Goal: Task Accomplishment & Management: Manage account settings

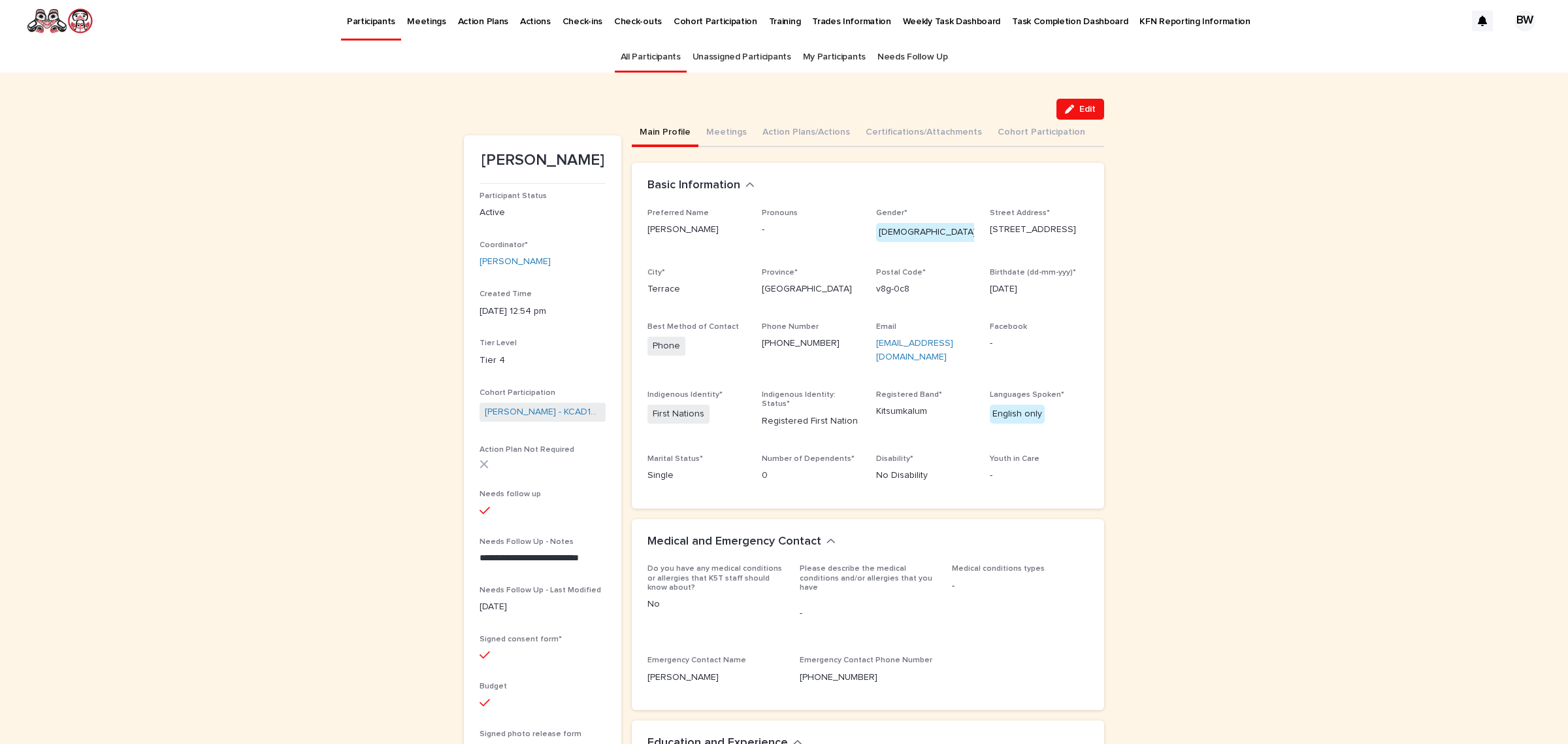
click at [646, 46] on link "All Participants" at bounding box center [651, 57] width 60 height 31
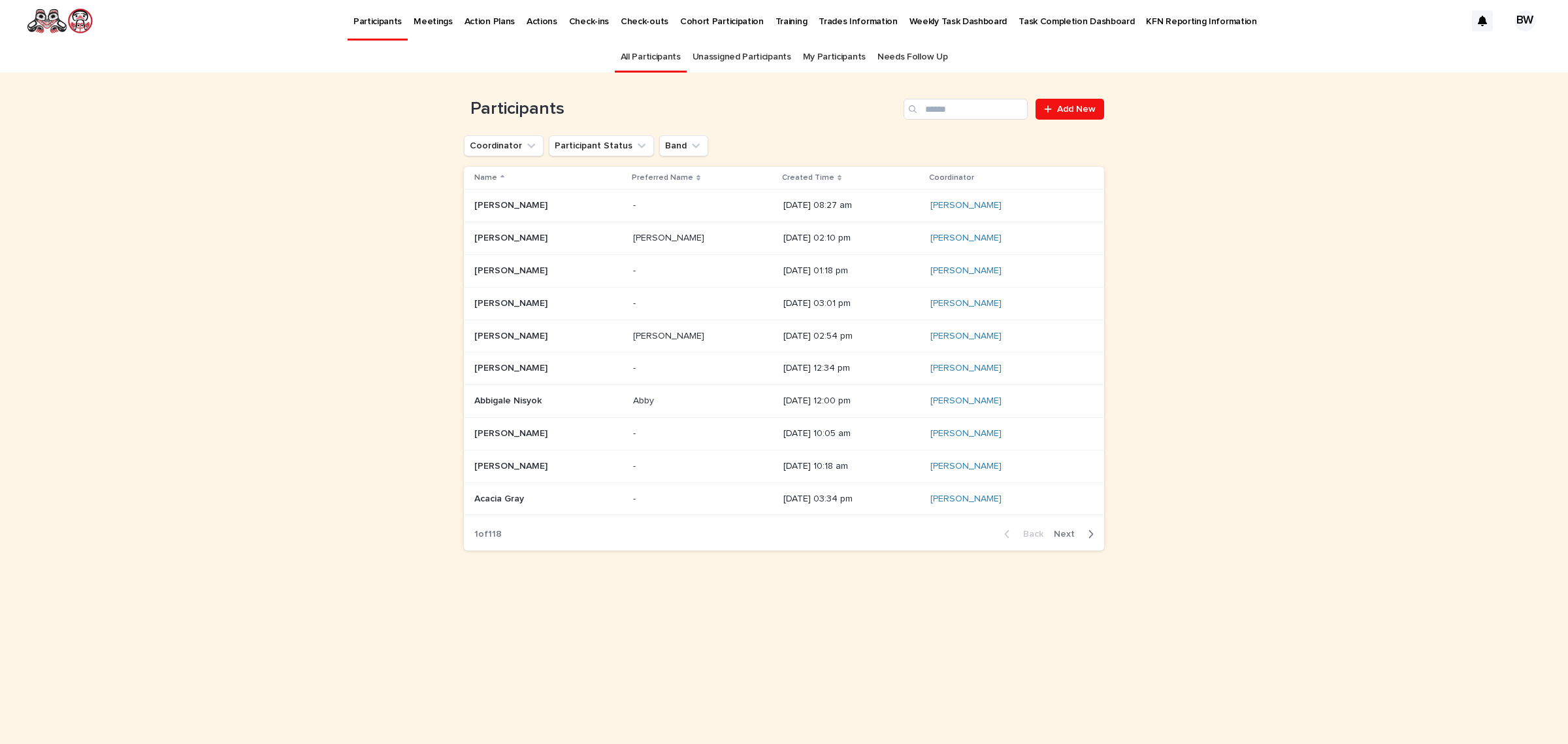
click at [979, 122] on div "Participants Add New" at bounding box center [784, 104] width 640 height 63
click at [977, 110] on input "Search" at bounding box center [966, 109] width 124 height 21
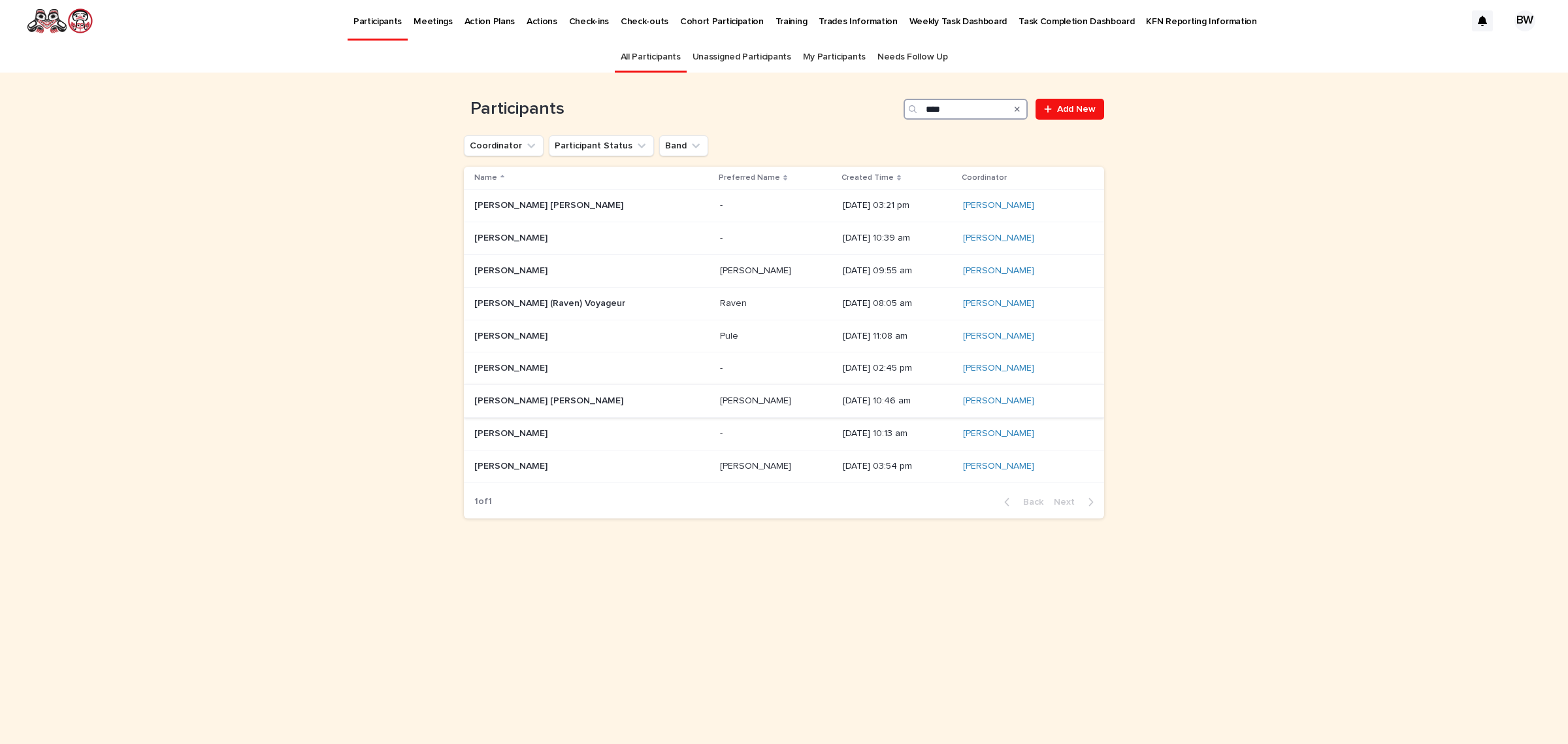
type input "****"
click at [625, 404] on p at bounding box center [556, 401] width 163 height 11
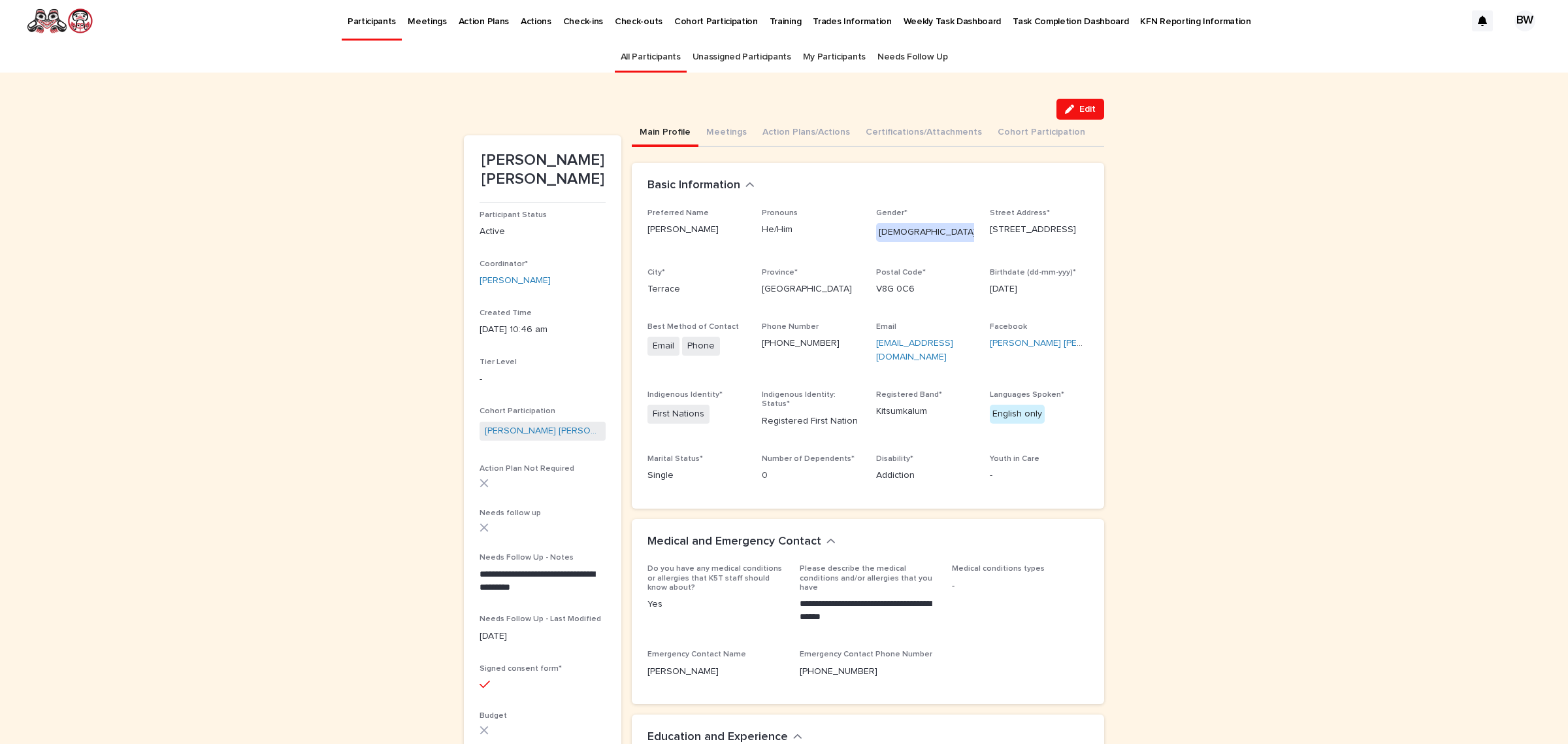
click at [642, 50] on link "All Participants" at bounding box center [651, 57] width 60 height 31
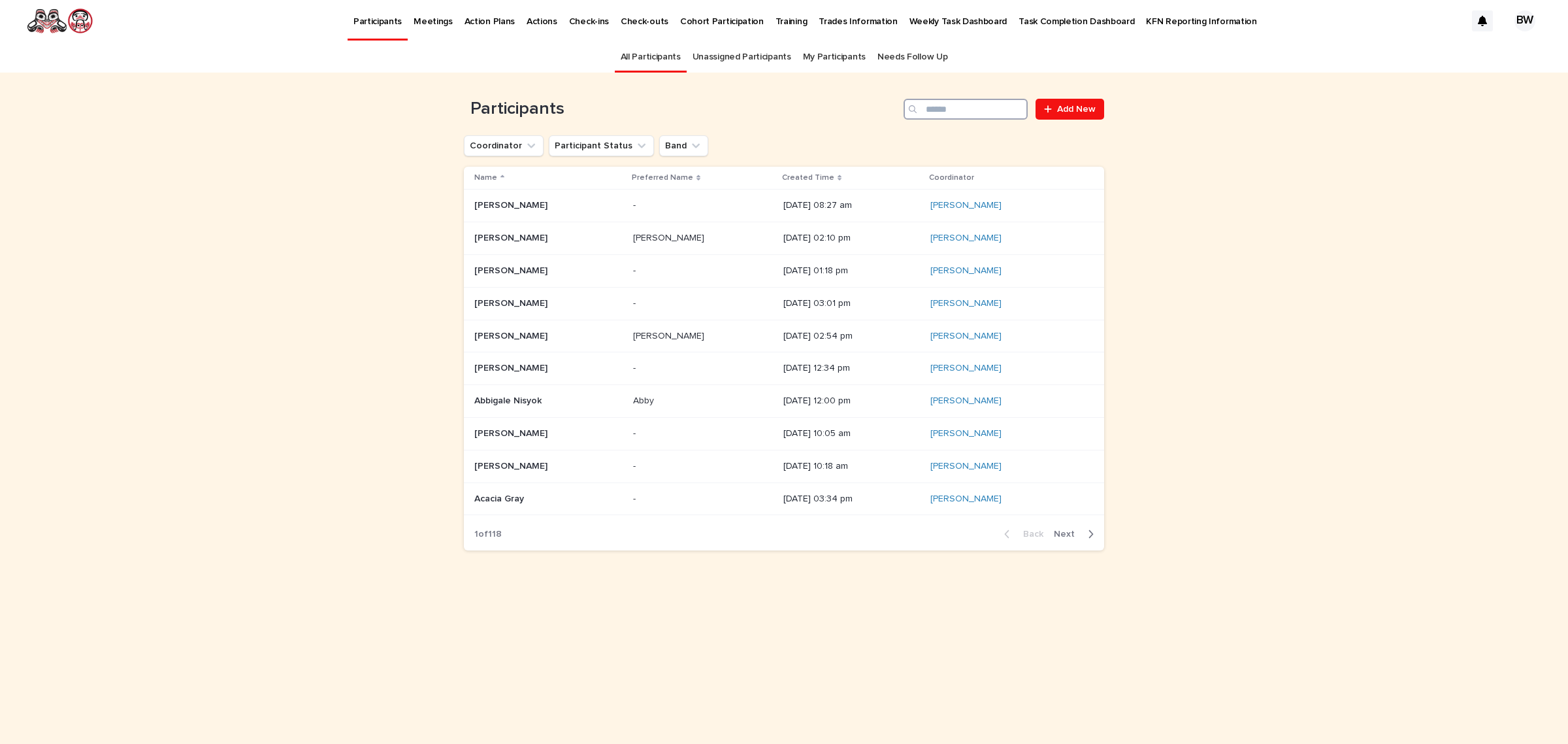
click at [964, 115] on input "Search" at bounding box center [966, 109] width 124 height 21
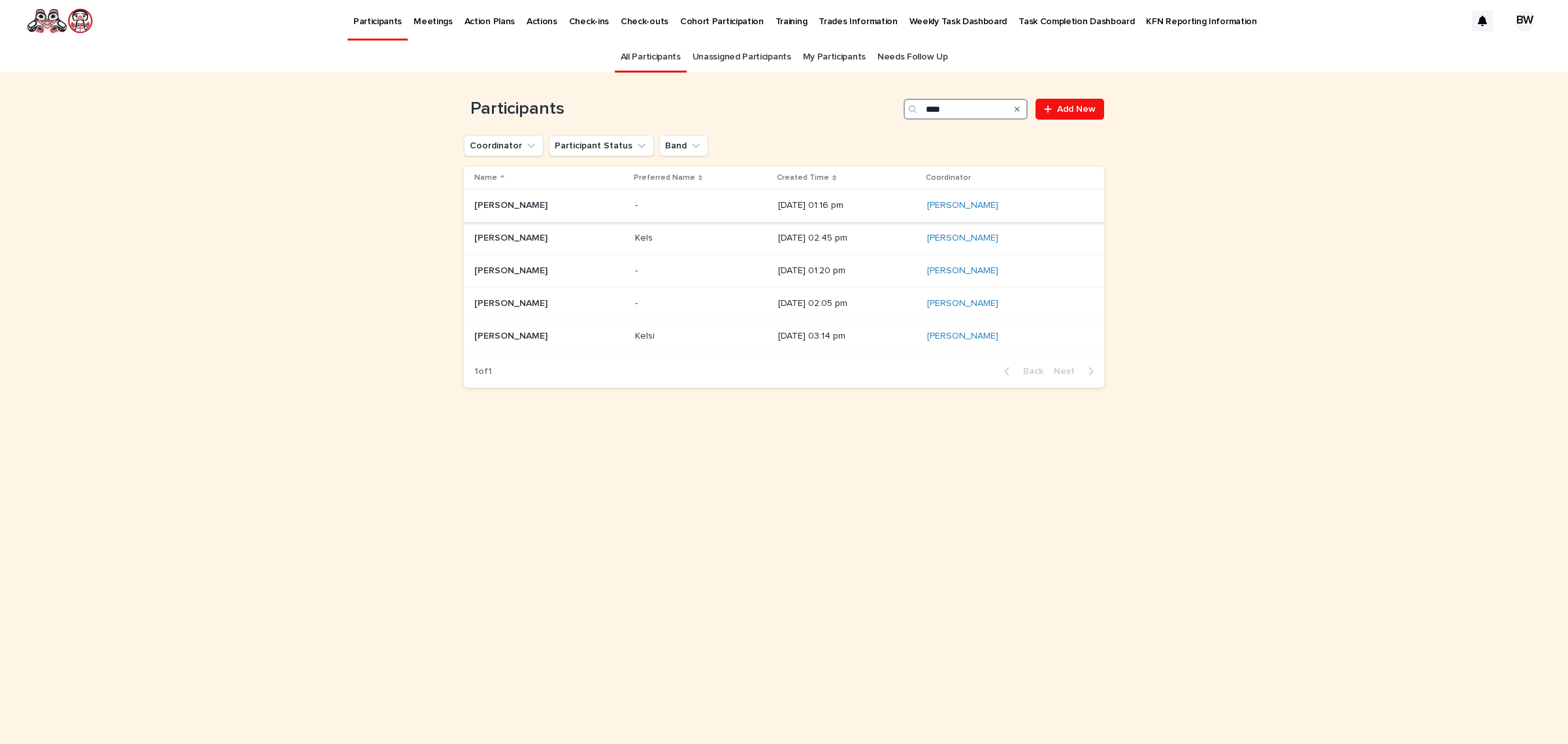
type input "****"
click at [523, 197] on div "Kelsey Bahm Kelsey Bahm" at bounding box center [550, 205] width 150 height 22
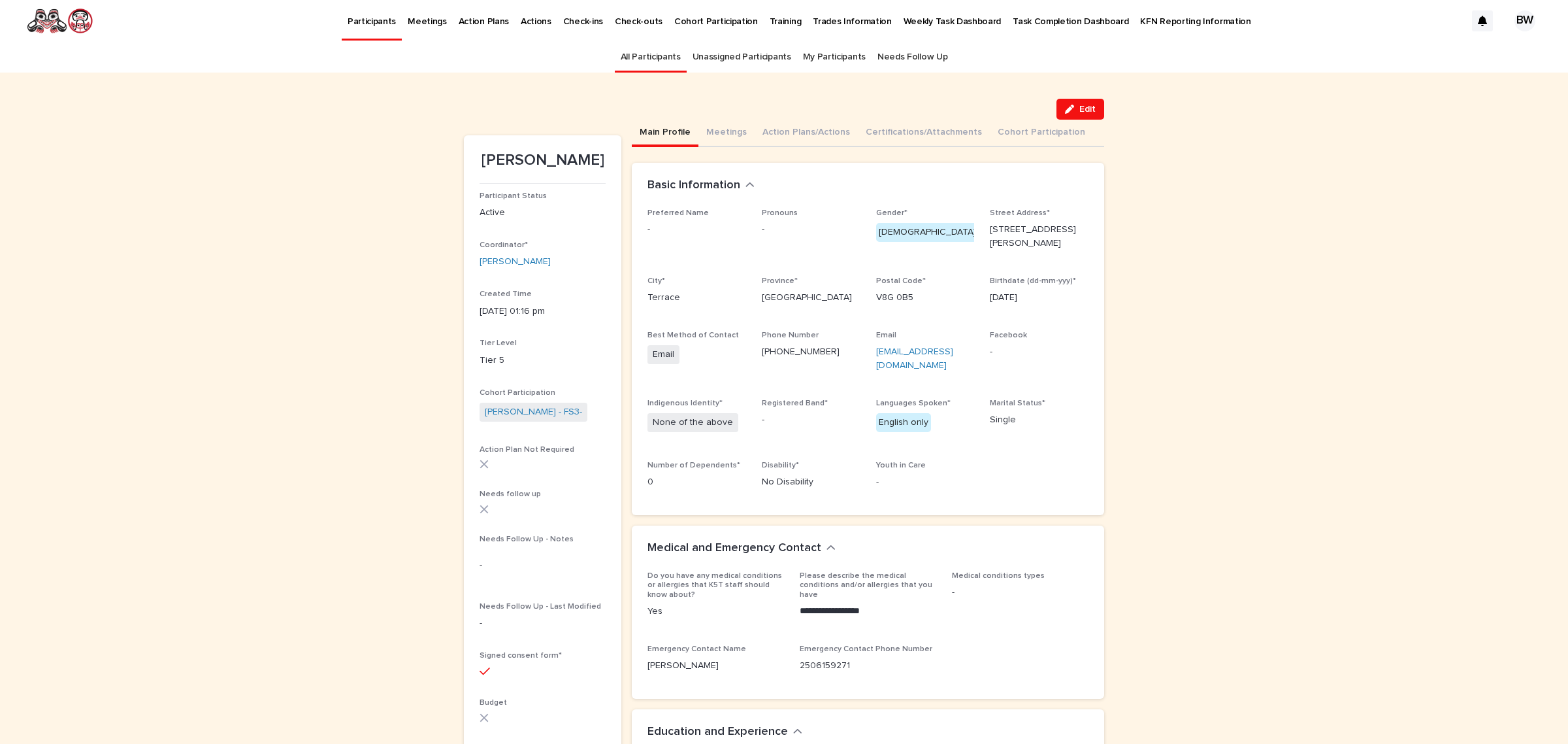
click at [741, 62] on link "Unassigned Participants" at bounding box center [742, 57] width 99 height 31
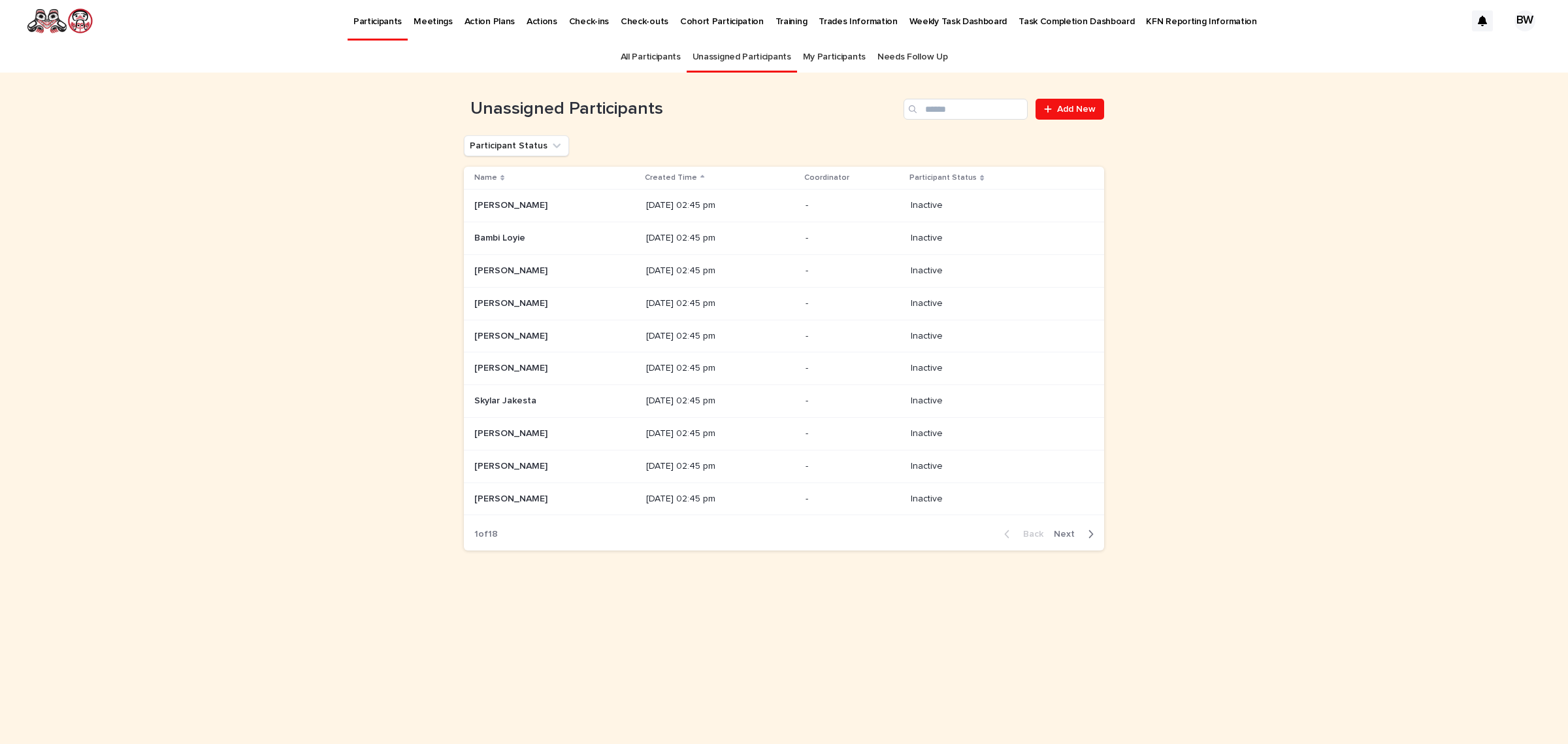
click at [1055, 19] on p "Task Completion Dashboard" at bounding box center [1076, 14] width 115 height 27
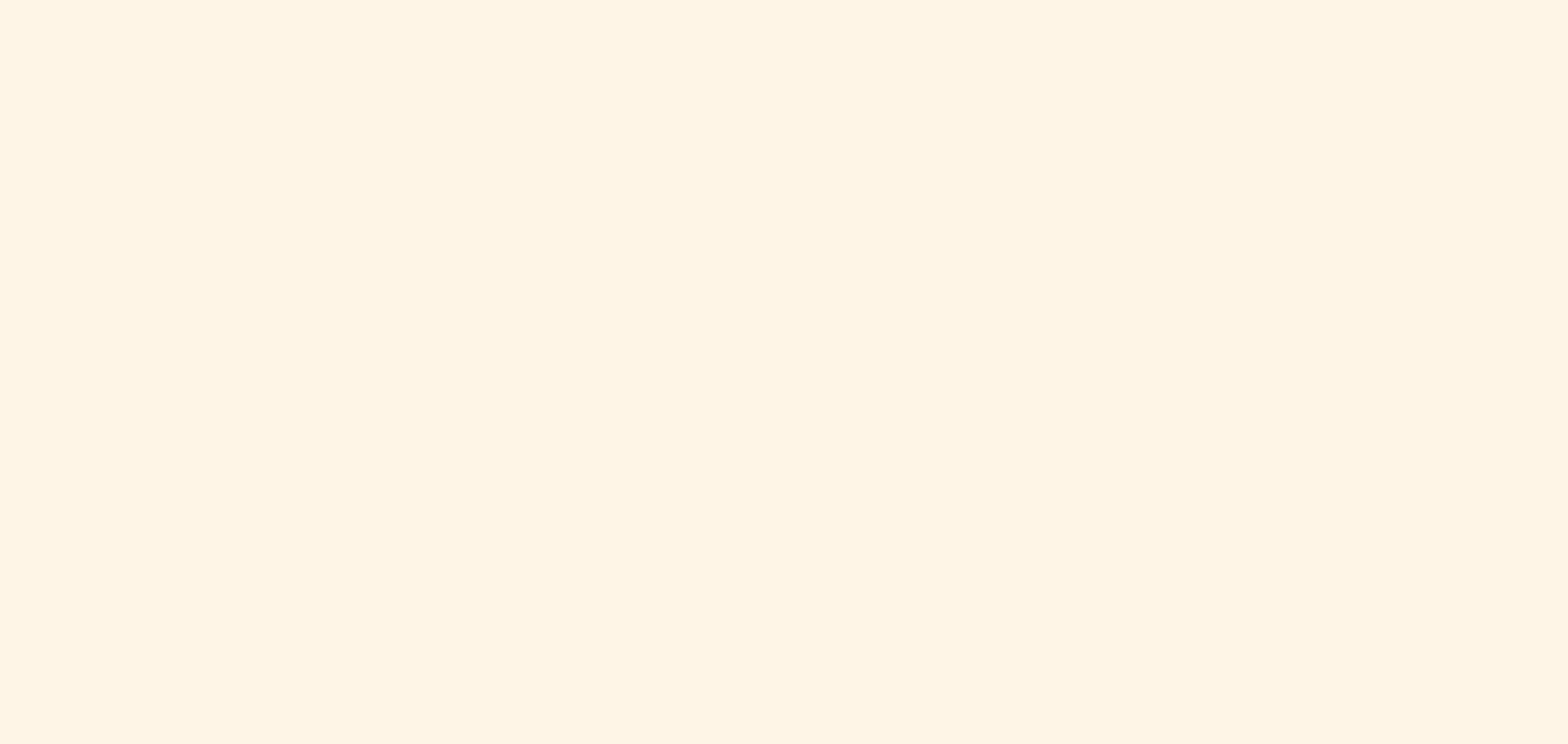
scroll to position [875, 0]
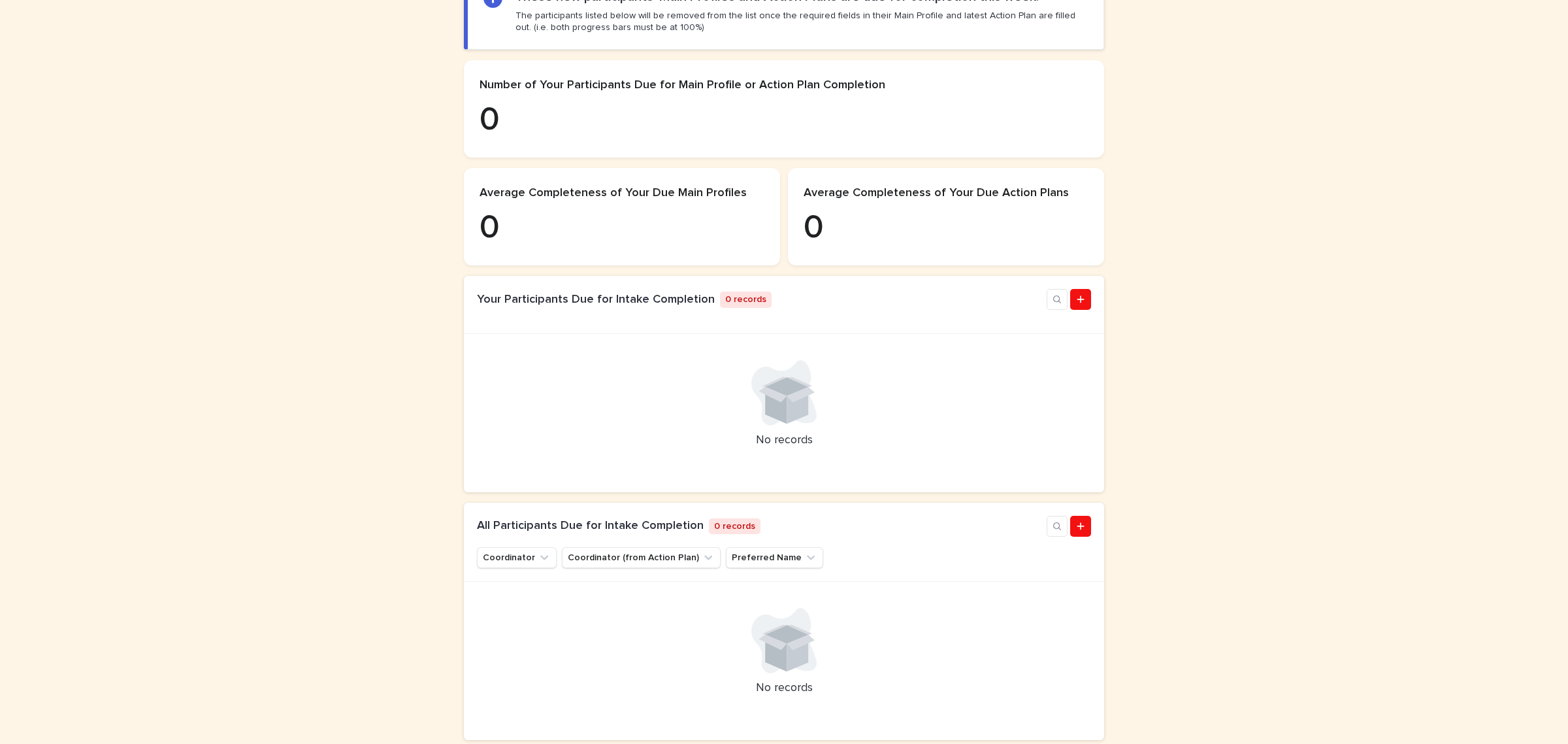
scroll to position [409, 0]
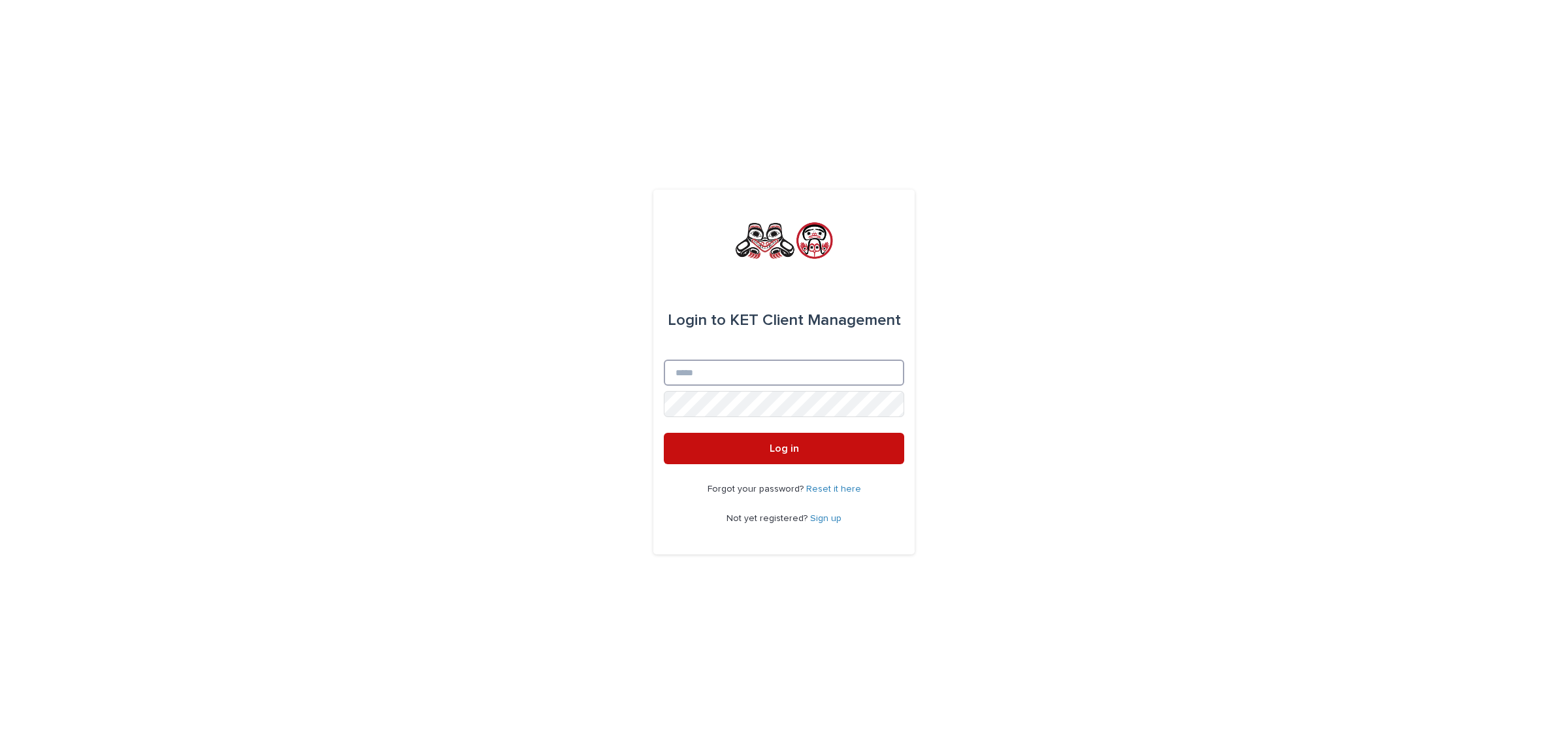
type input "**********"
click at [782, 445] on span "Log in" at bounding box center [784, 448] width 29 height 11
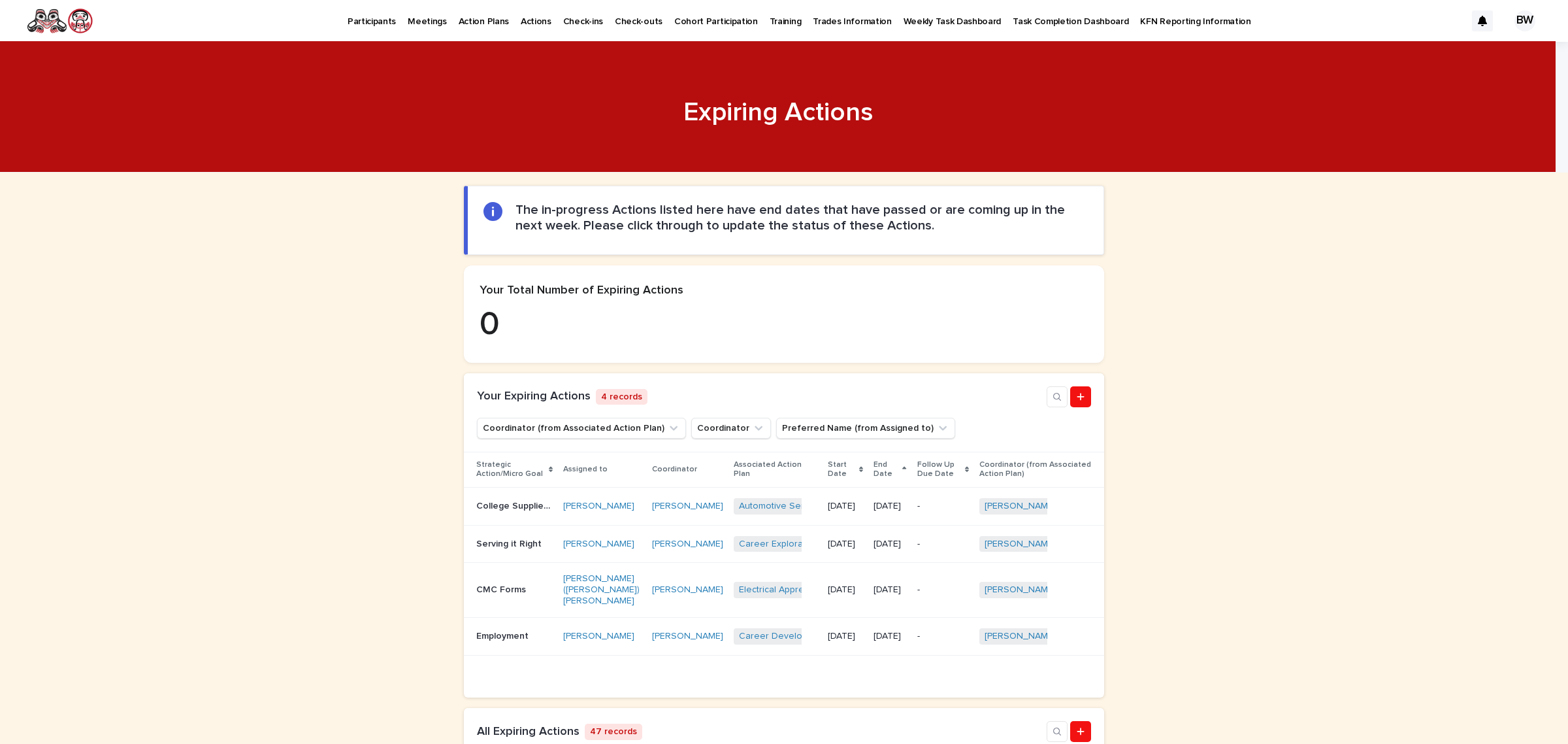
scroll to position [245, 0]
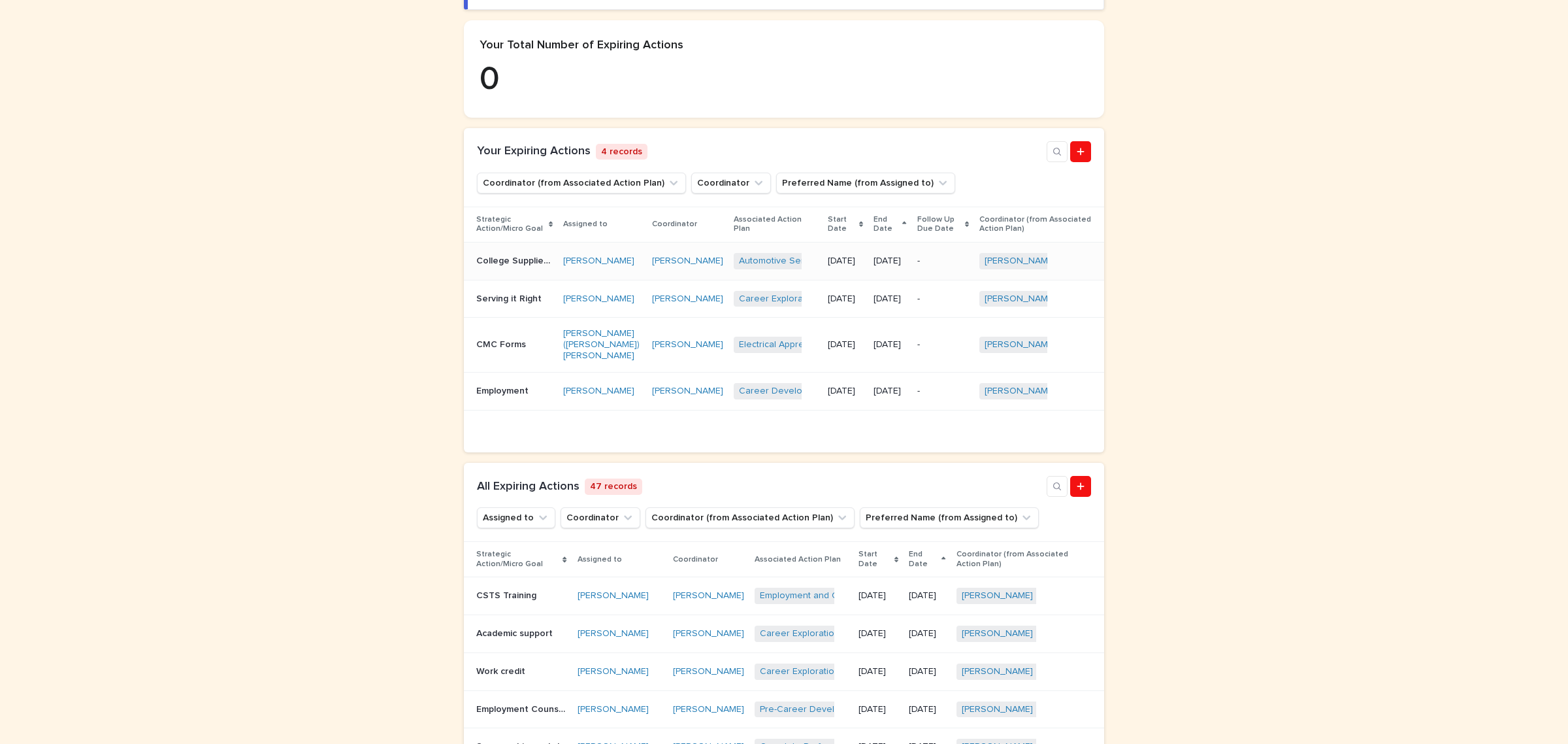
click at [530, 257] on p "College Supplies - PPE" at bounding box center [516, 259] width 79 height 14
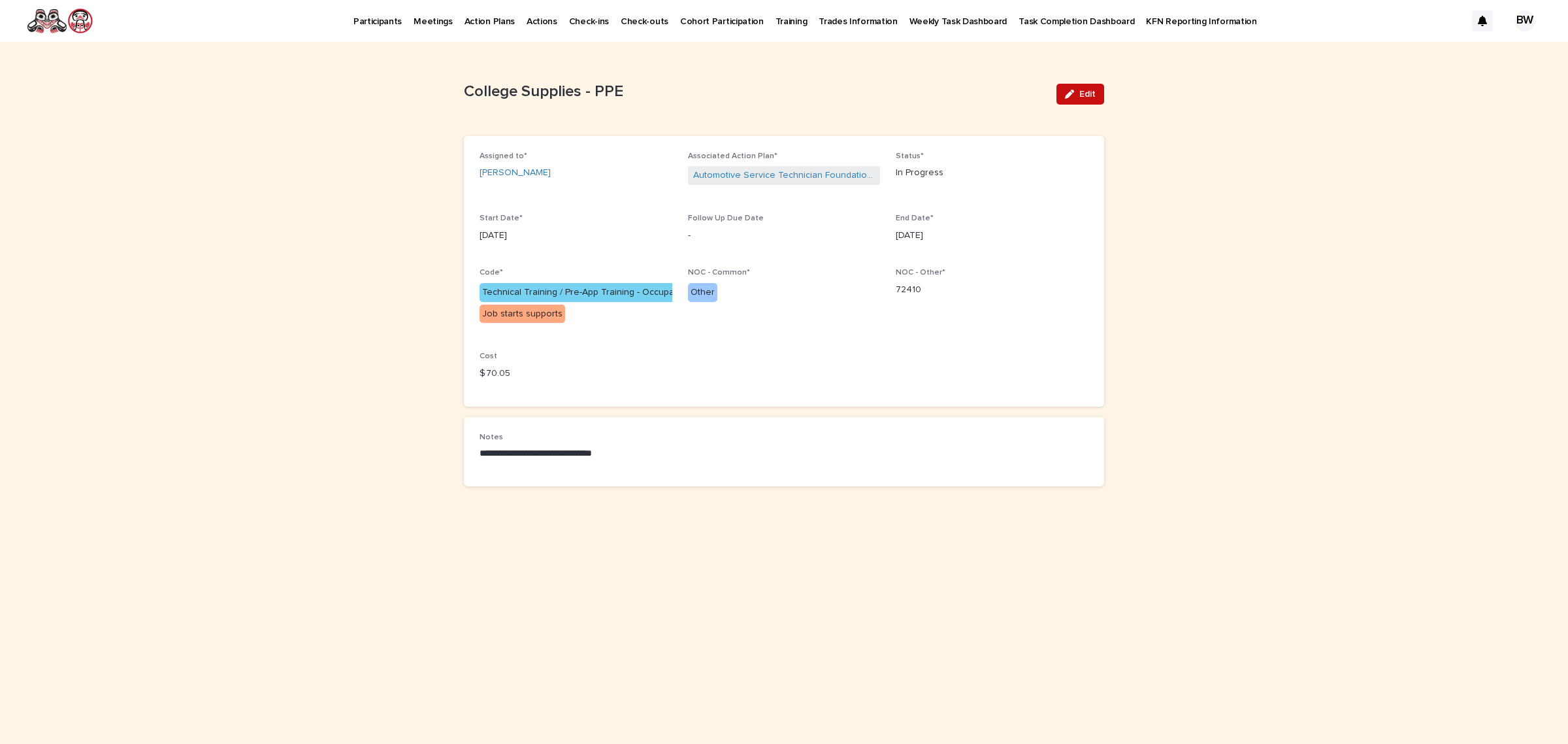
click at [1084, 90] on span "Edit" at bounding box center [1088, 94] width 16 height 9
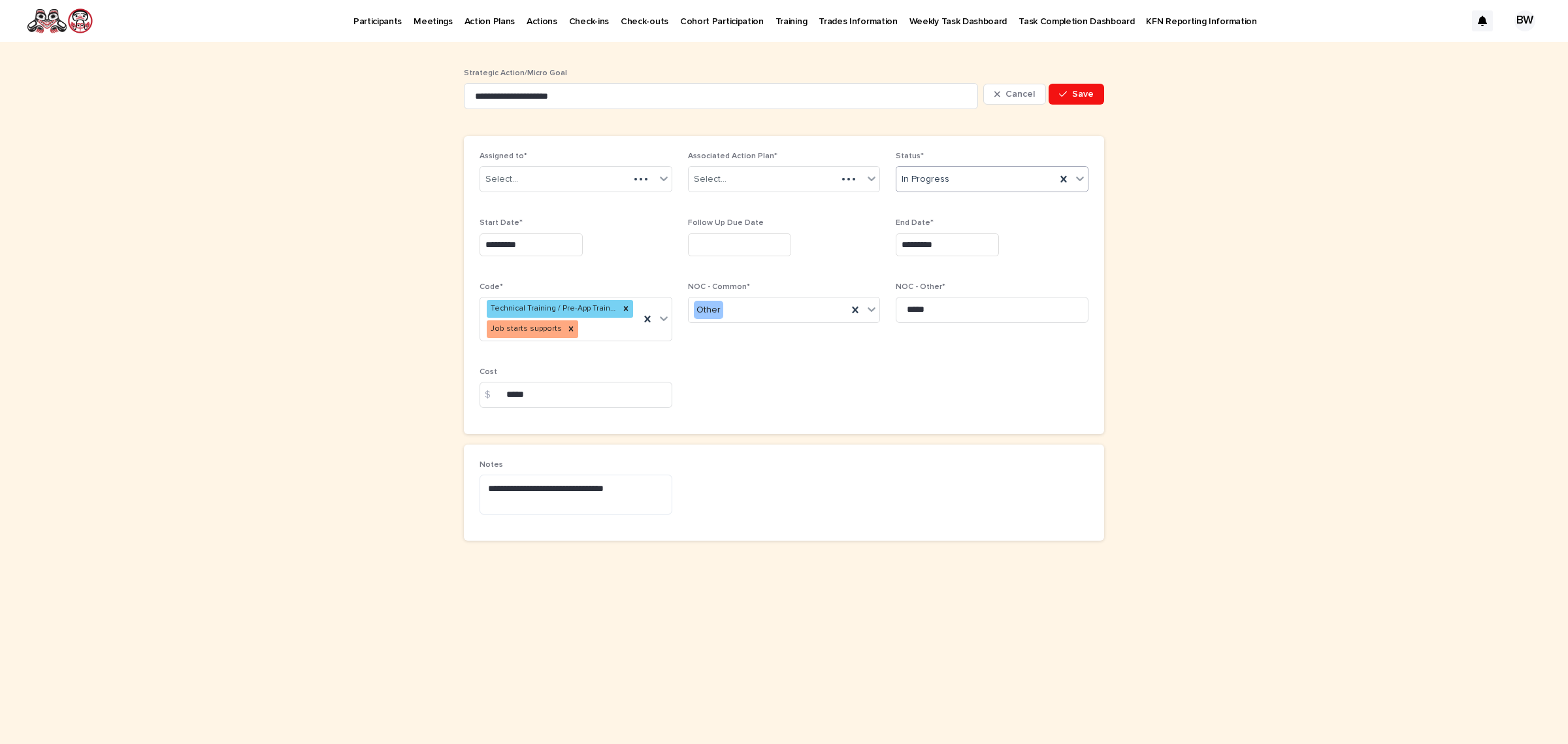
click at [956, 182] on div "In Progress" at bounding box center [975, 179] width 159 height 22
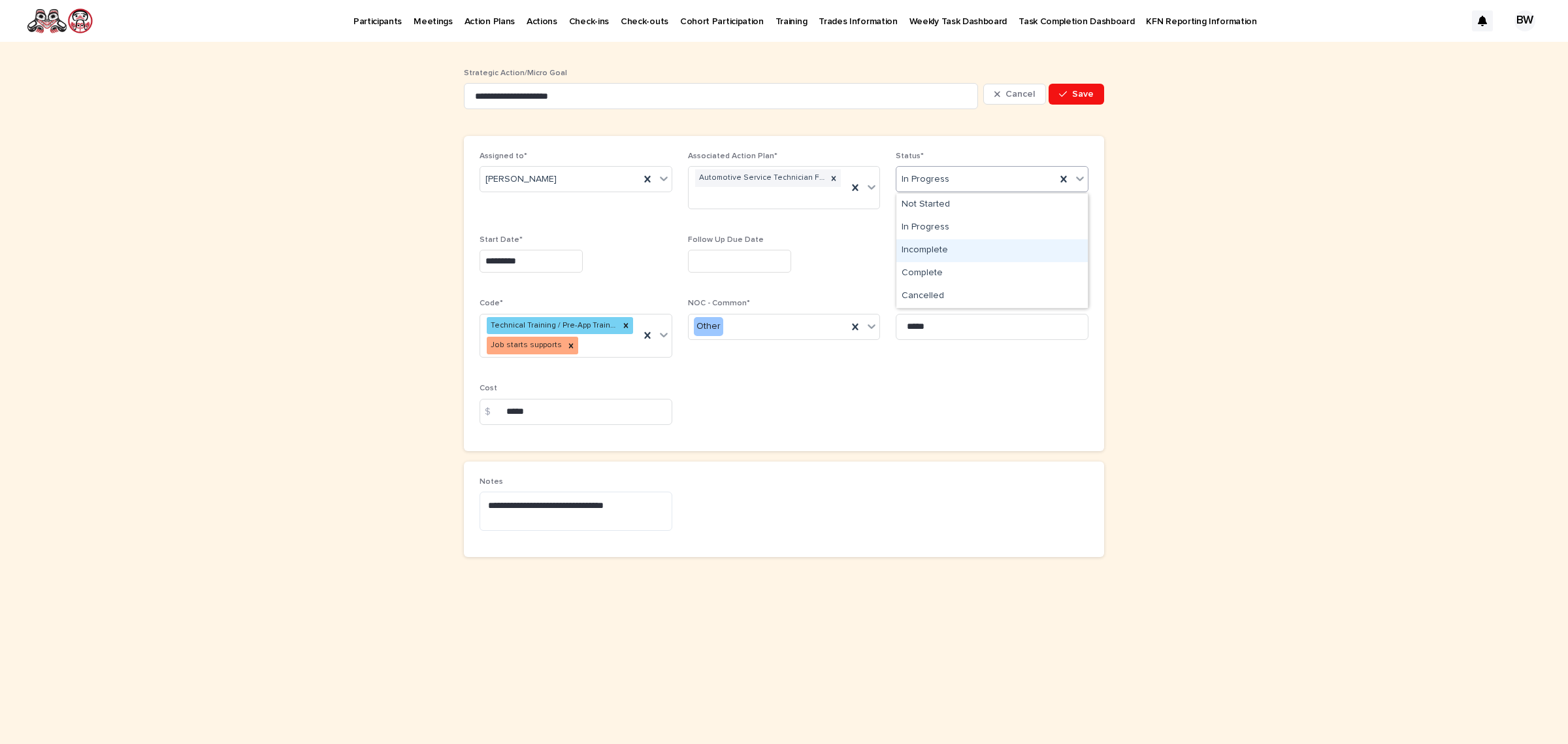
drag, startPoint x: 950, startPoint y: 238, endPoint x: 937, endPoint y: 263, distance: 28.2
click at [941, 262] on div "Incomplete" at bounding box center [992, 250] width 191 height 23
click at [955, 170] on div "Incomplete" at bounding box center [975, 179] width 159 height 22
click at [946, 278] on div "Complete" at bounding box center [992, 274] width 191 height 23
click at [954, 252] on input "*********" at bounding box center [947, 261] width 103 height 23
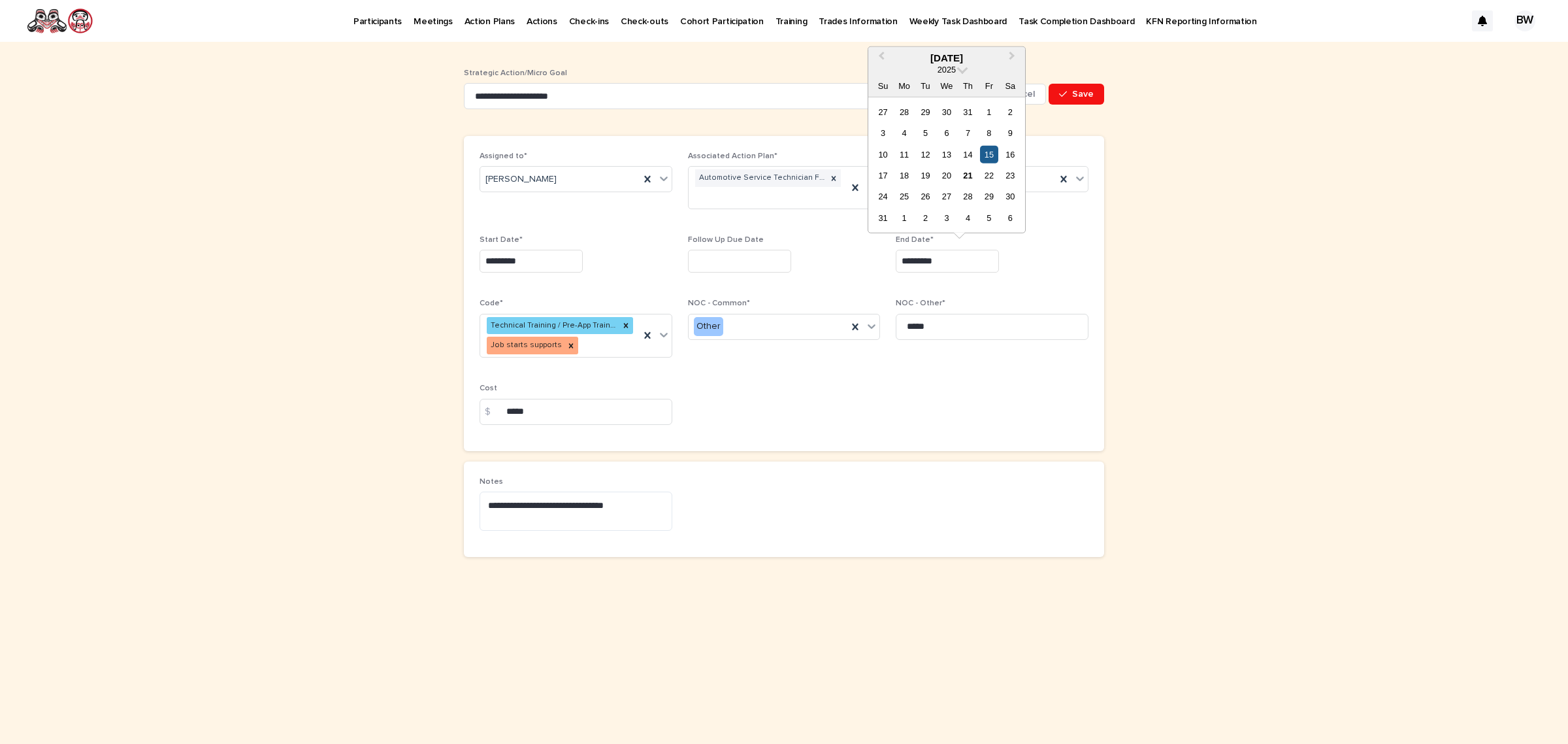
click at [995, 148] on div "15" at bounding box center [989, 154] width 18 height 18
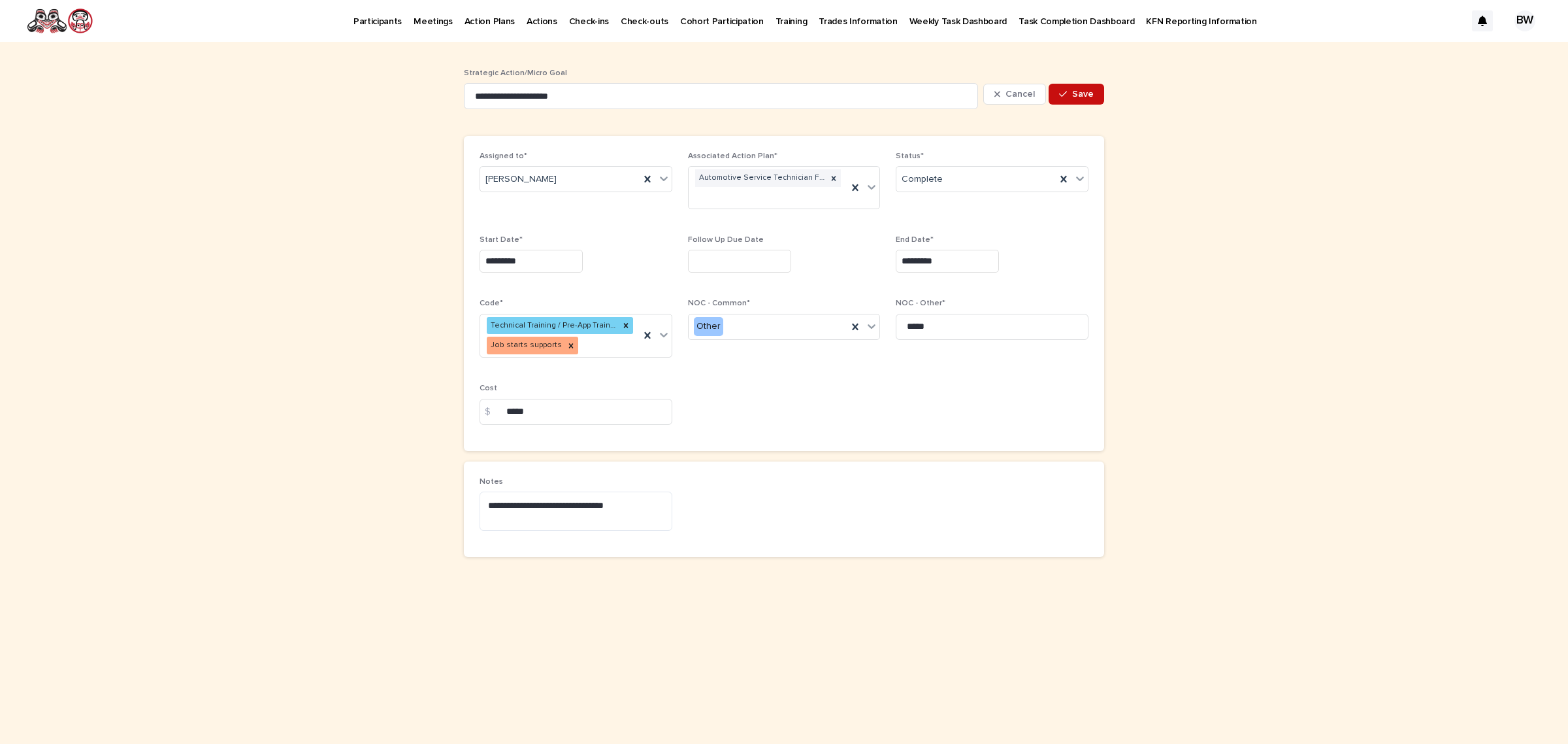
click at [1075, 94] on span "Save" at bounding box center [1083, 94] width 22 height 9
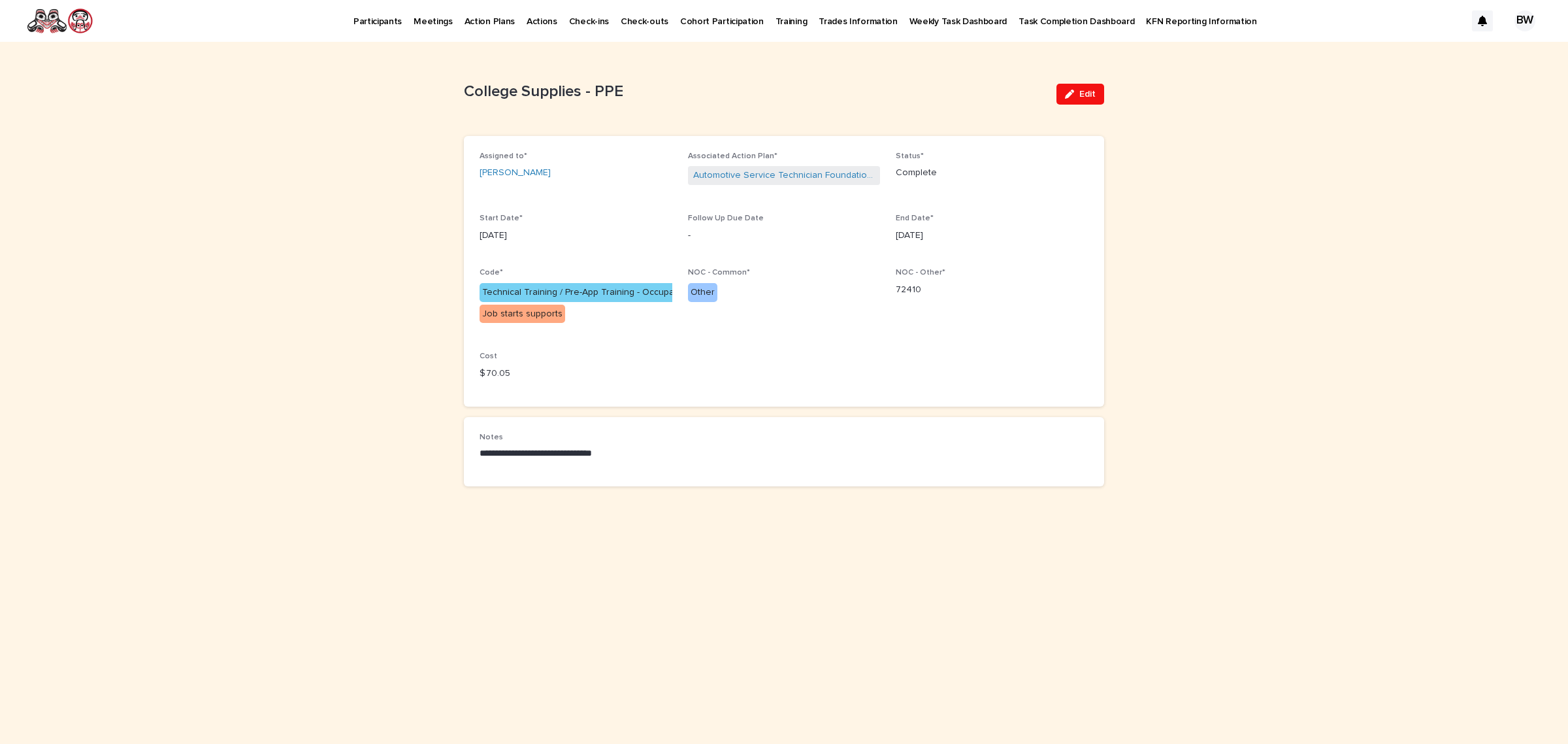
click at [502, 165] on div "Assigned to* Steven Dennis" at bounding box center [576, 171] width 193 height 39
click at [504, 166] on link "Steven Dennis" at bounding box center [515, 173] width 71 height 14
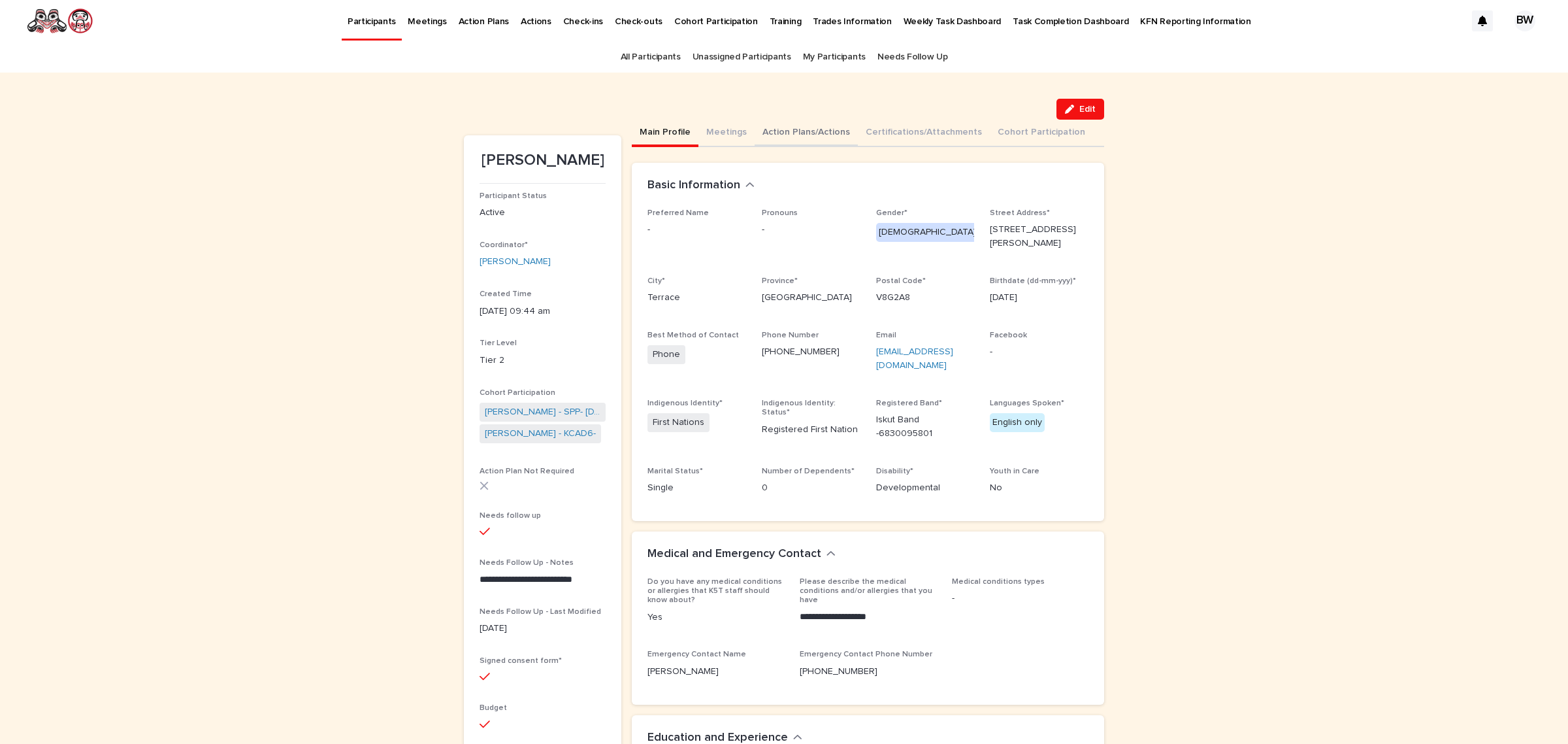
click at [797, 132] on button "Action Plans/Actions" at bounding box center [807, 133] width 103 height 27
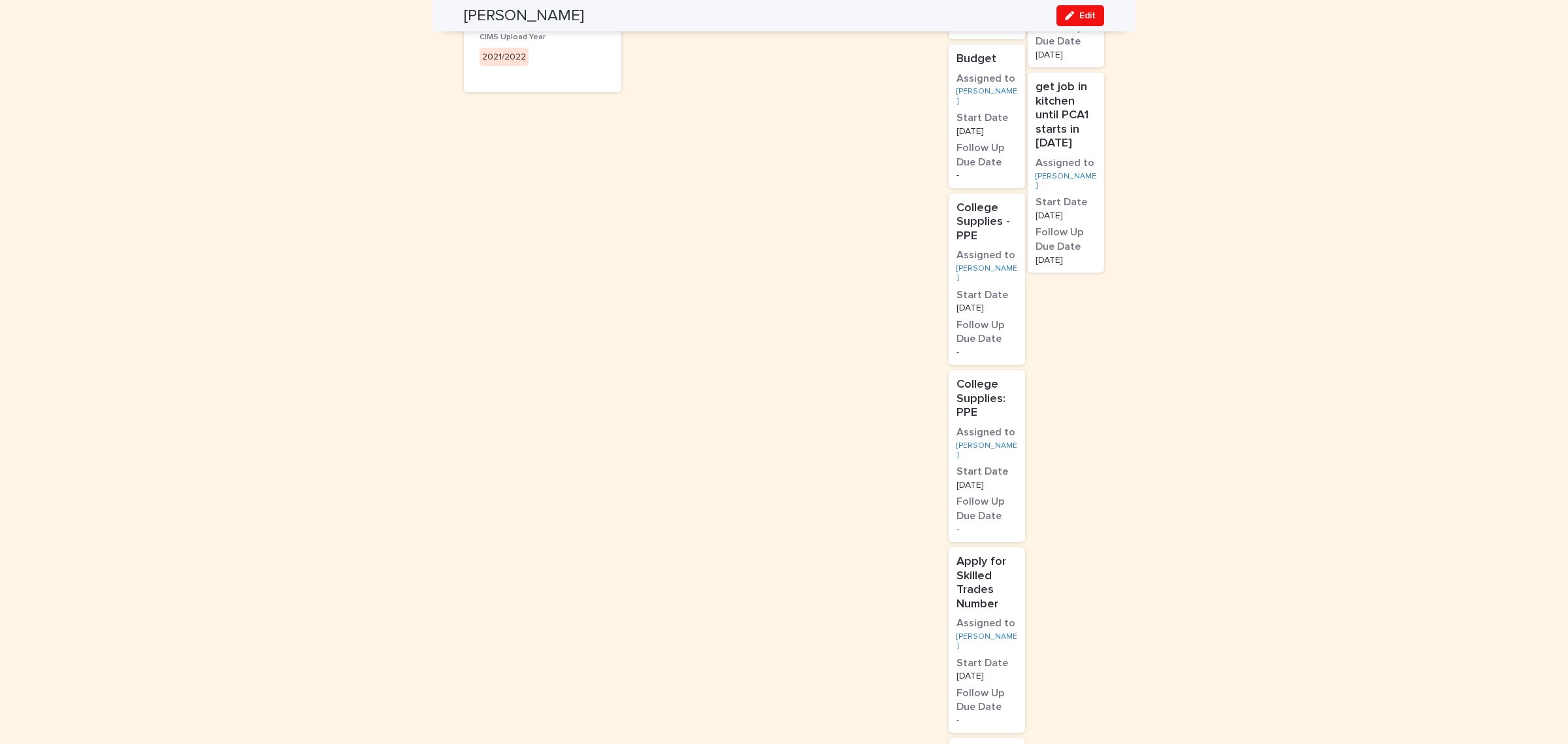
scroll to position [572, 0]
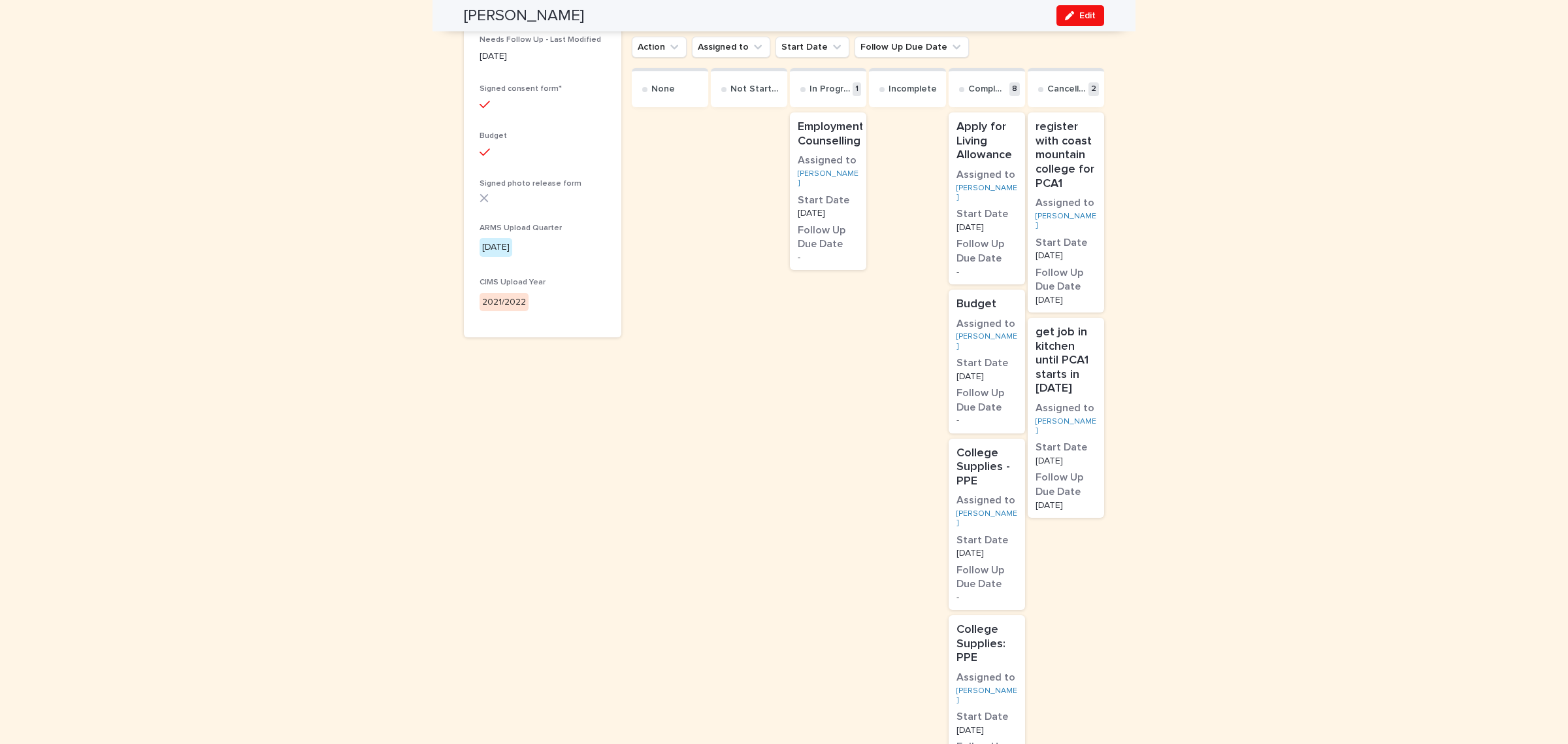
click at [1001, 494] on h3 "Assigned to" at bounding box center [987, 501] width 61 height 15
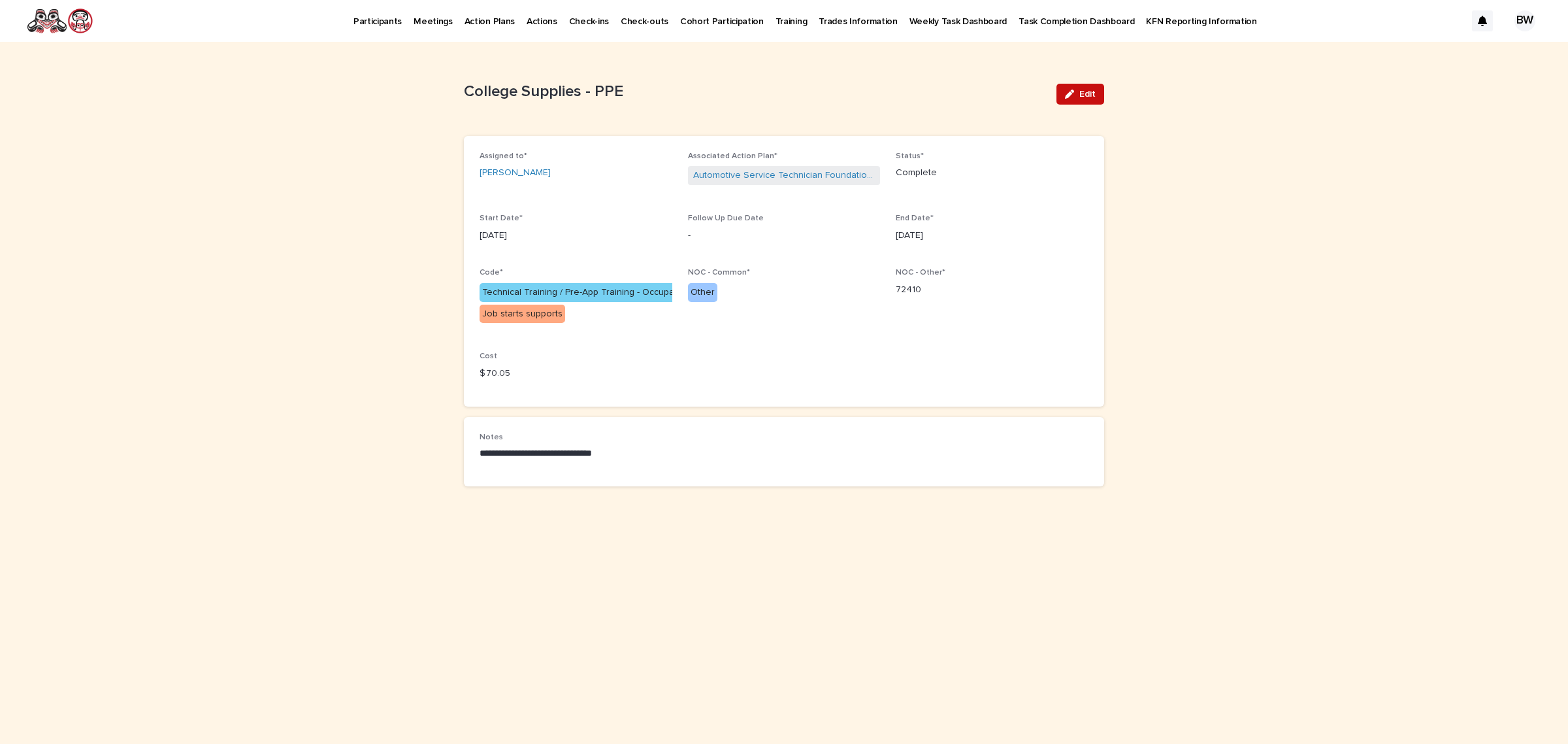
click at [1091, 102] on button "Edit" at bounding box center [1080, 95] width 48 height 21
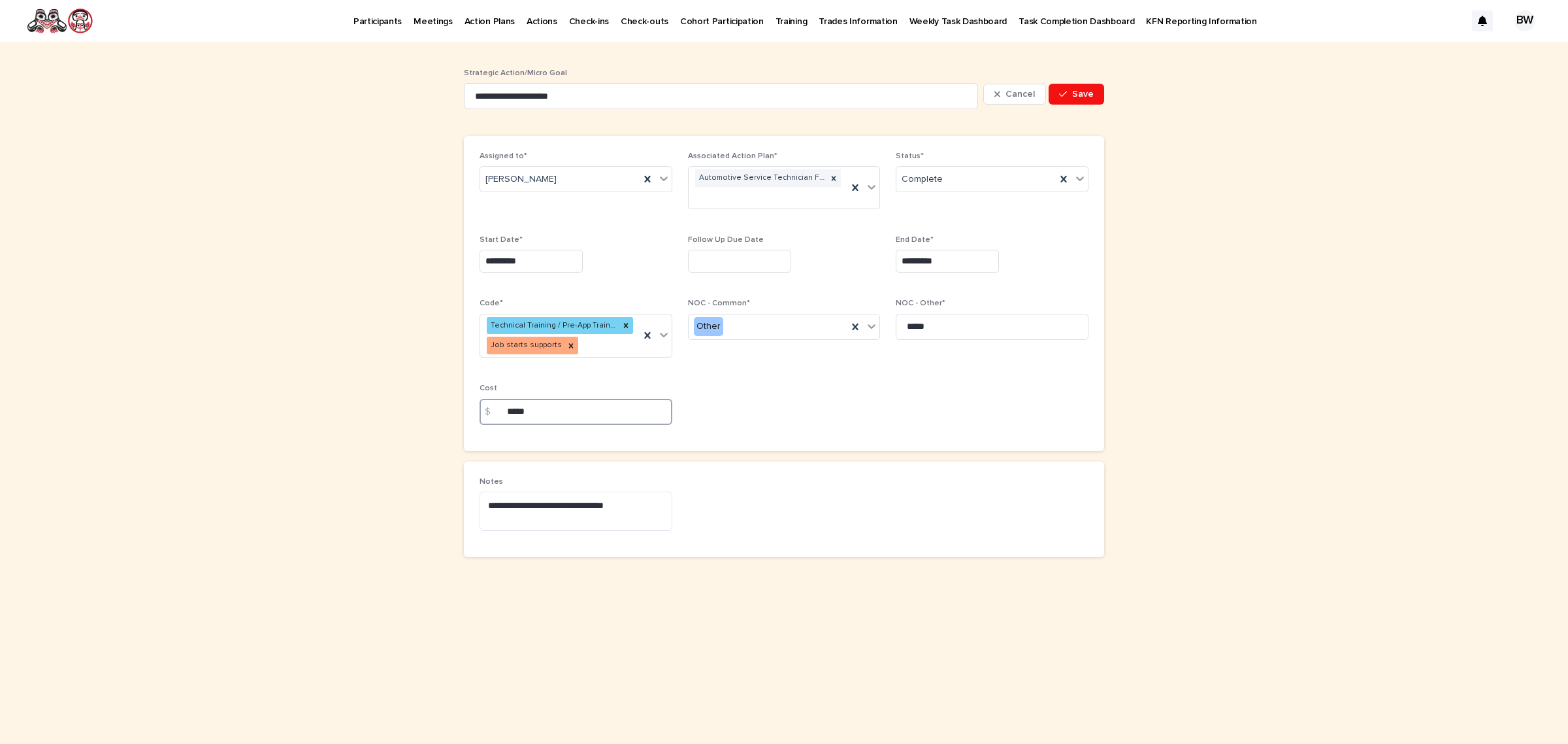
drag, startPoint x: 581, startPoint y: 407, endPoint x: 310, endPoint y: 437, distance: 272.7
click at [310, 437] on div "**********" at bounding box center [784, 393] width 1568 height 702
click at [644, 516] on textarea "**********" at bounding box center [576, 511] width 193 height 40
type textarea "**********"
click at [1075, 90] on span "Save" at bounding box center [1083, 94] width 22 height 9
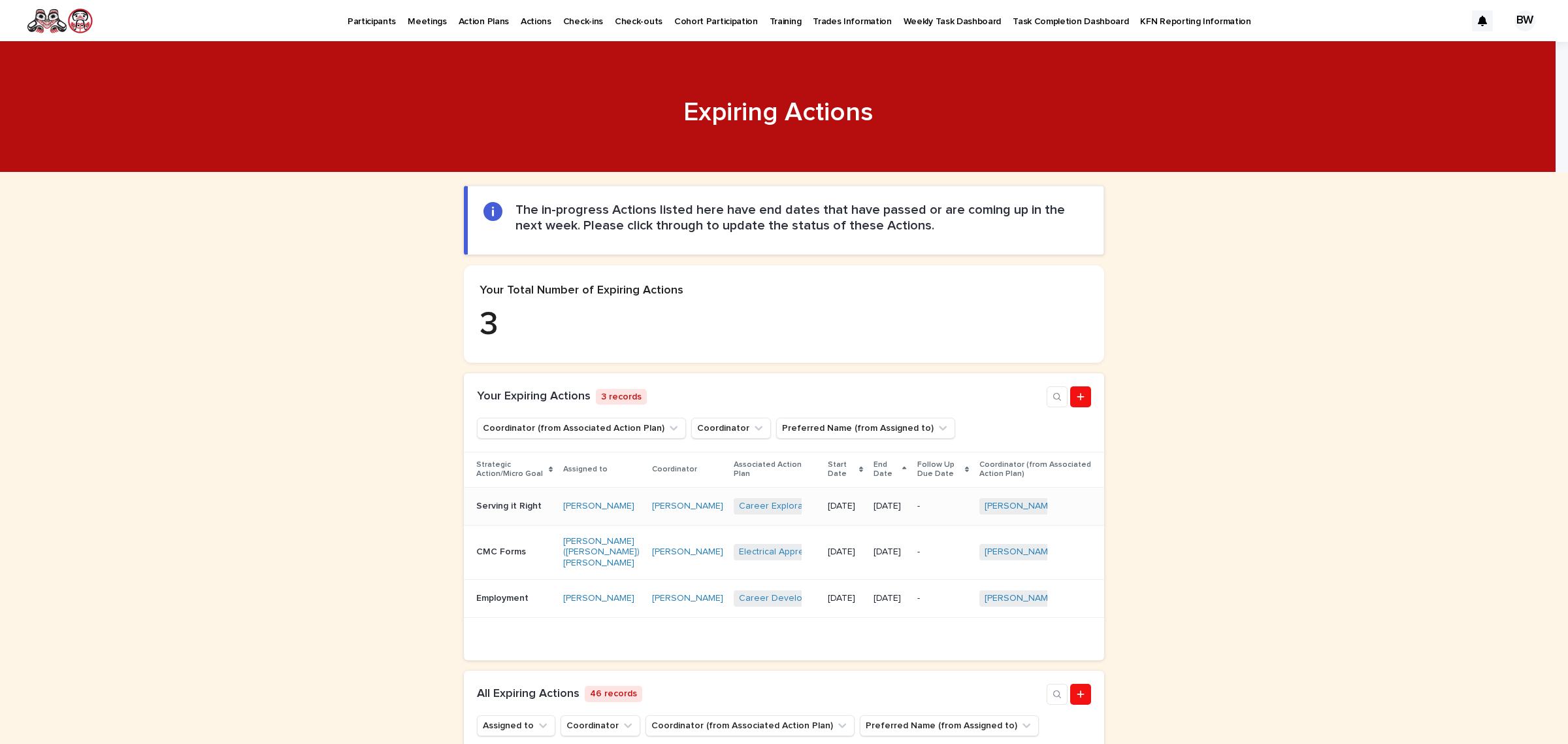
click at [521, 523] on td "Serving it Right Serving it Right" at bounding box center [511, 506] width 94 height 38
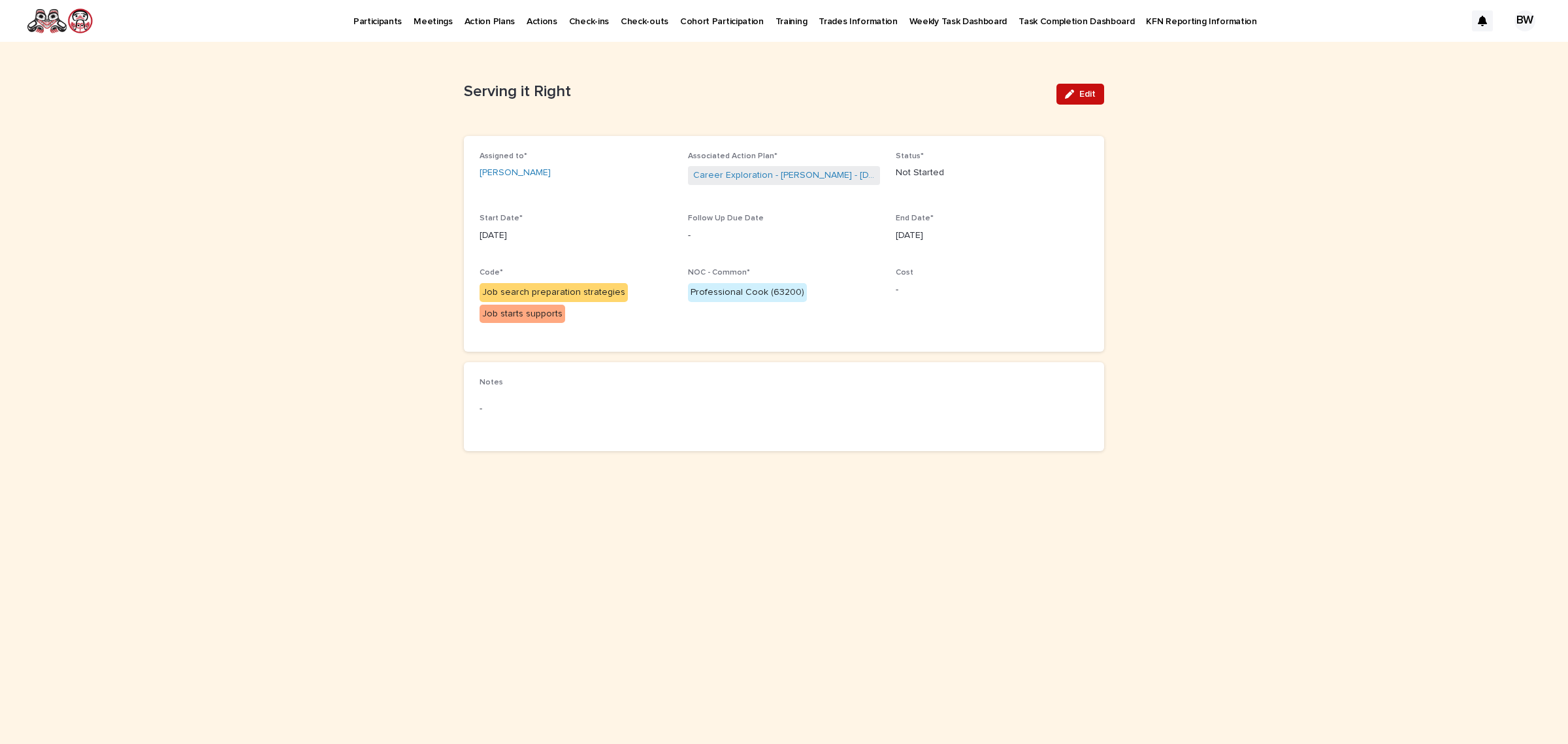
click at [1086, 85] on button "Edit" at bounding box center [1080, 95] width 48 height 21
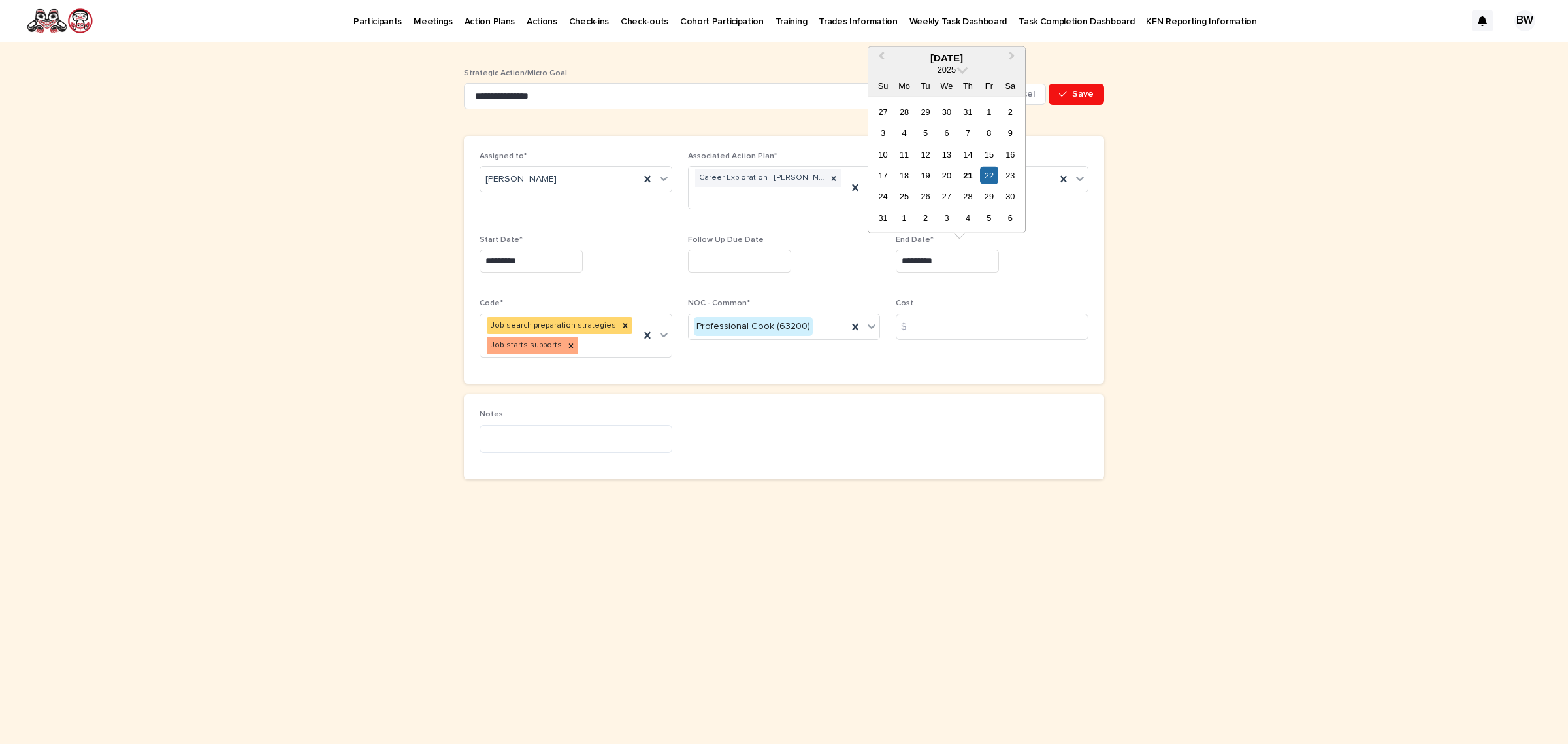
drag, startPoint x: 972, startPoint y: 270, endPoint x: 722, endPoint y: 267, distance: 250.0
click at [722, 267] on div "Assigned to* Thomas White Jr. Associated Action Plan* Career Exploration - Thom…" at bounding box center [784, 260] width 609 height 216
click at [1071, 301] on p "Cost" at bounding box center [992, 303] width 193 height 9
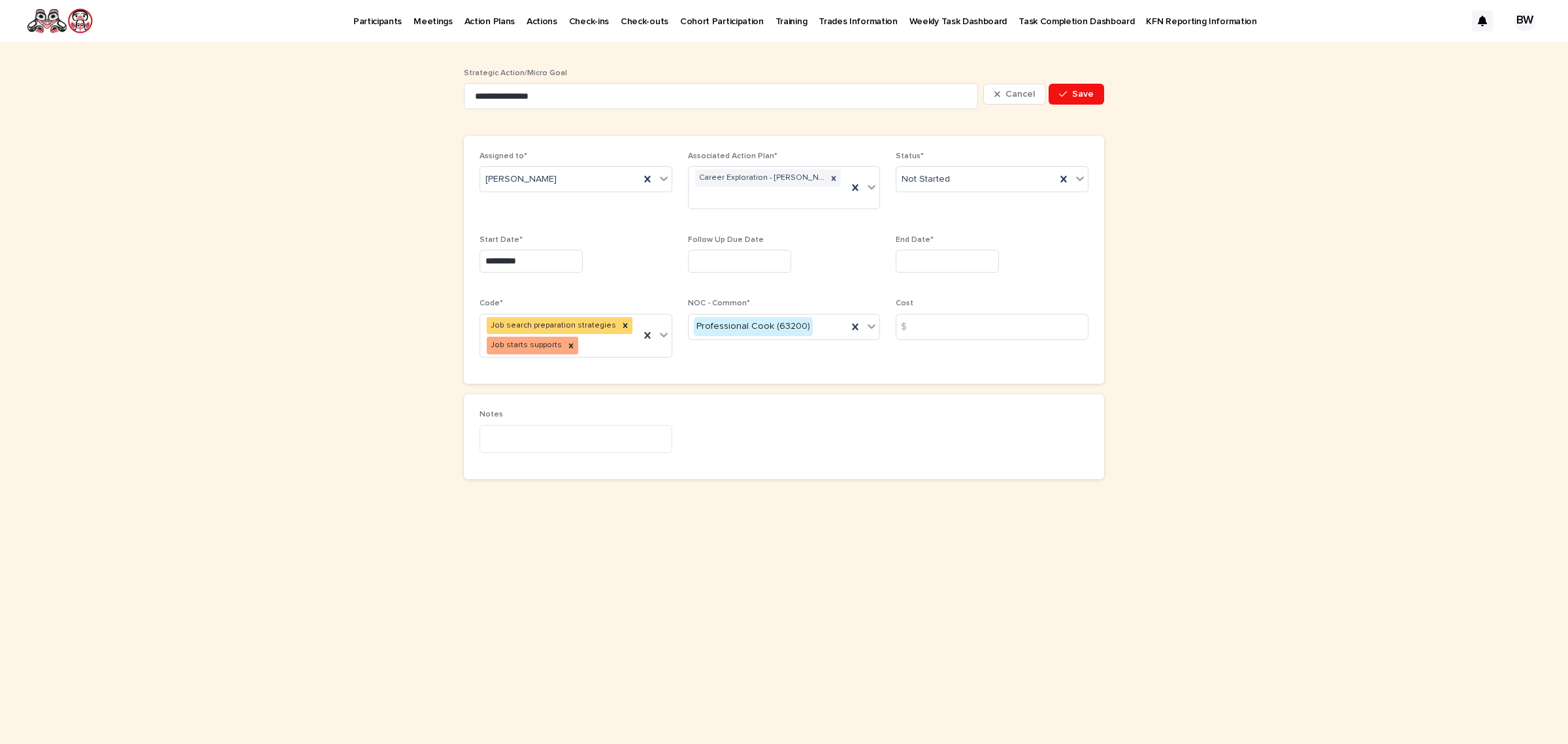
click at [975, 256] on input "text" at bounding box center [947, 261] width 103 height 23
click at [1015, 53] on button "Next Month" at bounding box center [1013, 58] width 21 height 21
click at [1018, 53] on button "Next Month" at bounding box center [1013, 58] width 21 height 21
click at [1014, 54] on button "Next Month" at bounding box center [1013, 58] width 21 height 21
click at [990, 198] on div "28" at bounding box center [989, 196] width 18 height 18
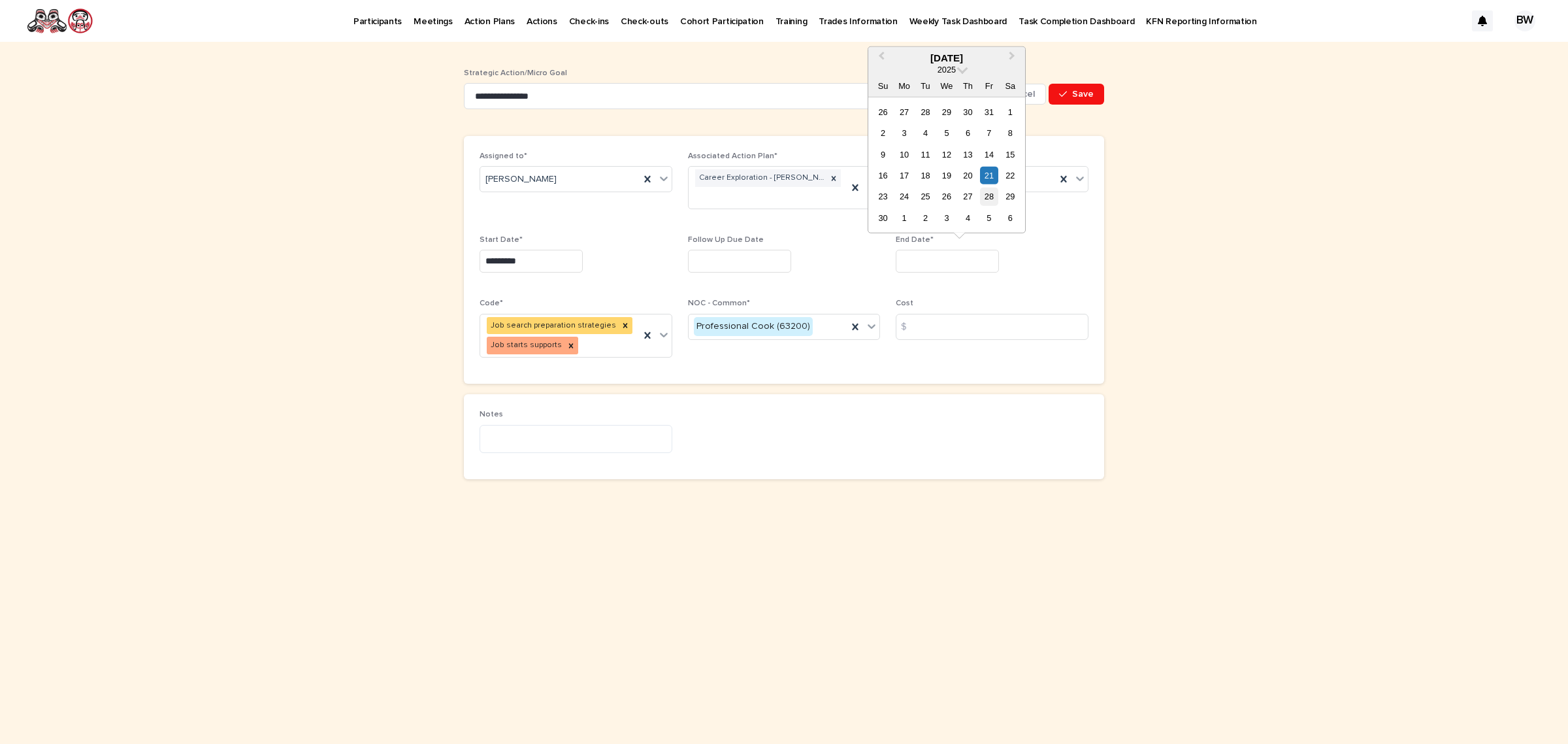
type input "**********"
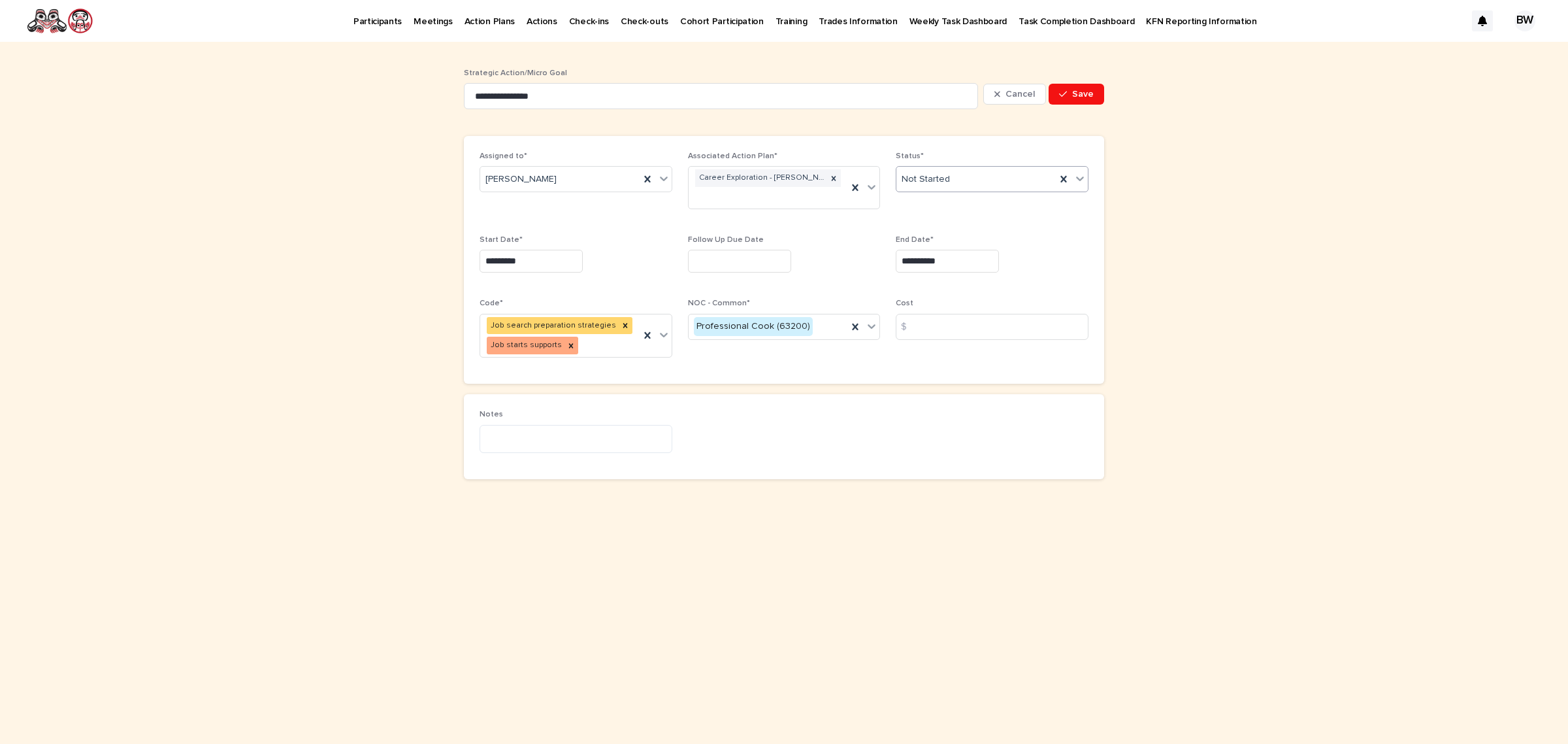
click at [972, 182] on div "Not Started" at bounding box center [975, 179] width 159 height 22
click at [962, 222] on div "In Progress" at bounding box center [992, 228] width 191 height 23
click at [1091, 84] on button "Save" at bounding box center [1076, 95] width 56 height 21
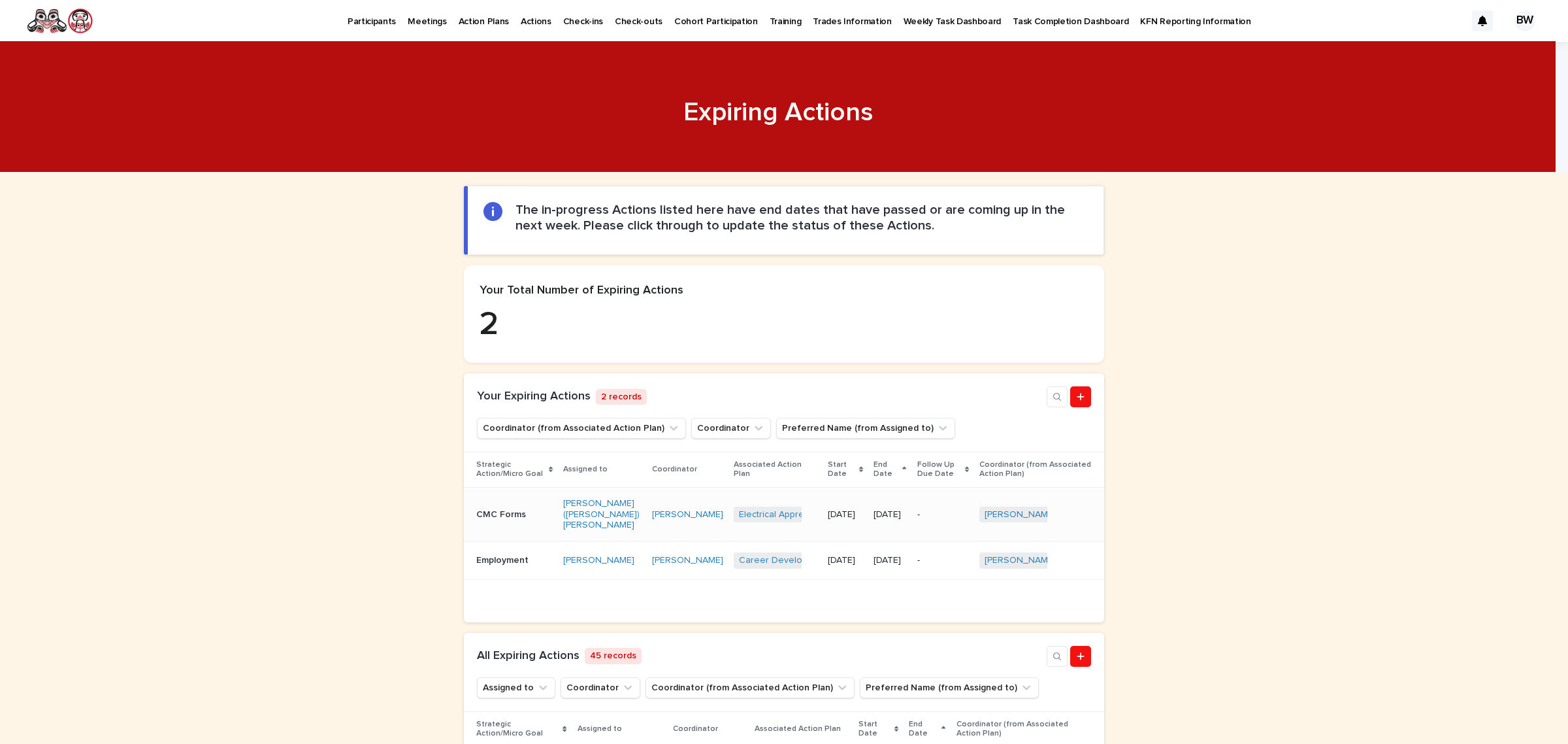
click at [537, 518] on div "CMC Forms CMC Forms" at bounding box center [514, 515] width 77 height 22
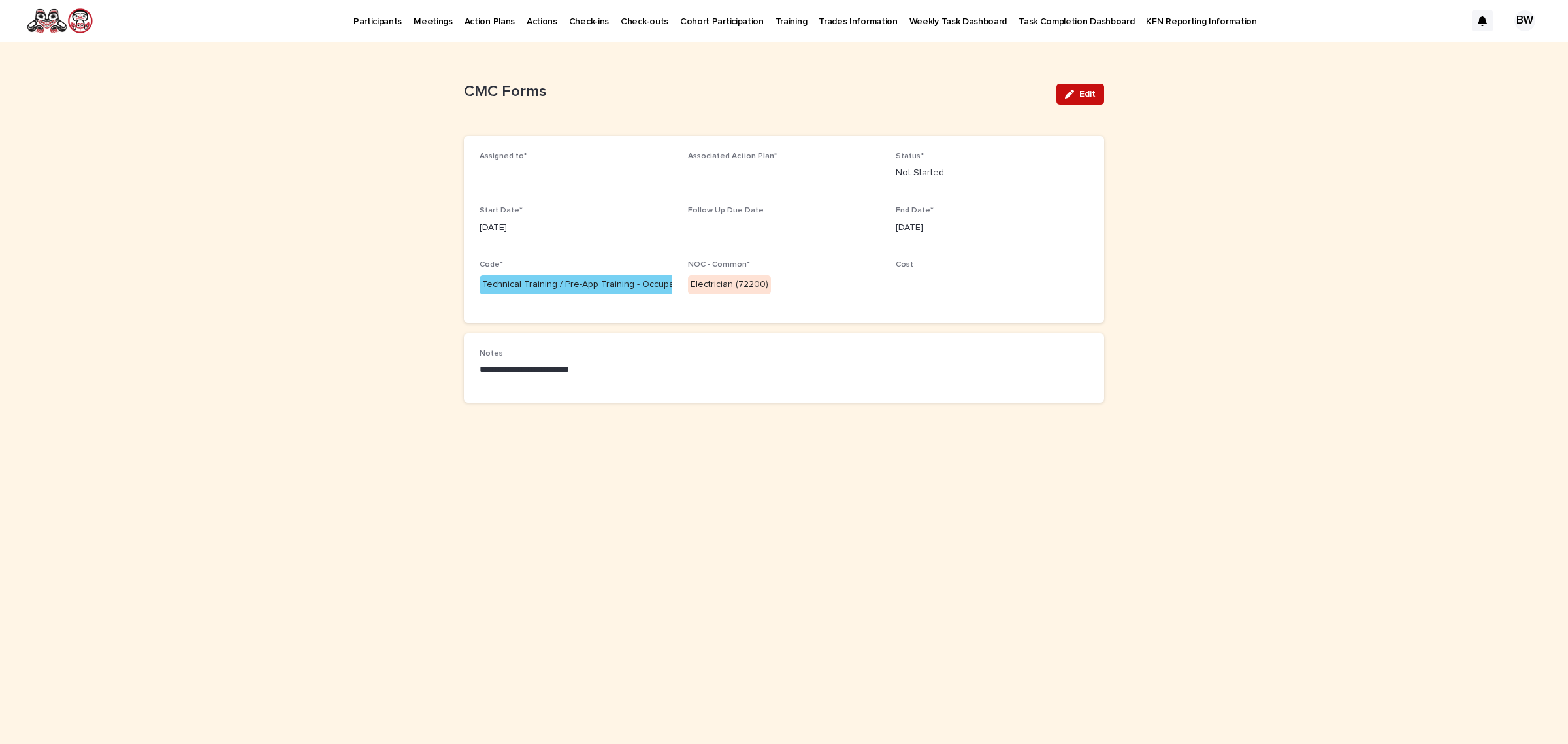
click at [1078, 93] on div "button" at bounding box center [1072, 94] width 15 height 9
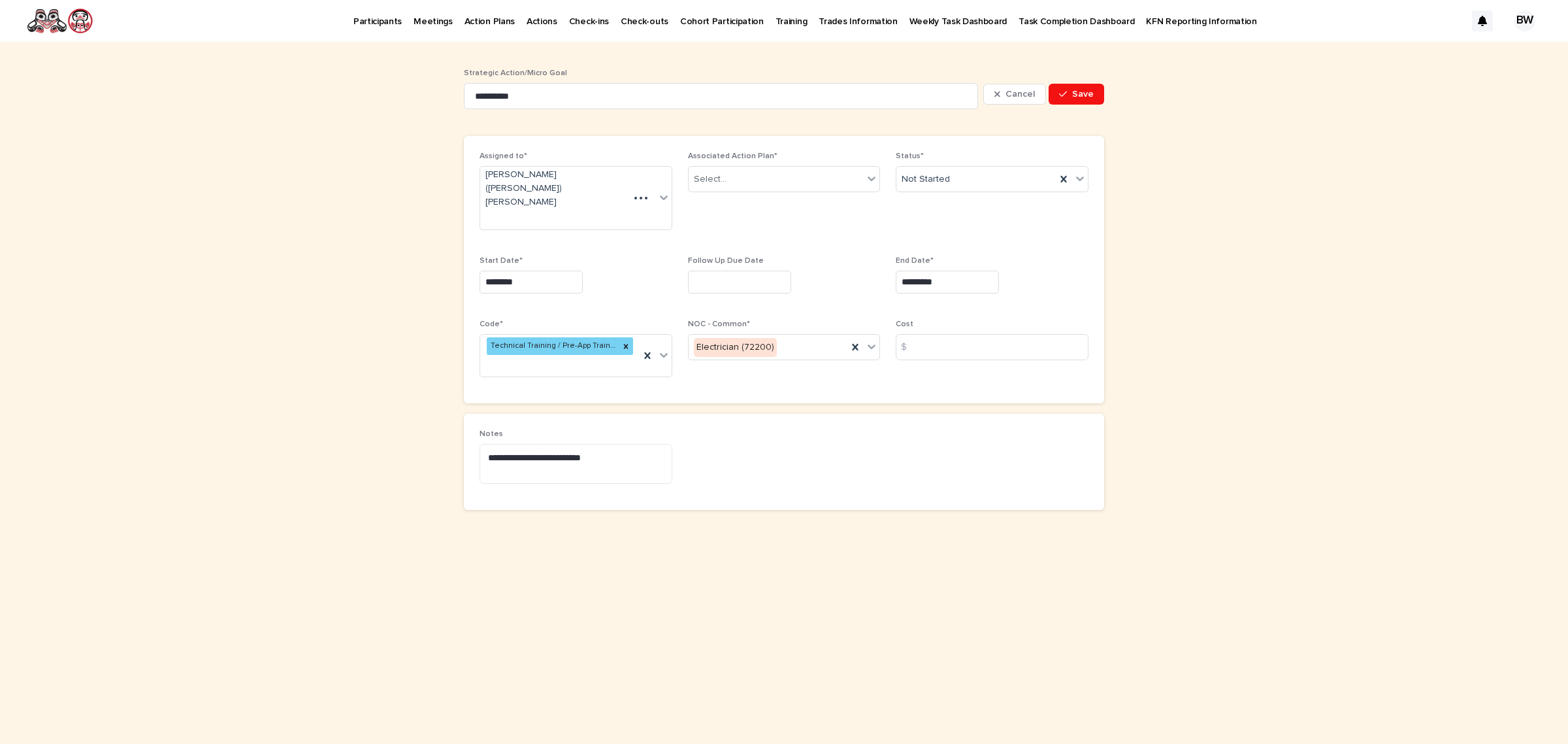
click at [980, 256] on div "End Date* *********" at bounding box center [992, 280] width 193 height 48
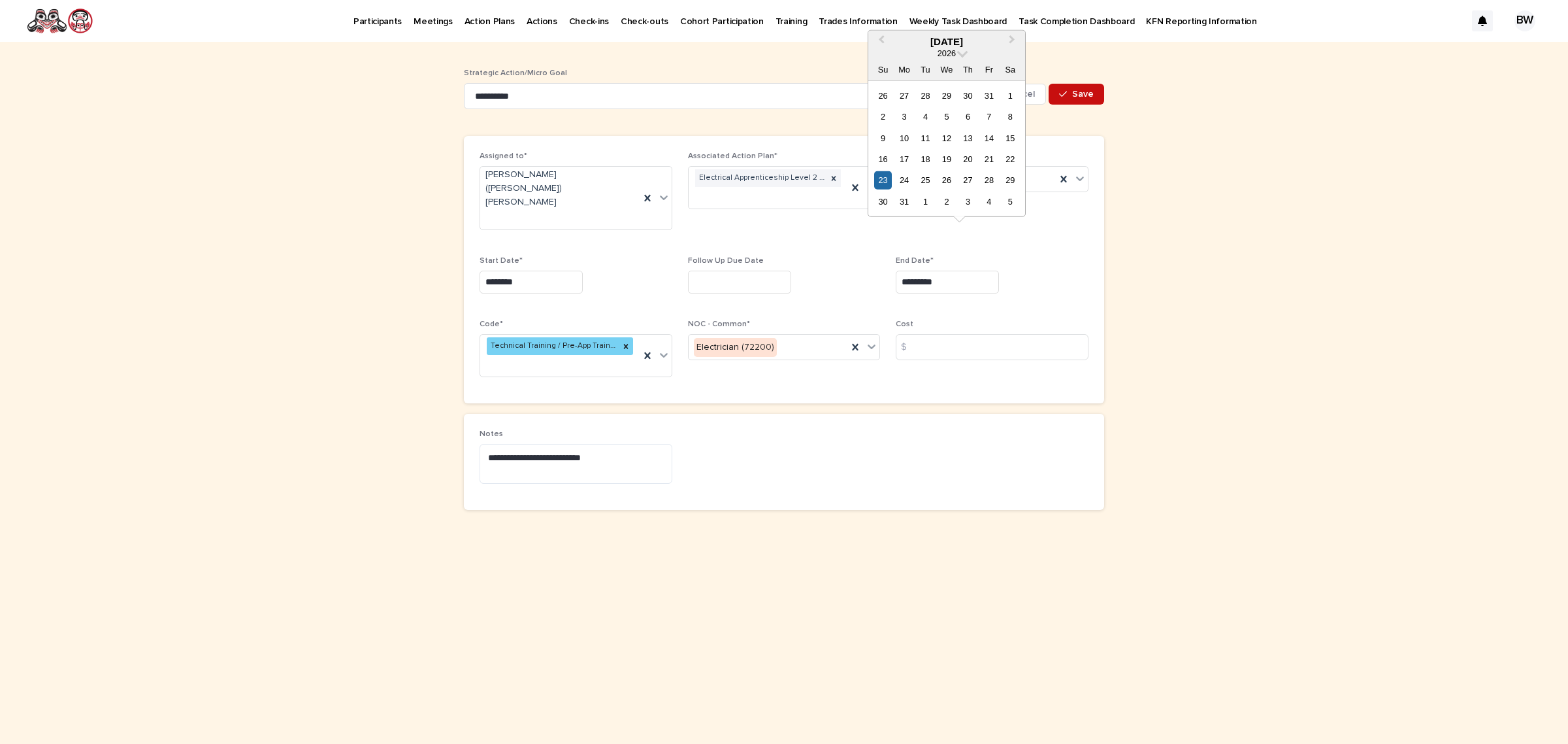
type input "*********"
click at [1077, 96] on span "Save" at bounding box center [1083, 94] width 22 height 9
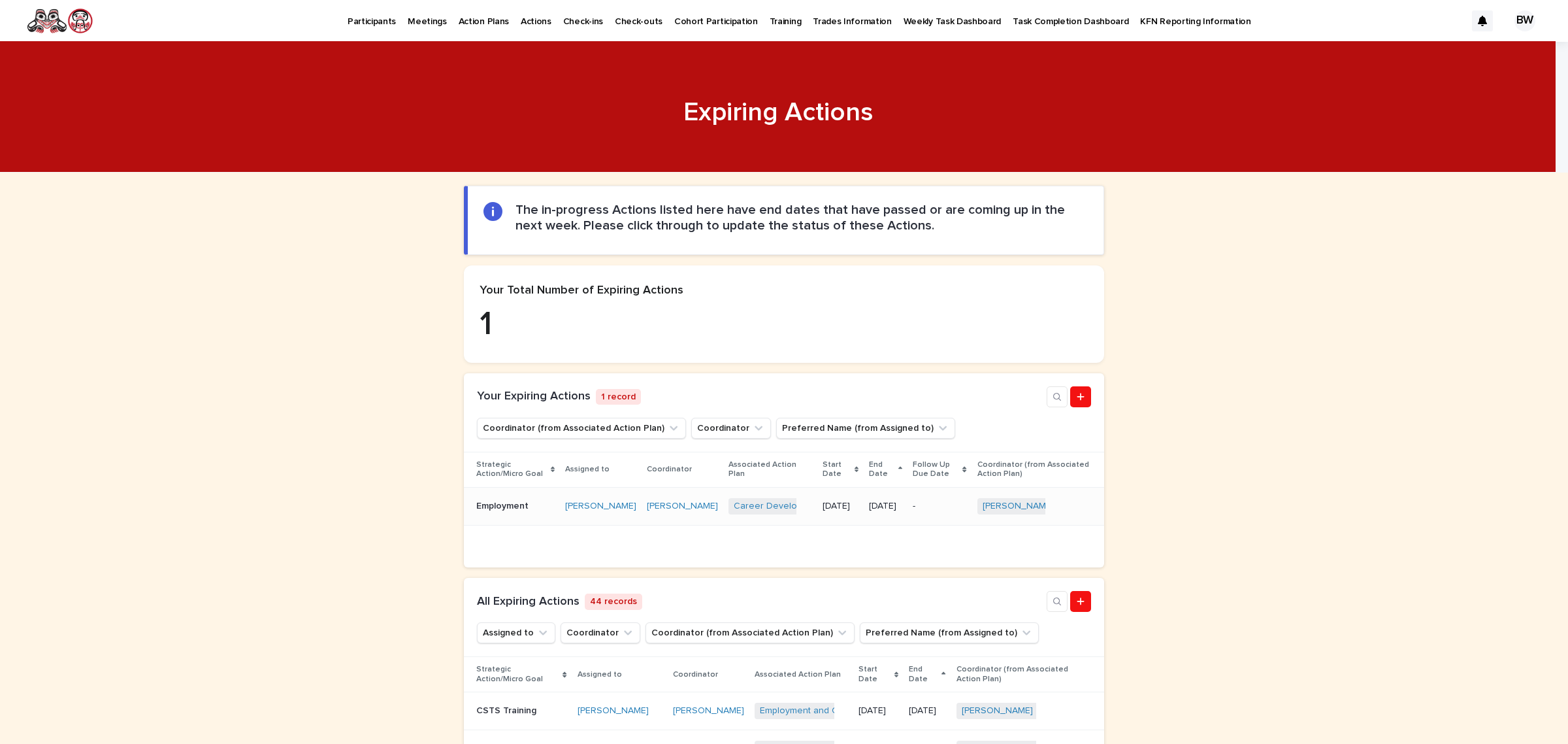
click at [605, 524] on td "Lisa Hill" at bounding box center [601, 506] width 82 height 38
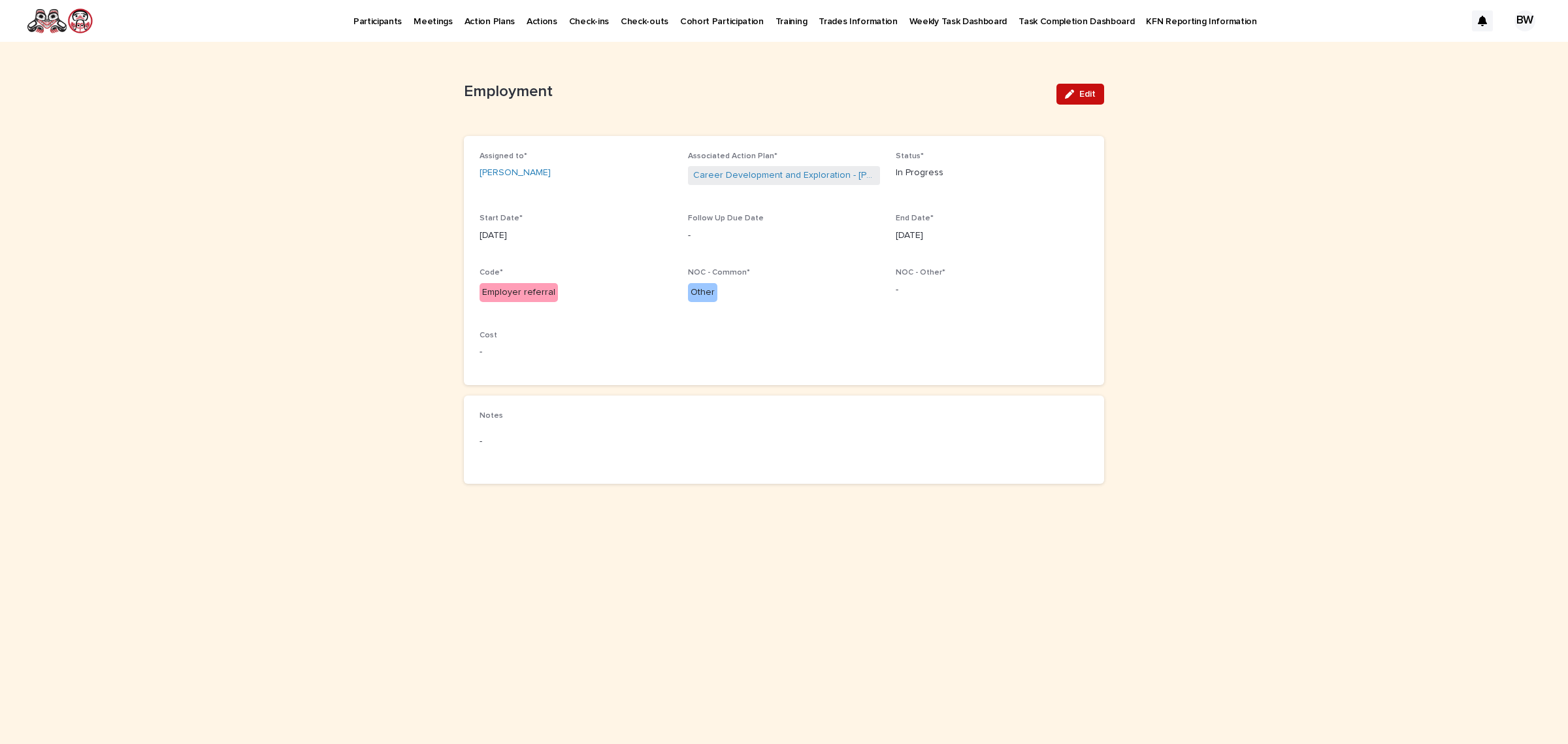
click at [1073, 94] on icon "button" at bounding box center [1069, 94] width 9 height 9
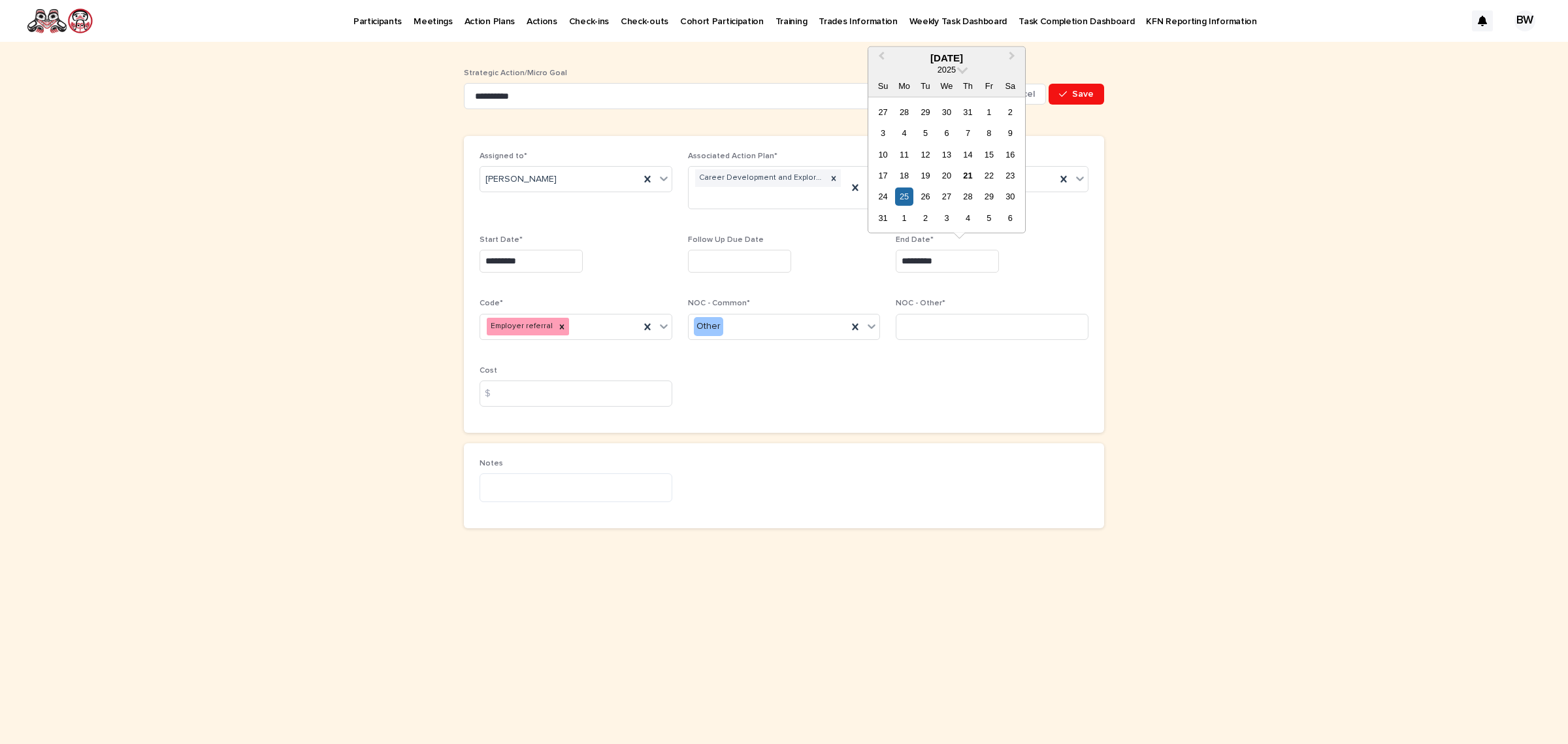
drag, startPoint x: 950, startPoint y: 263, endPoint x: 867, endPoint y: 265, distance: 83.0
click at [867, 265] on div "Assigned to* Lisa Hill Associated Action Plan* Career Development and Explorati…" at bounding box center [784, 284] width 609 height 266
drag, startPoint x: 1022, startPoint y: 279, endPoint x: 1017, endPoint y: 272, distance: 8.6
click at [1023, 279] on div "End Date*" at bounding box center [992, 259] width 193 height 48
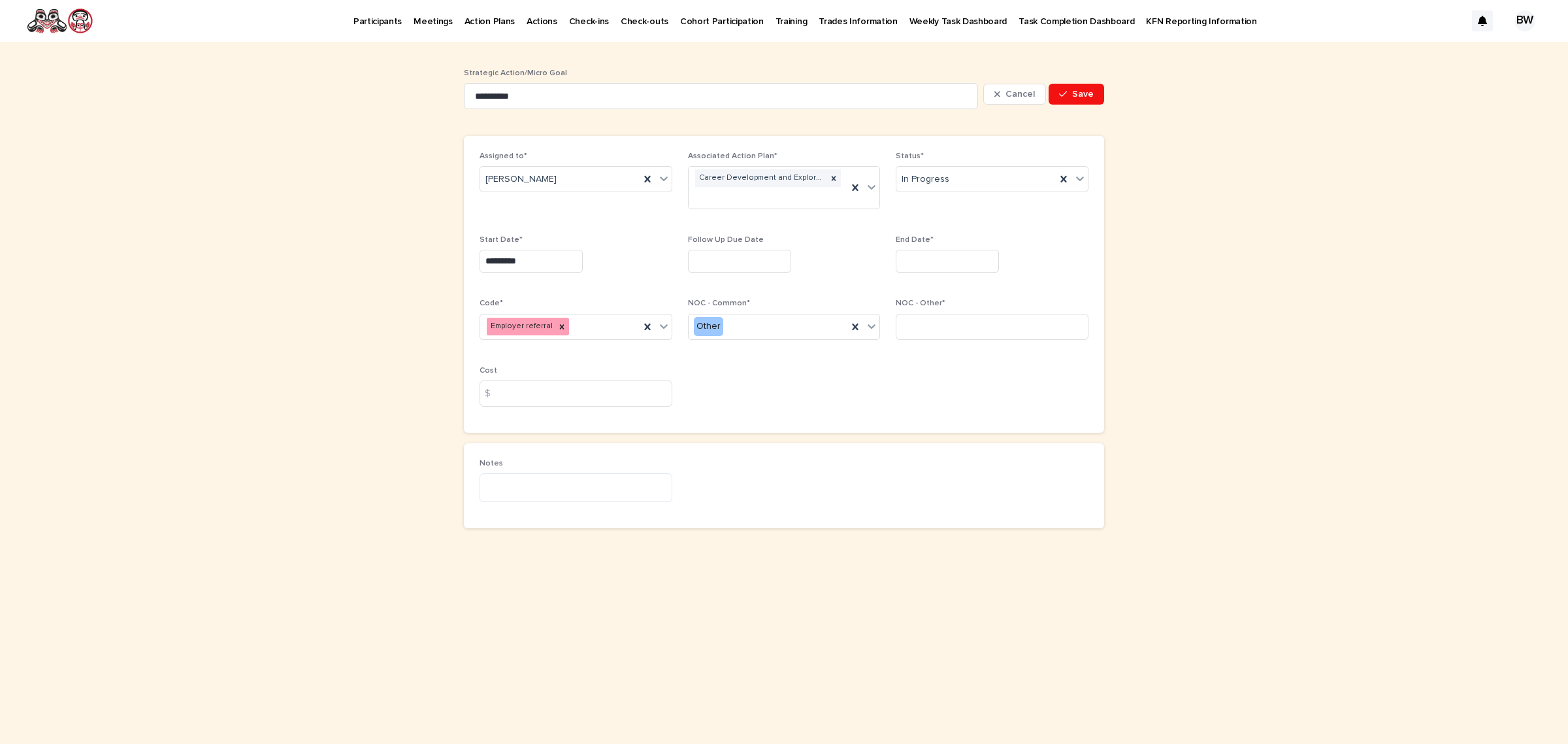
click at [999, 263] on input "text" at bounding box center [947, 261] width 103 height 23
click at [1012, 54] on span "Next Month" at bounding box center [1012, 58] width 0 height 18
click at [992, 200] on div "28" at bounding box center [989, 196] width 18 height 18
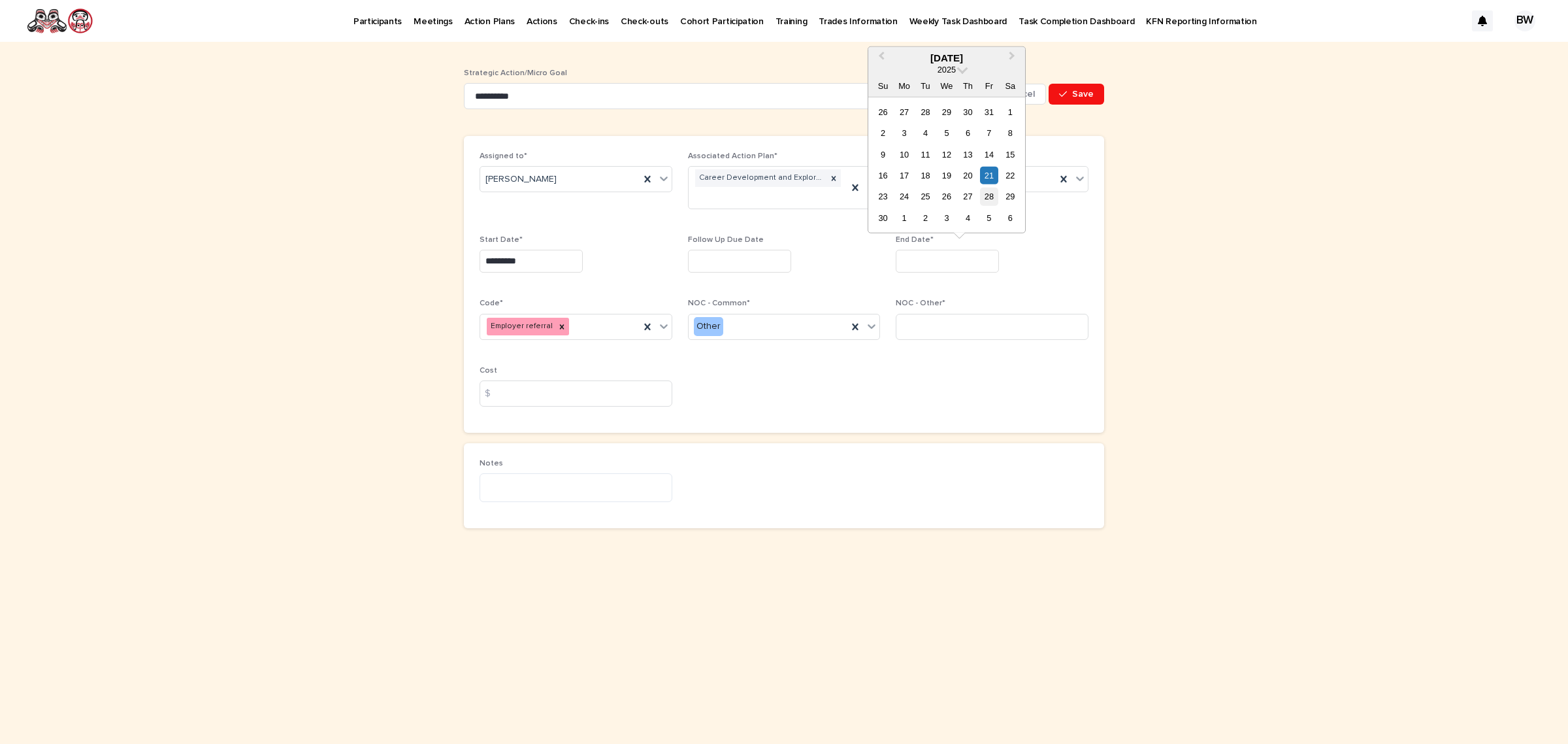
type input "**********"
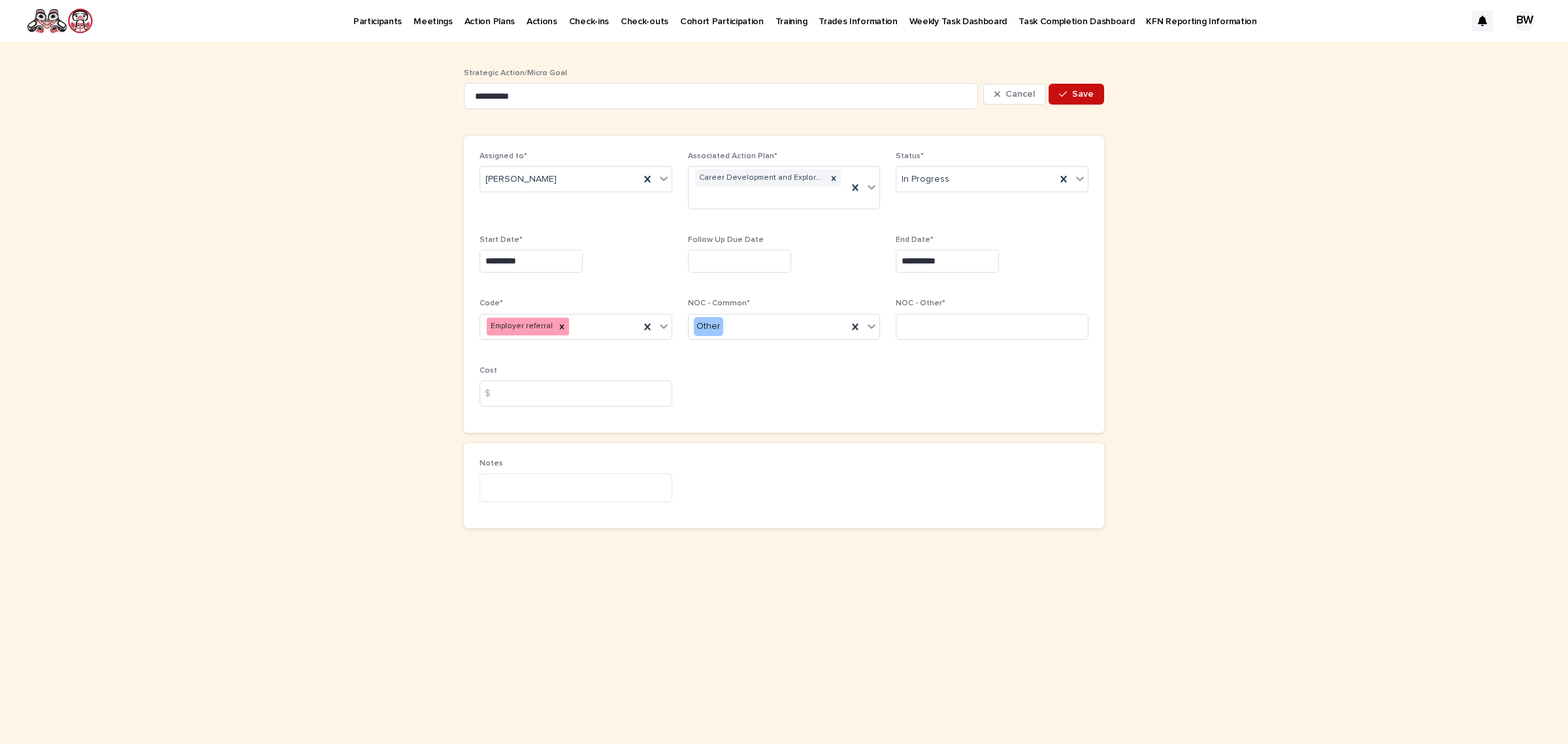
click at [1067, 92] on icon "button" at bounding box center [1063, 94] width 8 height 9
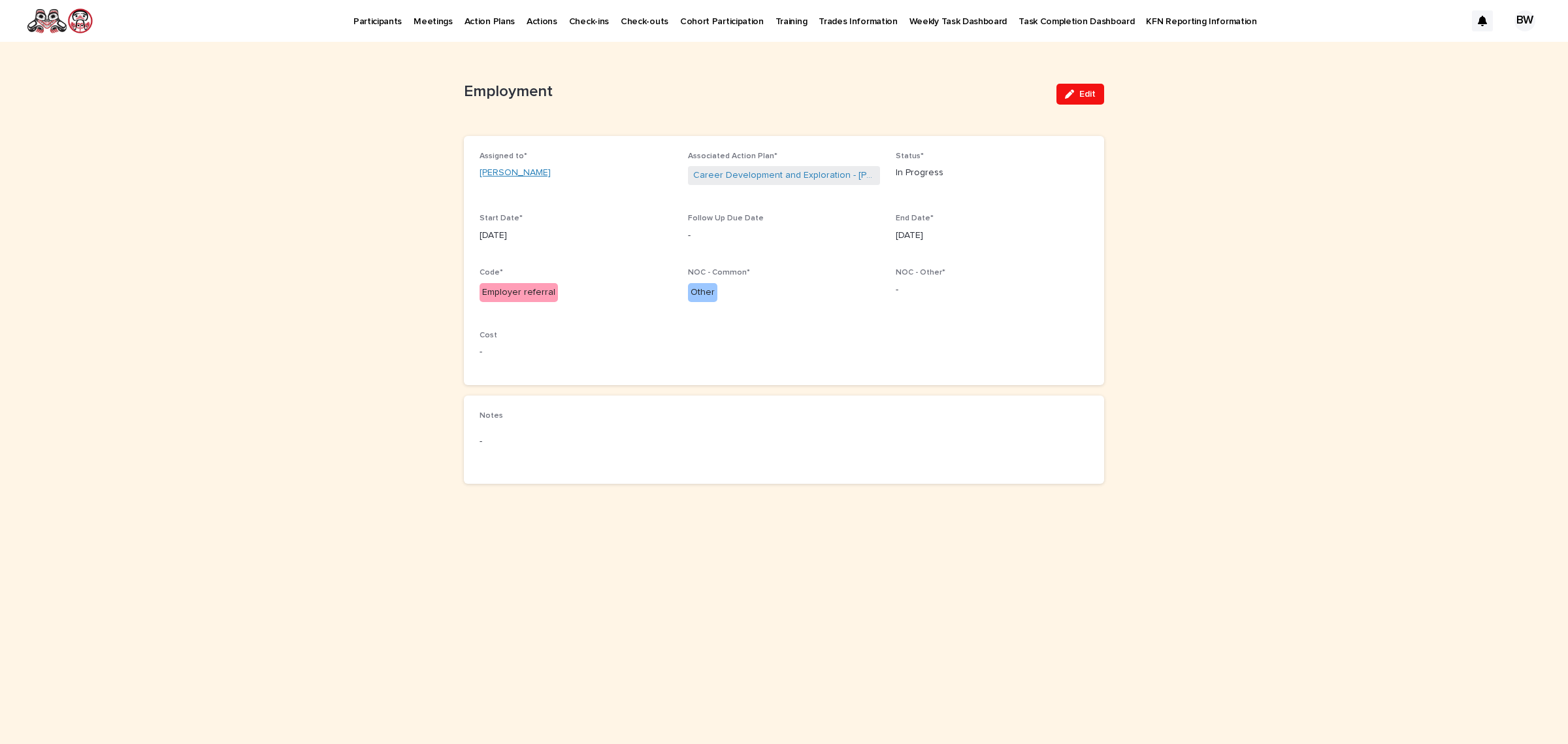
click at [491, 168] on link "Lisa Hill" at bounding box center [515, 173] width 71 height 14
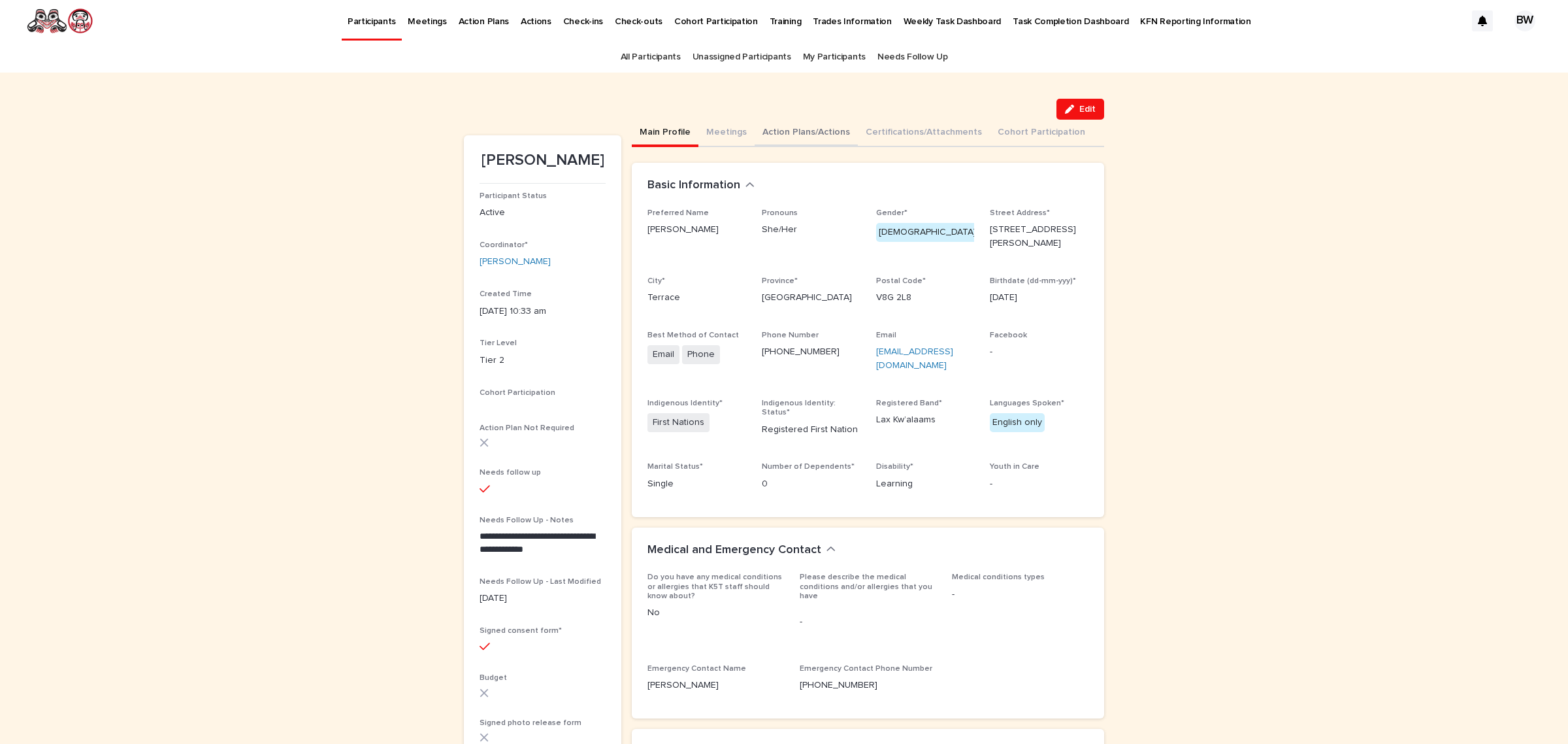
click at [723, 131] on button "Meetings" at bounding box center [727, 133] width 57 height 27
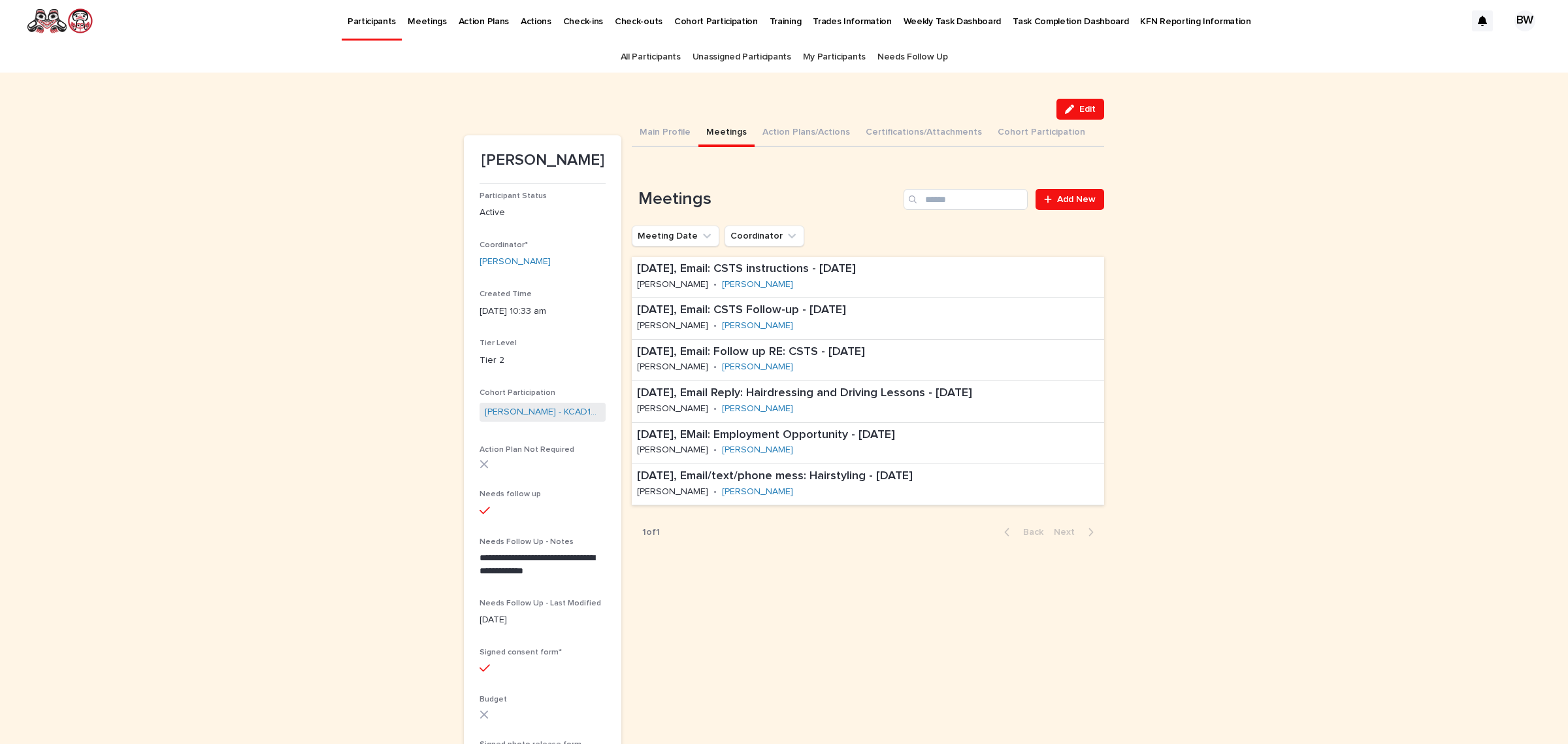
click at [1060, 189] on link "Add New" at bounding box center [1070, 200] width 69 height 21
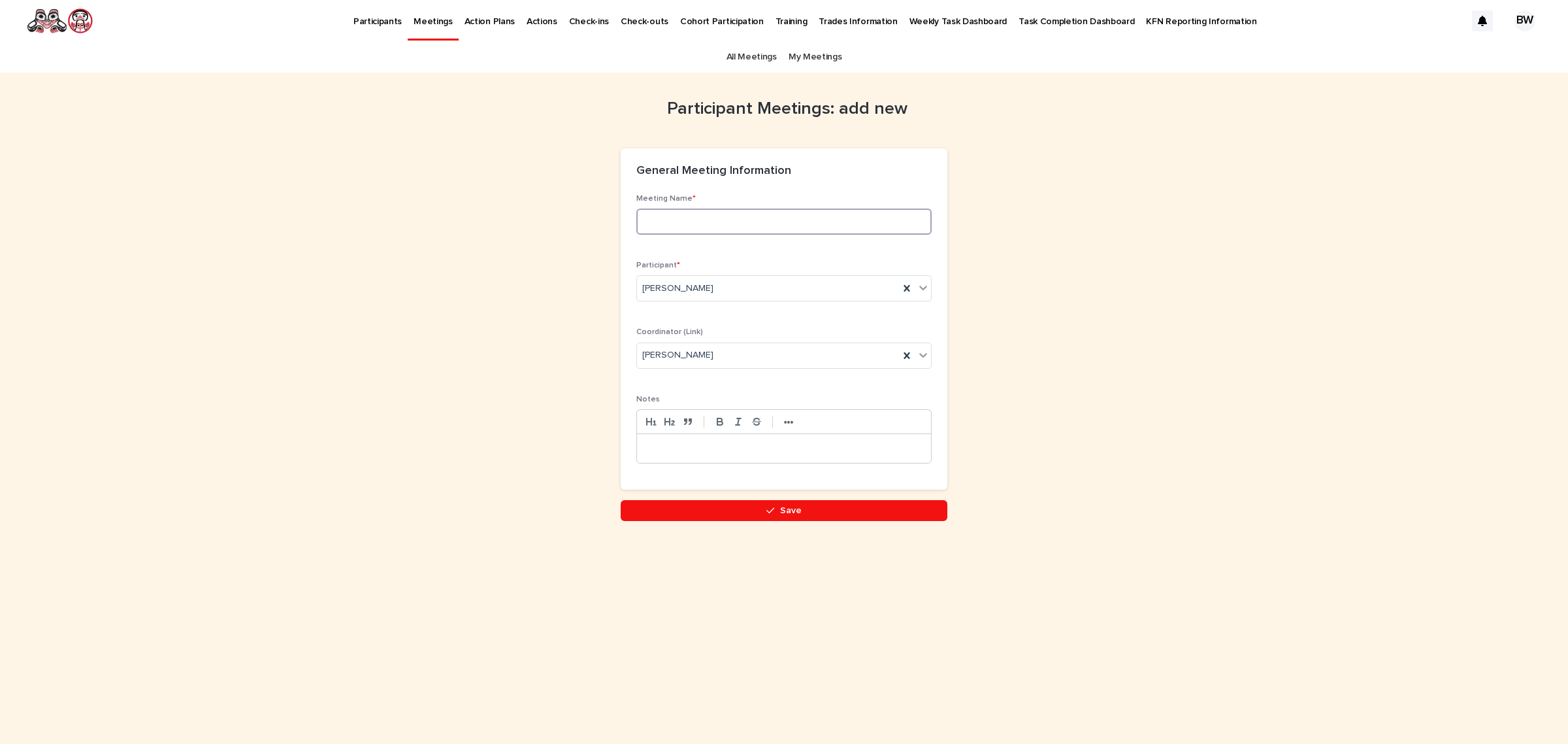
click at [716, 216] on input at bounding box center [784, 221] width 296 height 26
type input "**********"
click at [786, 448] on p at bounding box center [784, 448] width 275 height 13
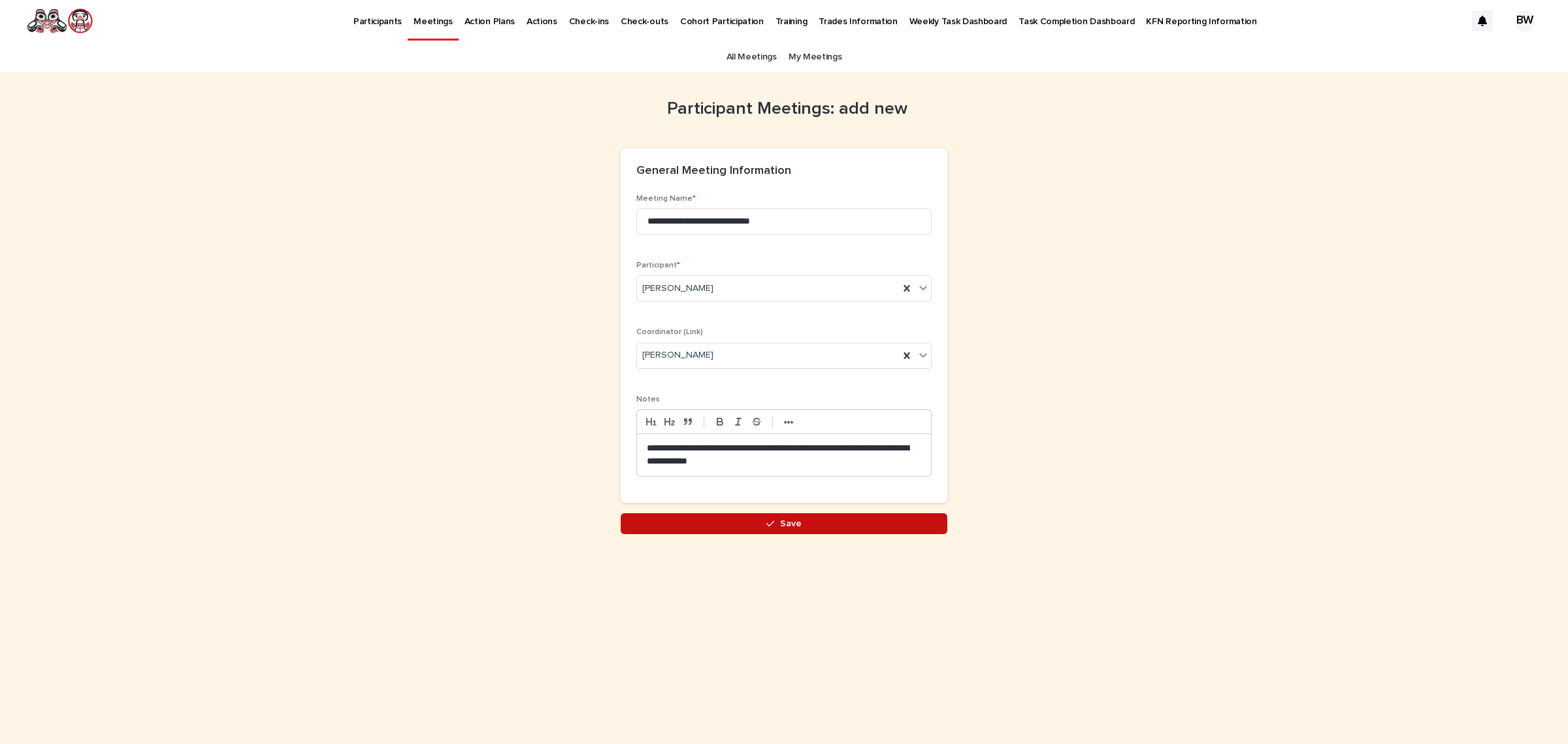
click at [834, 534] on button "Save" at bounding box center [784, 523] width 327 height 21
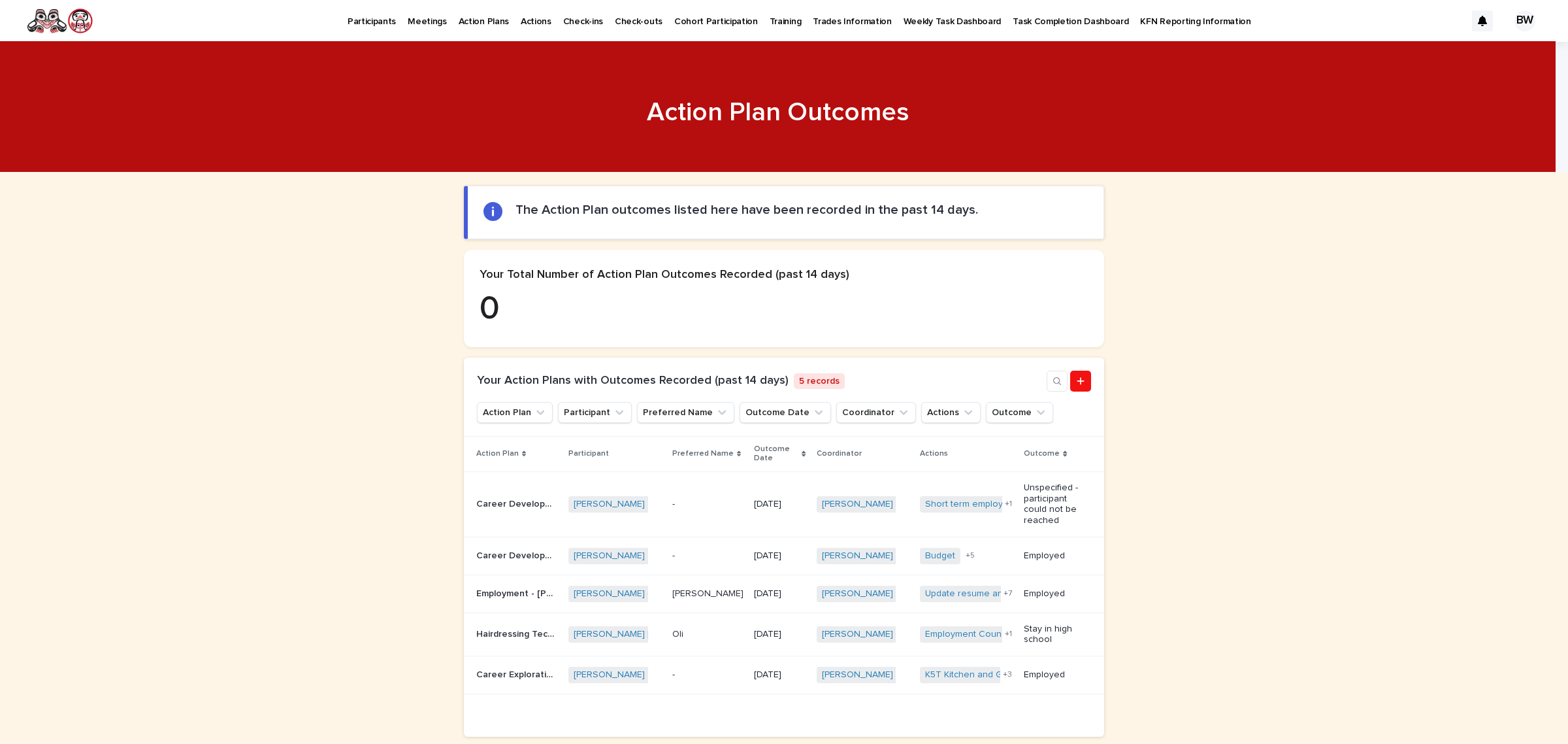
click at [379, 25] on p "Participants" at bounding box center [372, 14] width 48 height 27
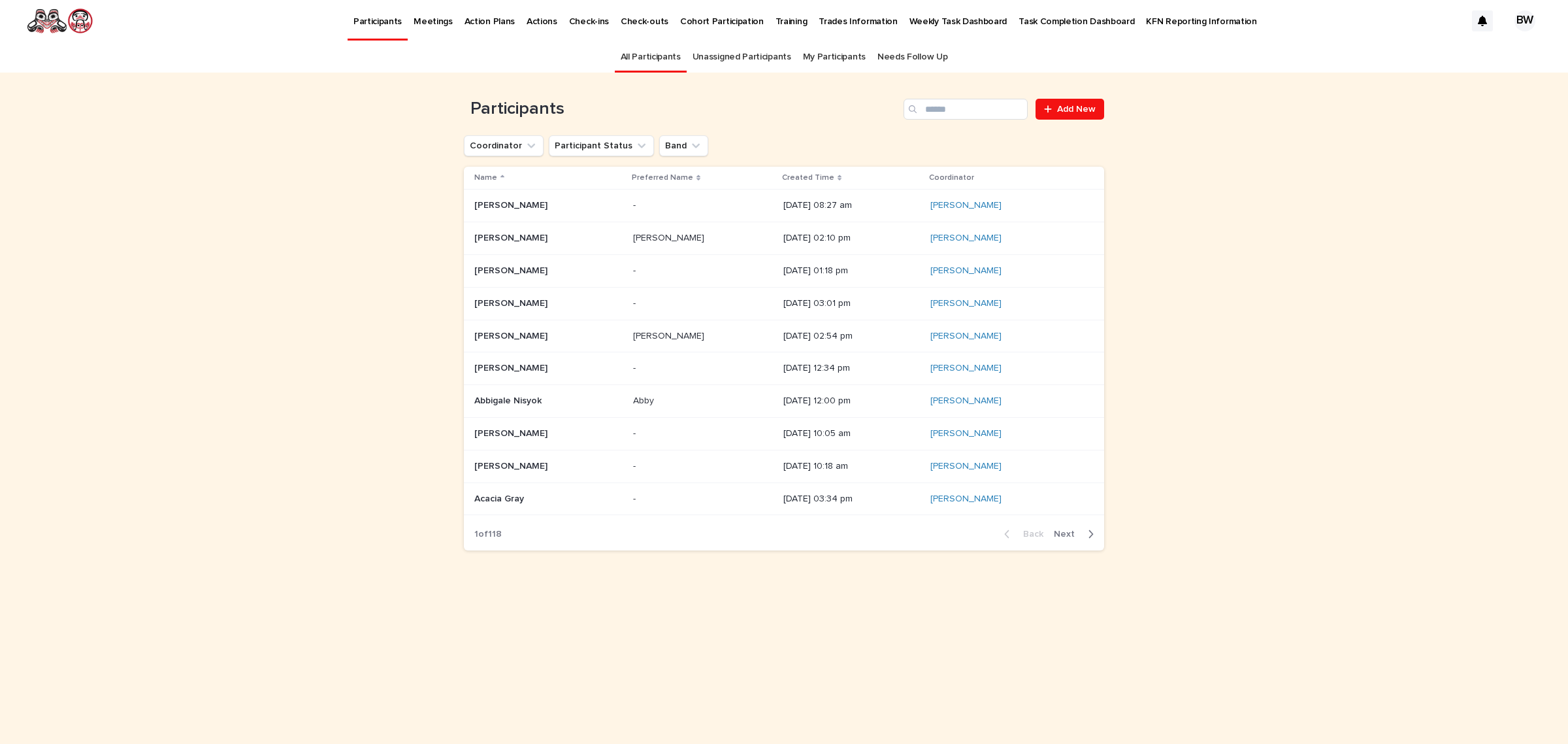
click at [379, 25] on p "Participants" at bounding box center [378, 14] width 48 height 27
click at [824, 62] on link "My Participants" at bounding box center [835, 57] width 63 height 31
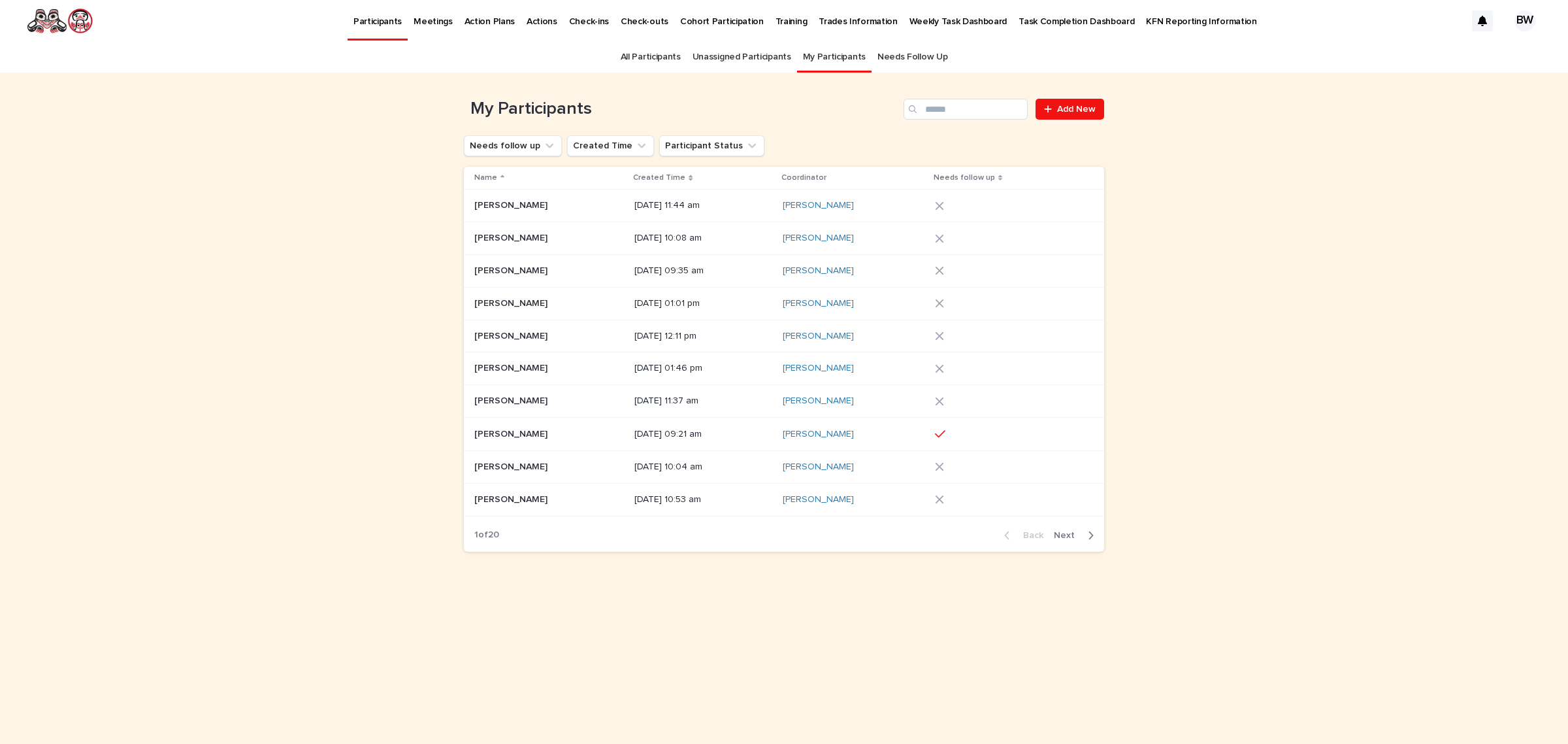
click at [669, 175] on p "Created Time" at bounding box center [659, 178] width 52 height 15
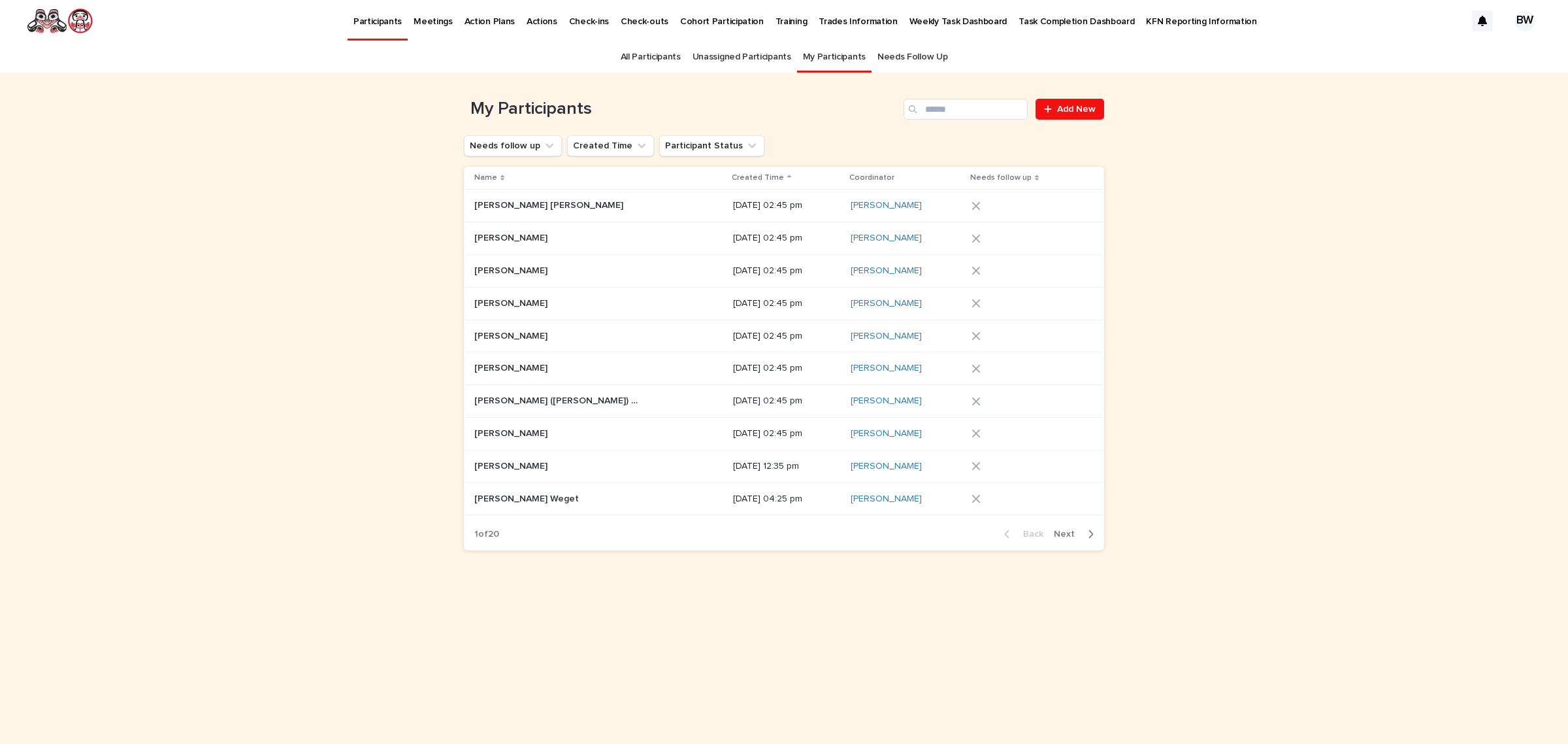
click at [732, 175] on p "Created Time" at bounding box center [757, 178] width 52 height 15
click at [605, 250] on div "[PERSON_NAME] [PERSON_NAME]" at bounding box center [592, 238] width 235 height 22
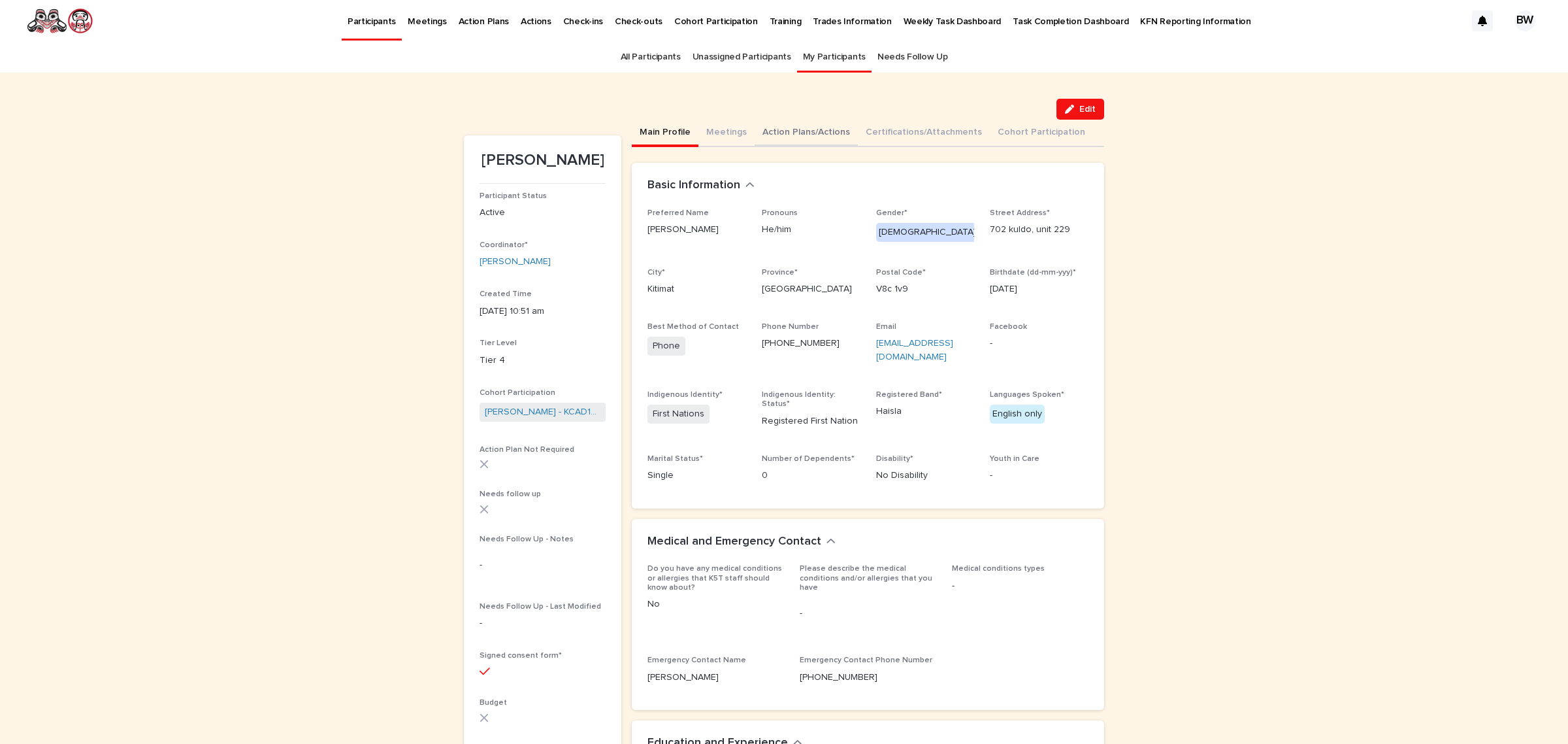
click at [824, 126] on button "Action Plans/Actions" at bounding box center [807, 133] width 103 height 27
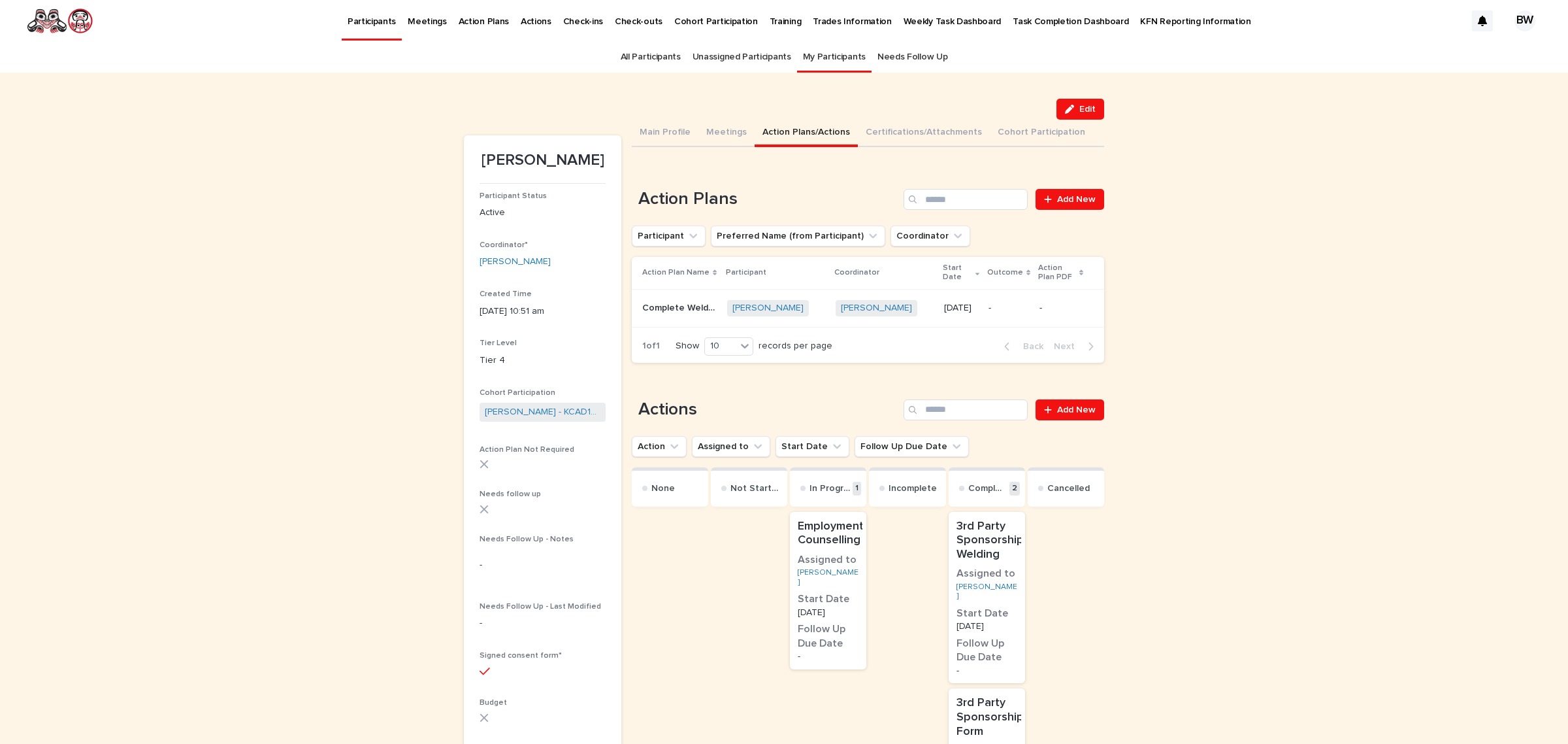
click at [1006, 305] on p "-" at bounding box center [1008, 309] width 40 height 11
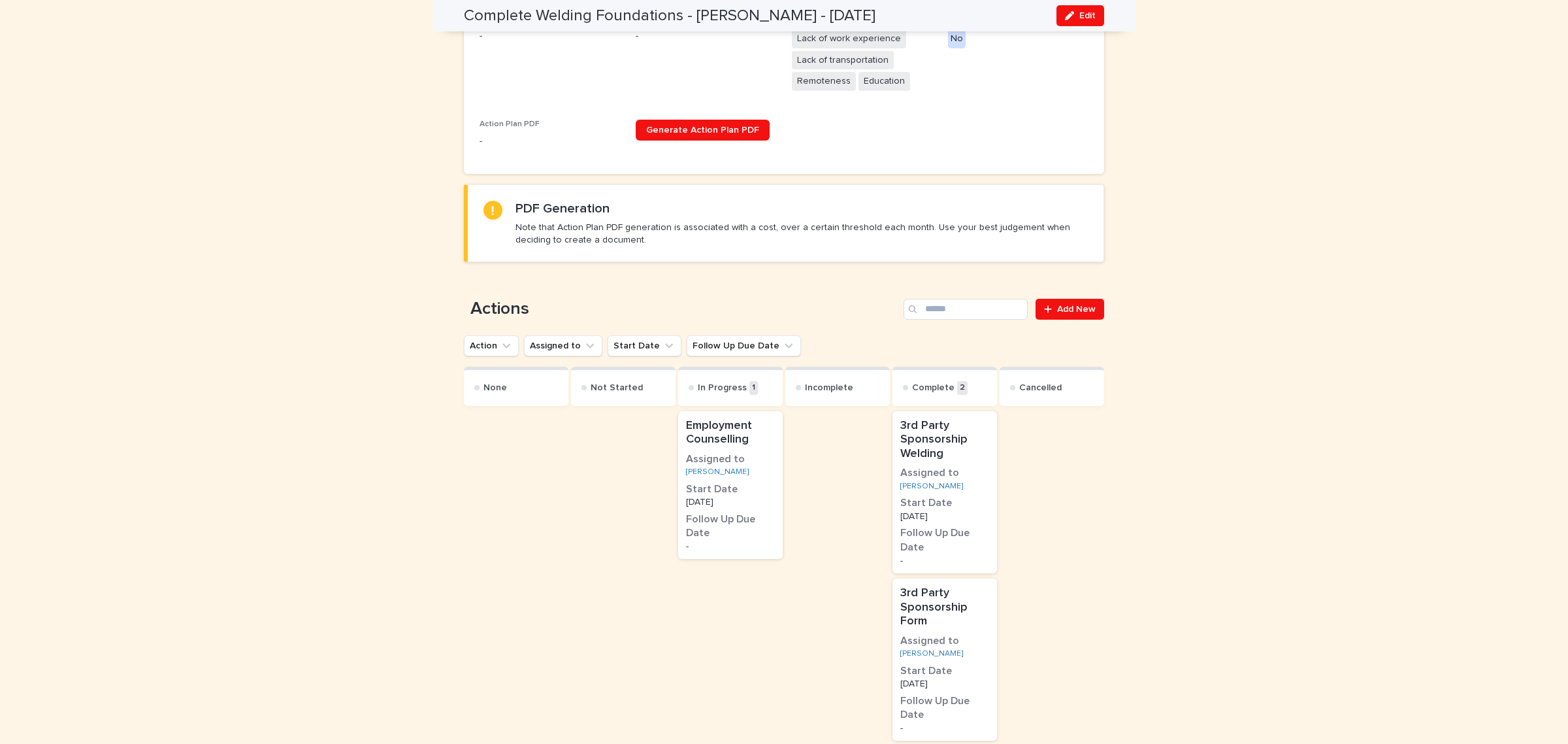
scroll to position [654, 0]
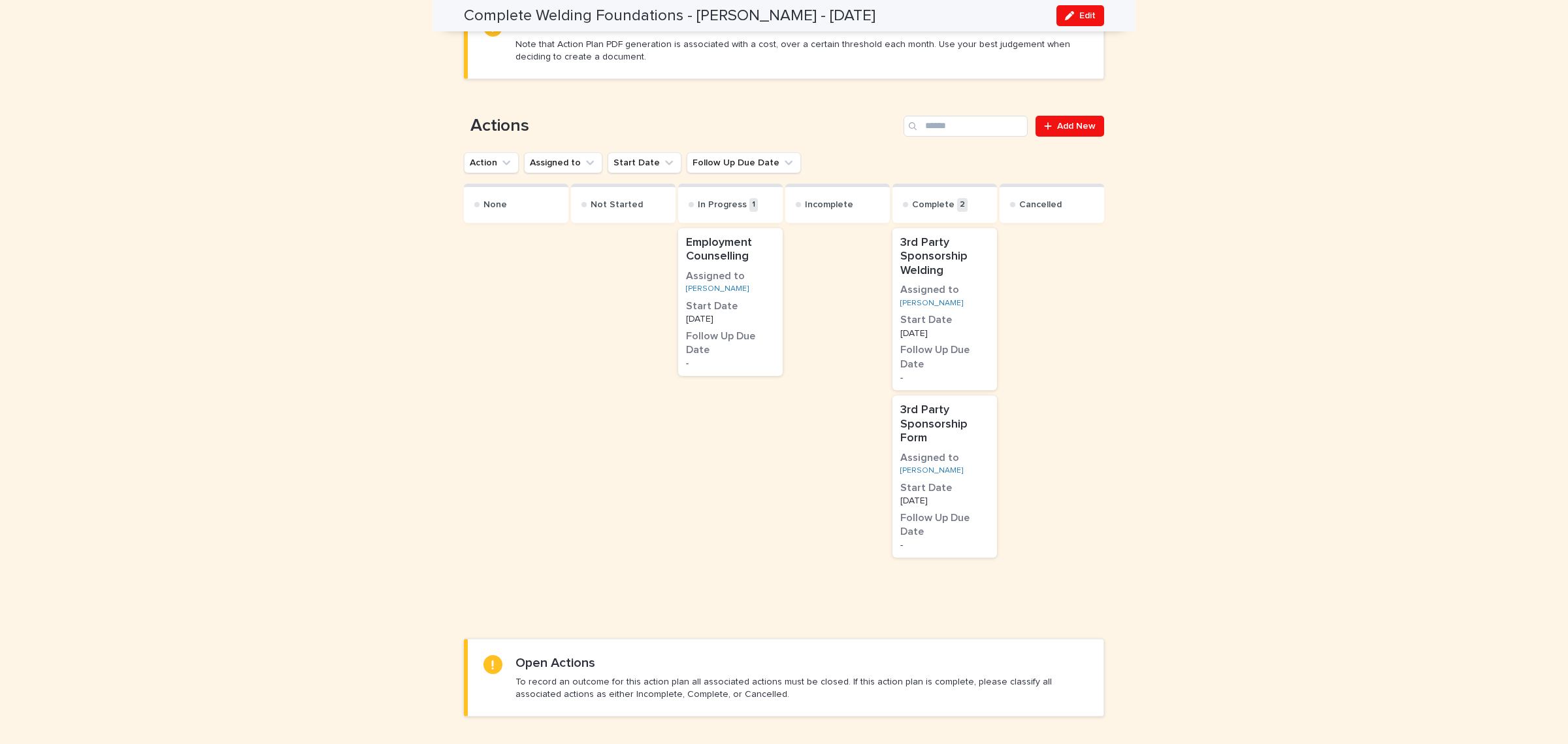
click at [964, 314] on h3 "Start Date" at bounding box center [945, 321] width 89 height 15
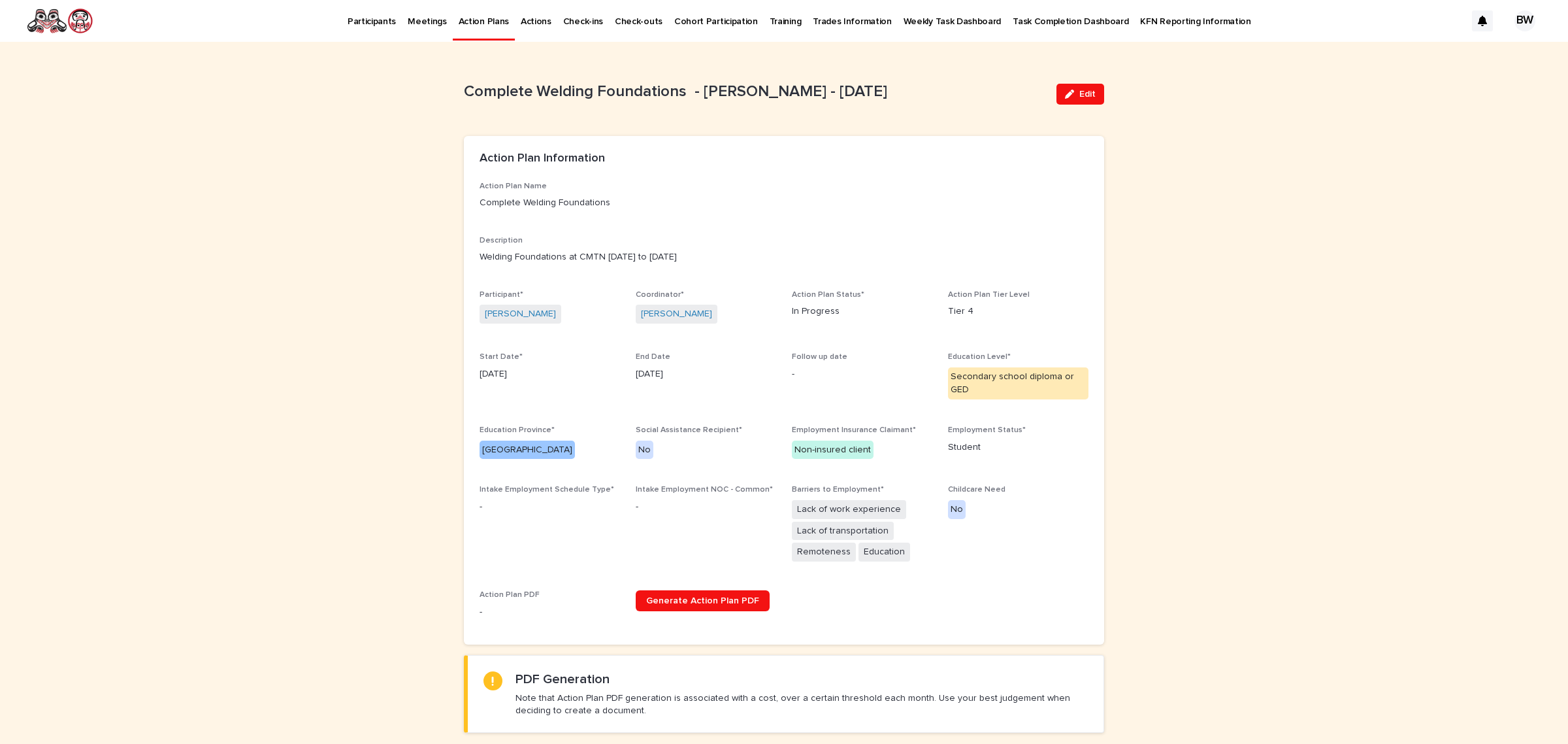
scroll to position [490, 0]
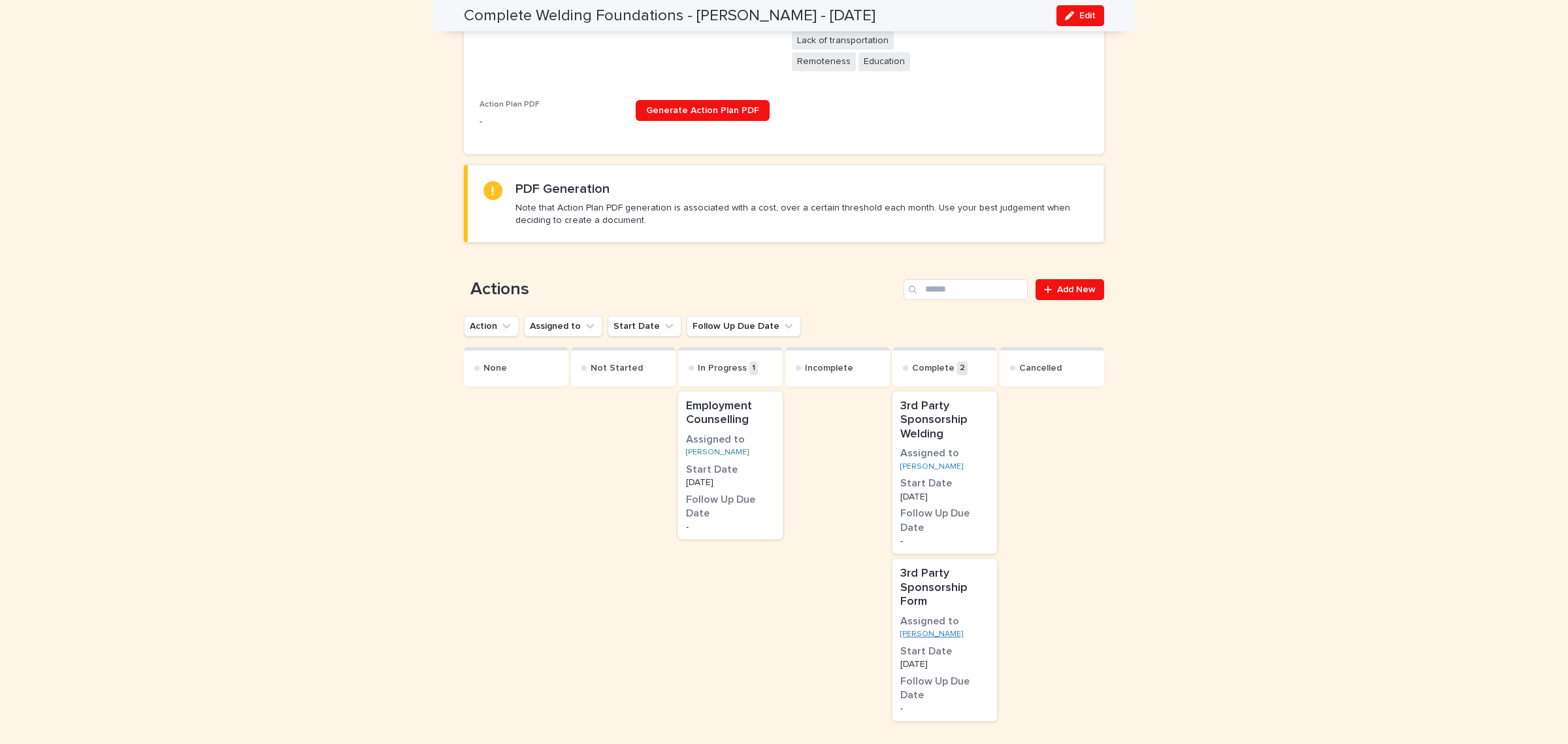
click at [900, 629] on link "Tyson Angus" at bounding box center [932, 633] width 63 height 9
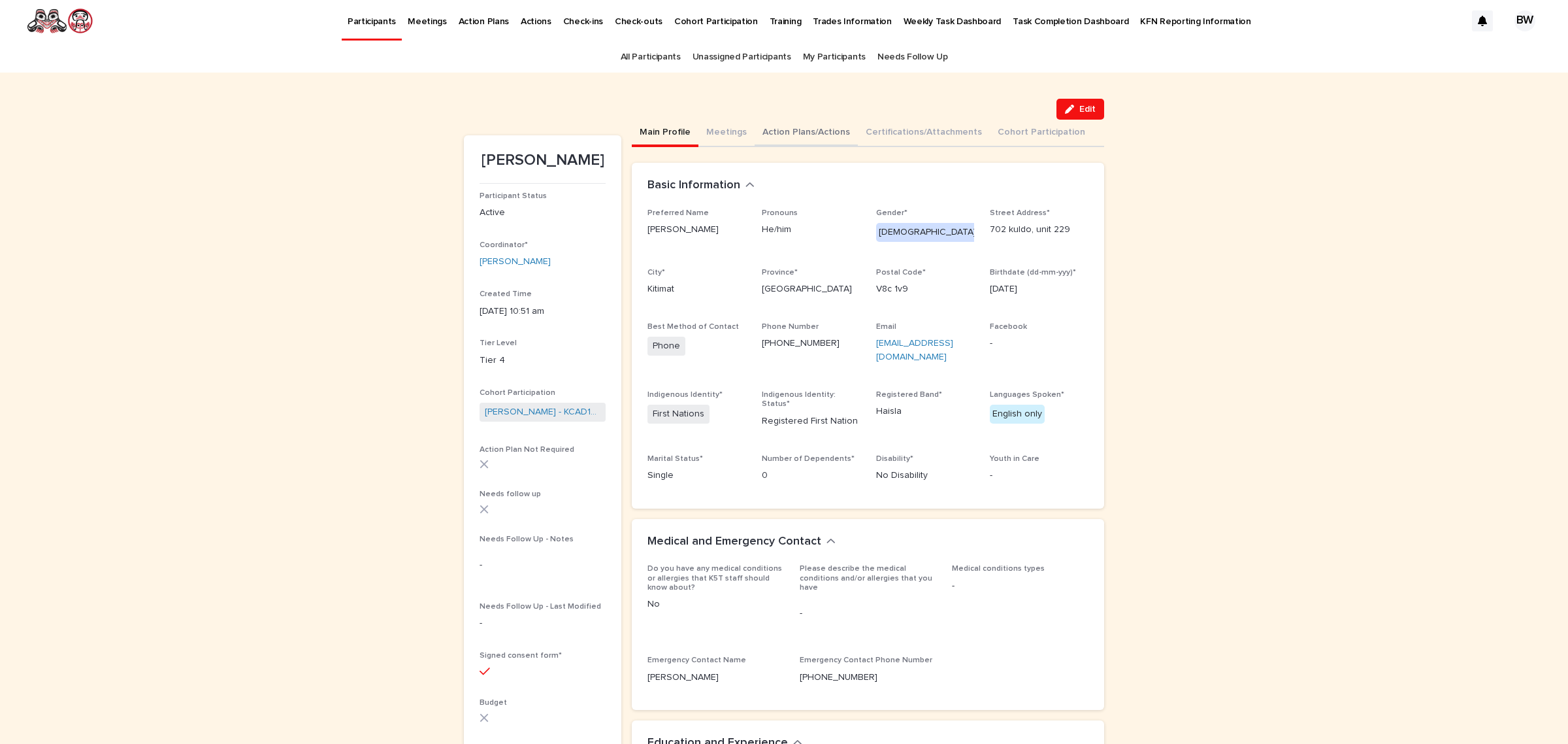
click at [782, 129] on button "Action Plans/Actions" at bounding box center [807, 133] width 103 height 27
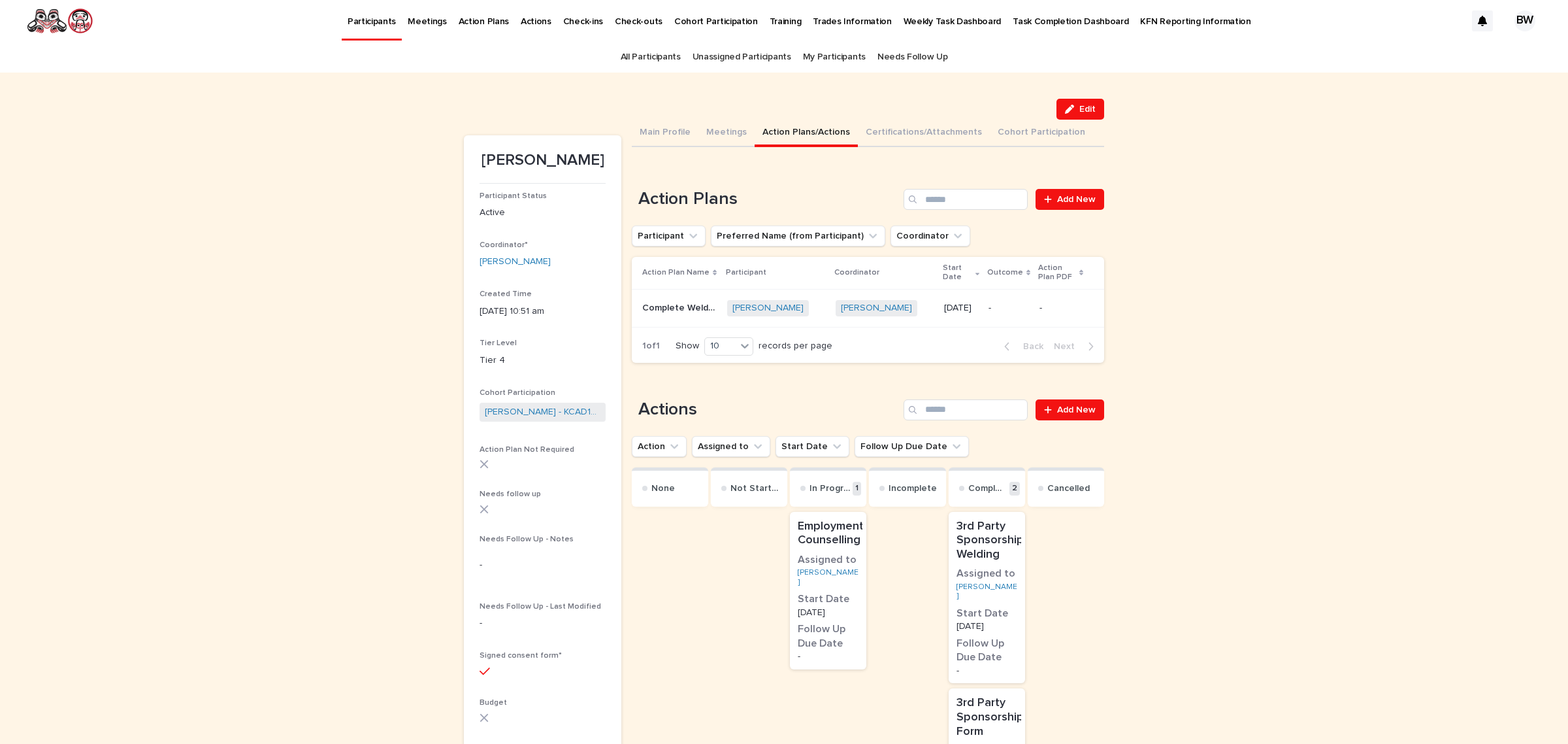
click at [696, 311] on p "Complete Welding Foundations" at bounding box center [680, 306] width 77 height 14
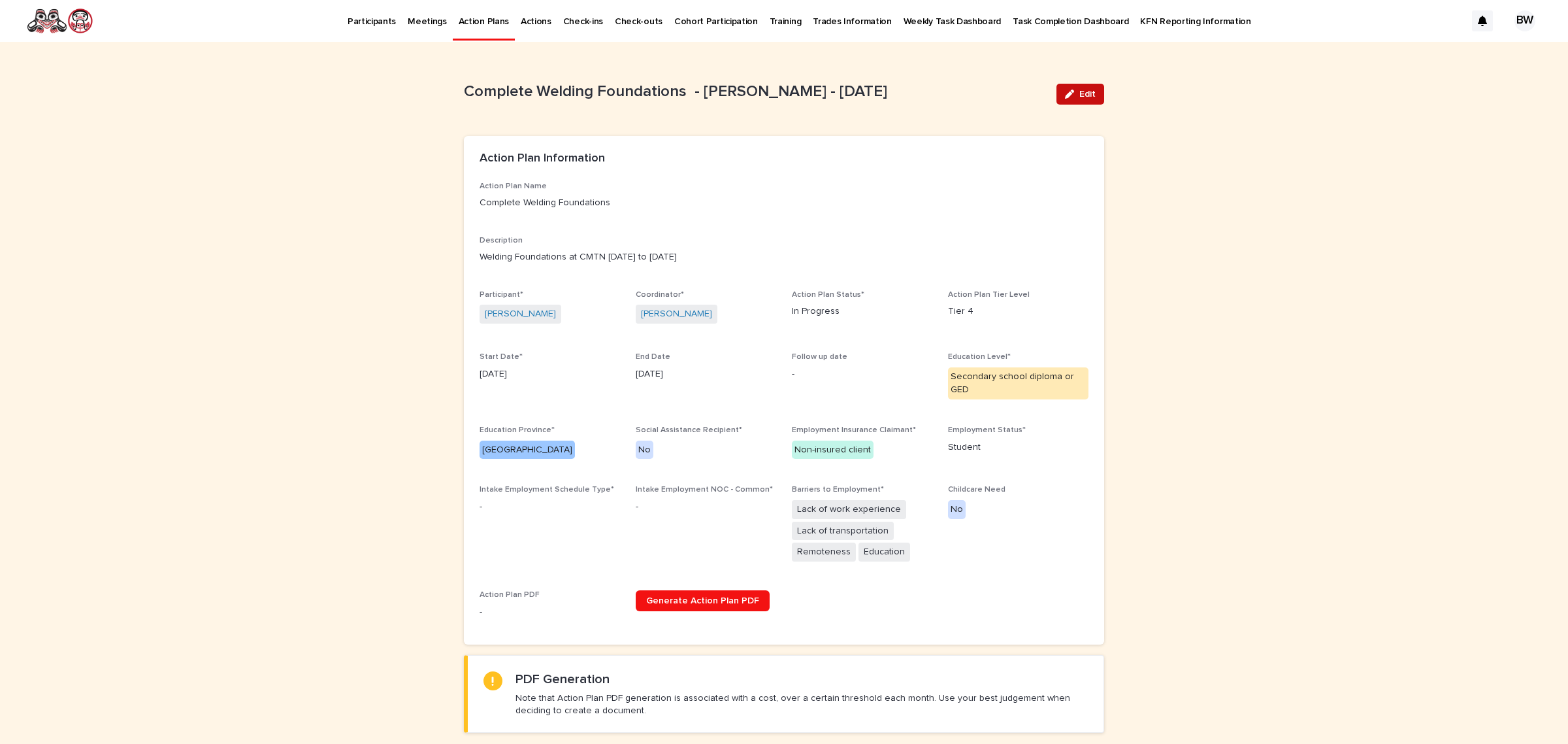
click at [1089, 86] on button "Edit" at bounding box center [1080, 95] width 48 height 21
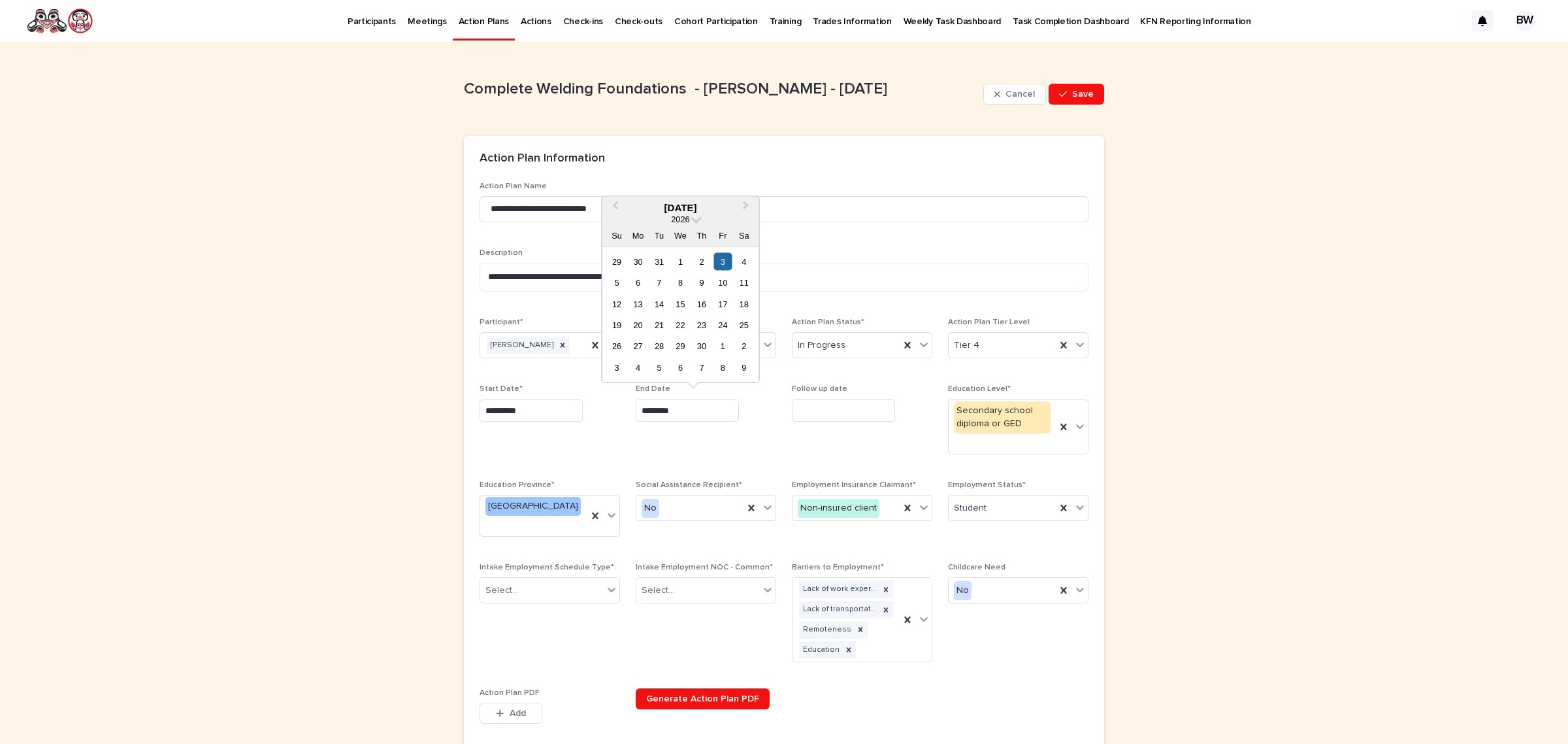
drag, startPoint x: 698, startPoint y: 414, endPoint x: 331, endPoint y: 415, distance: 367.0
click at [1071, 87] on button "Save" at bounding box center [1076, 95] width 56 height 21
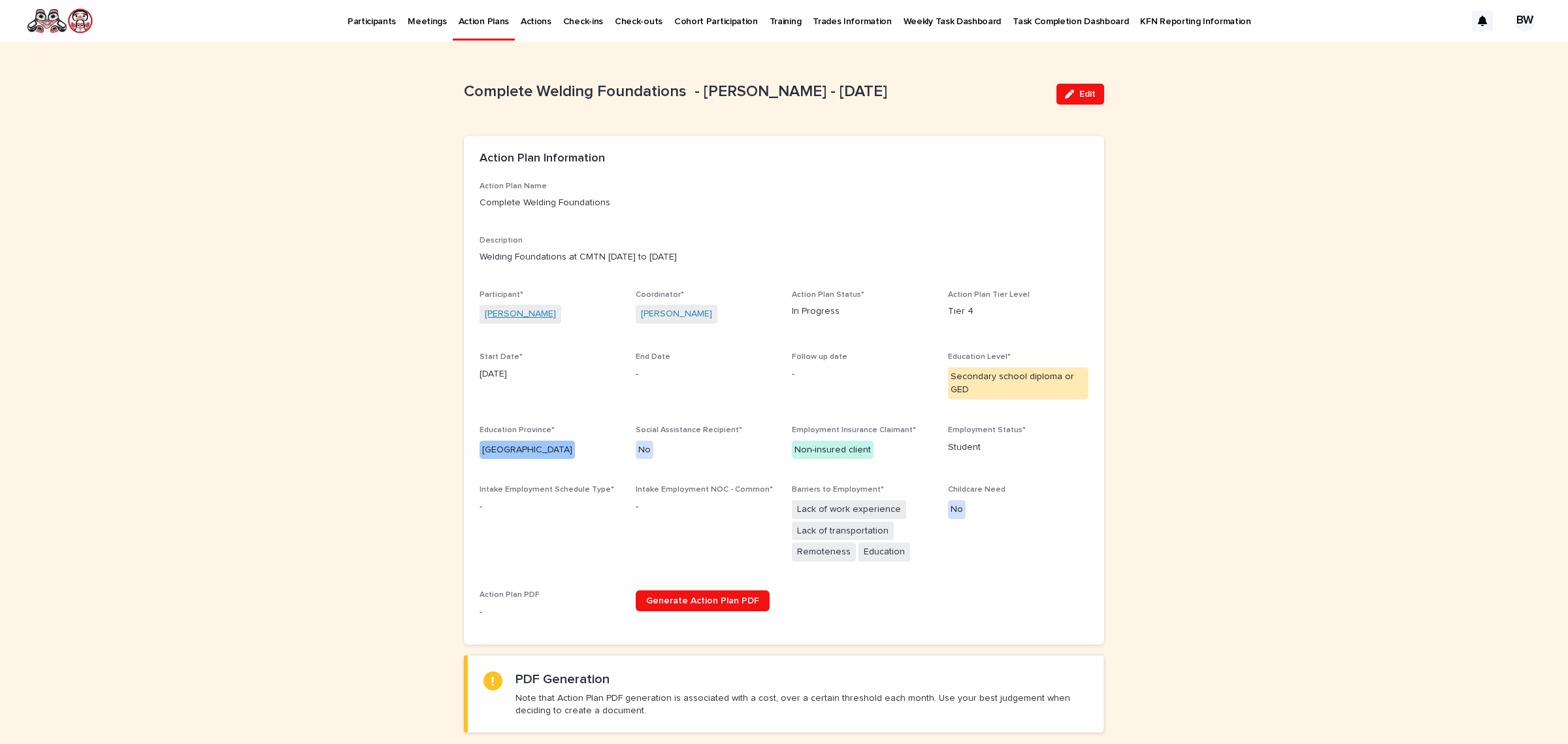
click at [506, 317] on link "[PERSON_NAME]" at bounding box center [520, 313] width 71 height 14
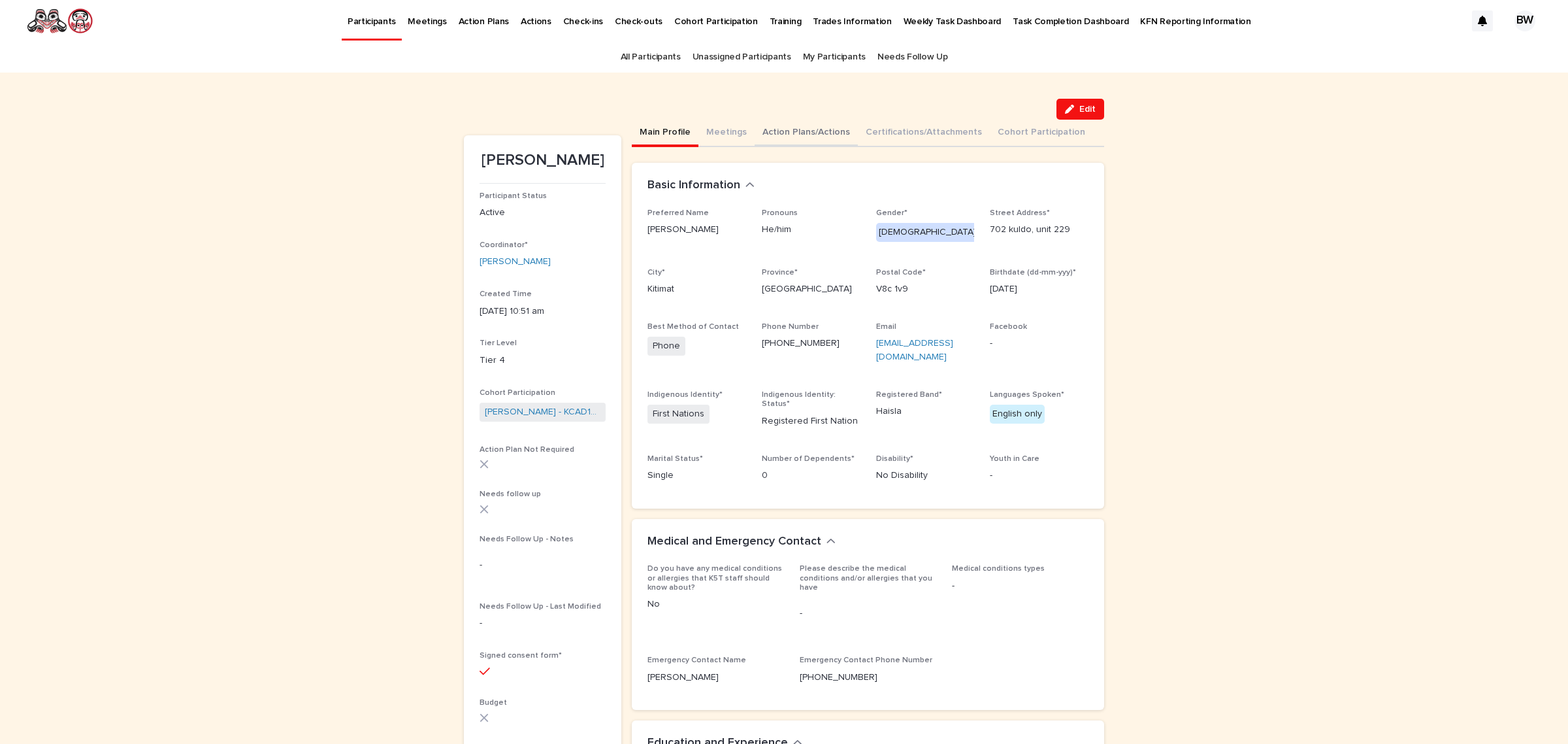
click at [807, 131] on button "Action Plans/Actions" at bounding box center [807, 133] width 103 height 27
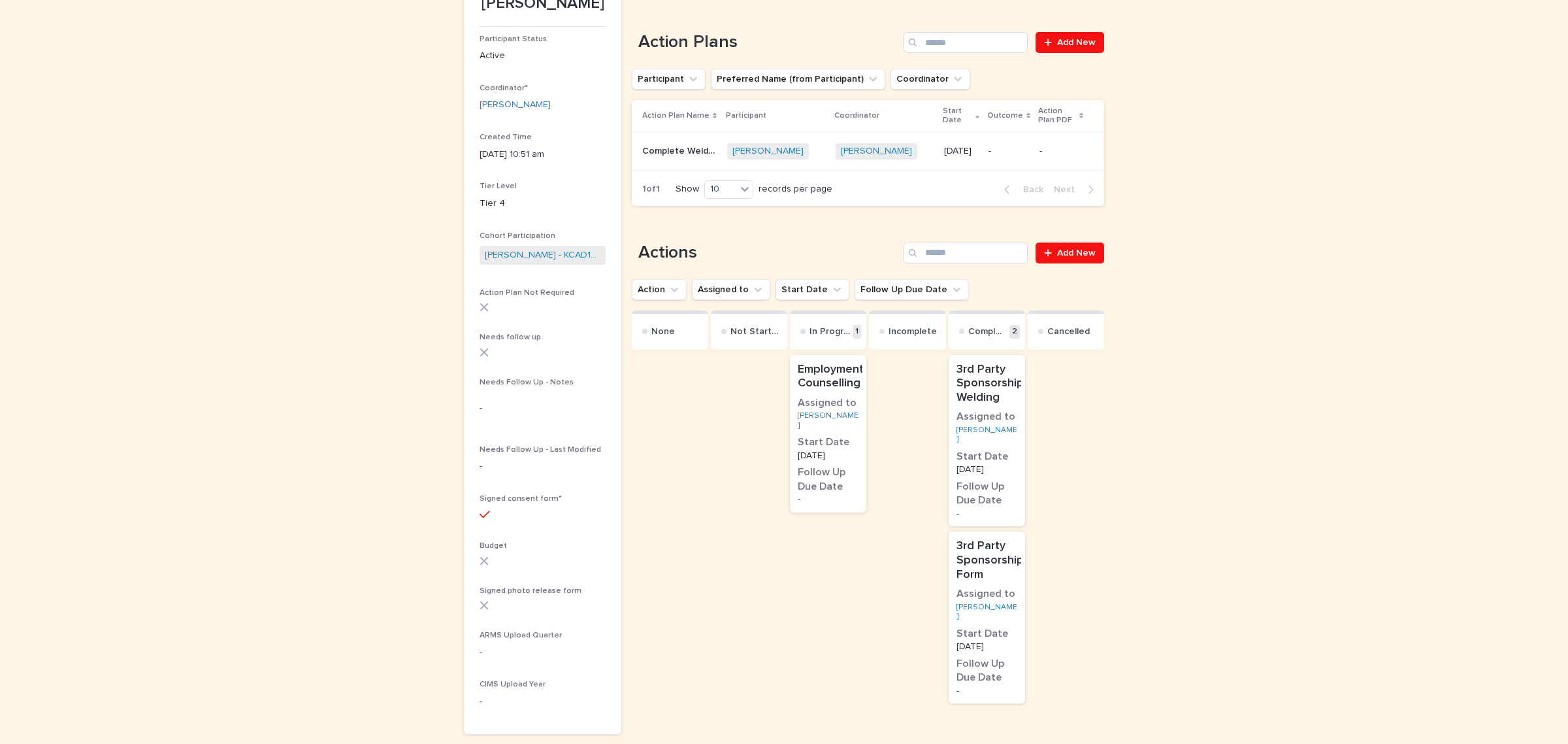
scroll to position [163, 0]
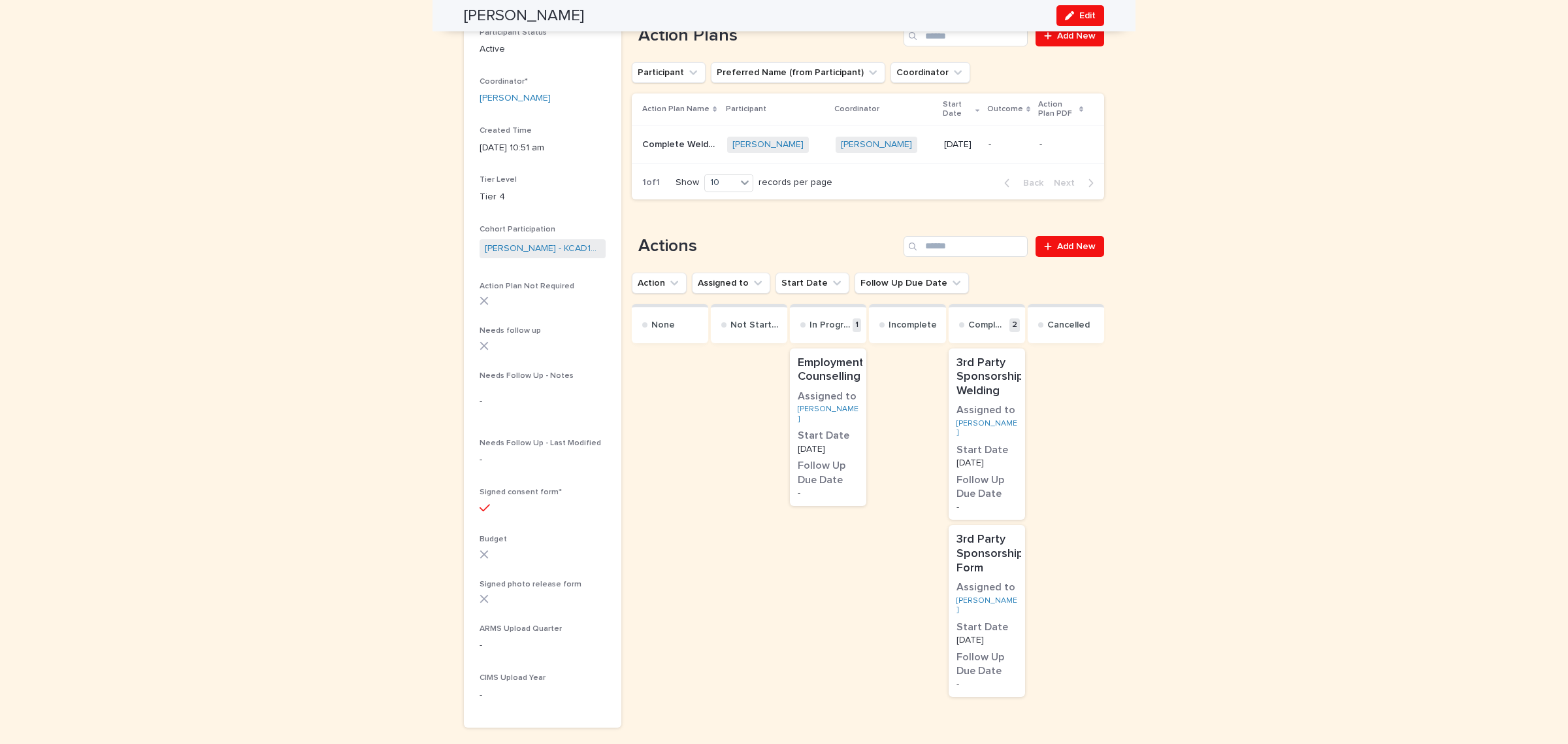
click at [831, 459] on h3 "Follow Up Due Date" at bounding box center [828, 473] width 61 height 28
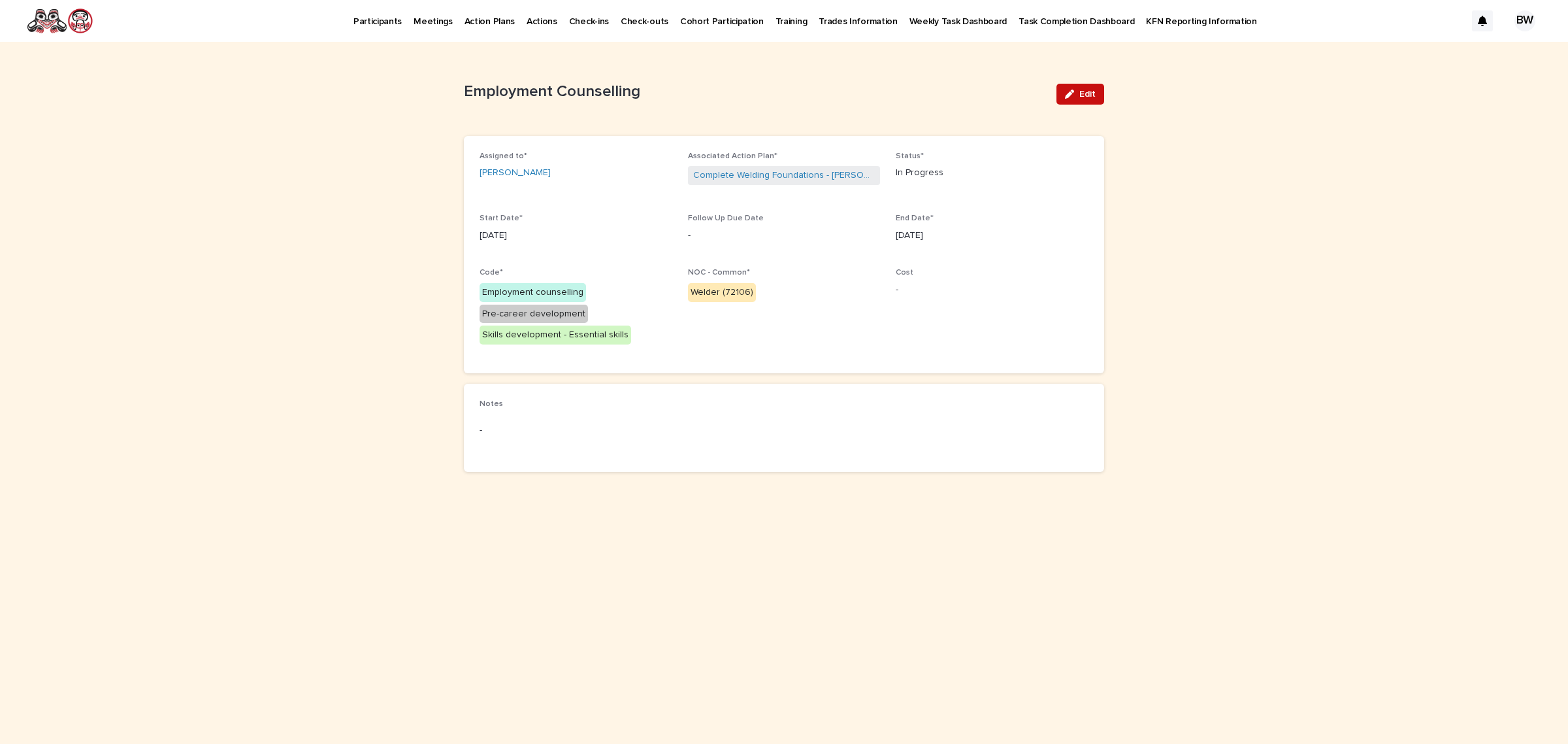
click at [1072, 85] on button "Edit" at bounding box center [1080, 95] width 48 height 21
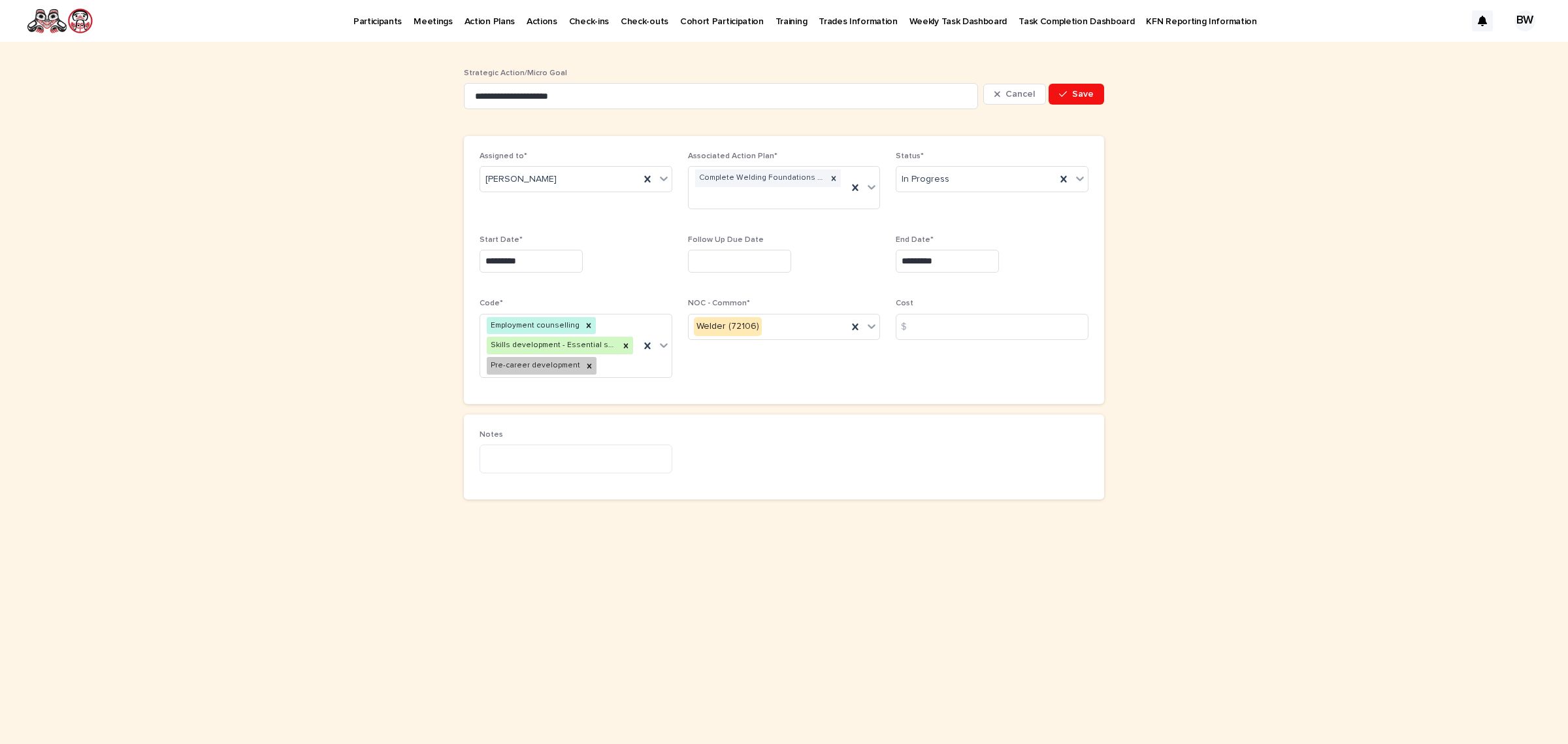
click at [987, 260] on input "*********" at bounding box center [947, 261] width 103 height 23
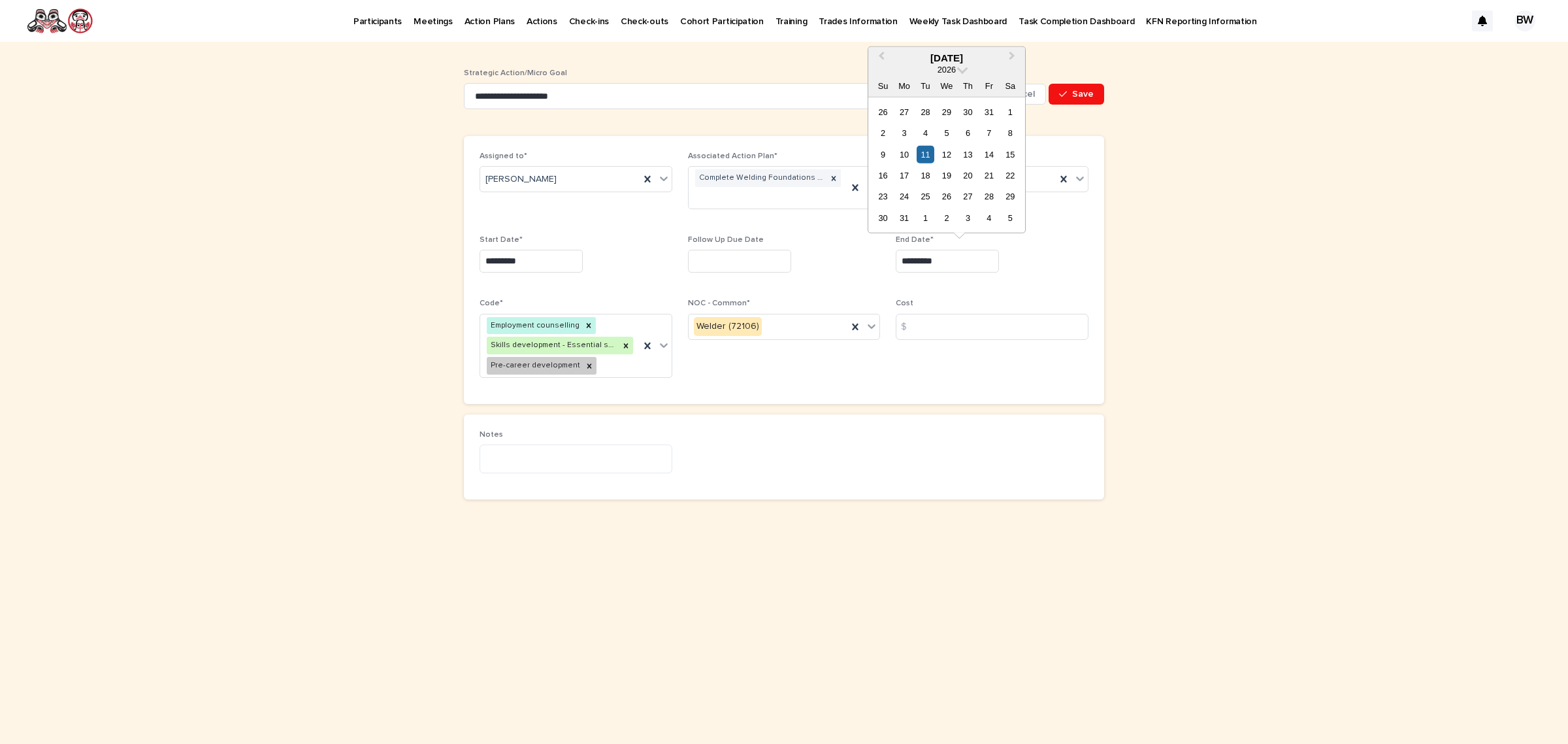
drag, startPoint x: 1163, startPoint y: 200, endPoint x: 1100, endPoint y: 129, distance: 94.9
click at [1163, 198] on div "**********" at bounding box center [784, 393] width 1568 height 702
click at [1031, 90] on span "Cancel" at bounding box center [1020, 94] width 29 height 9
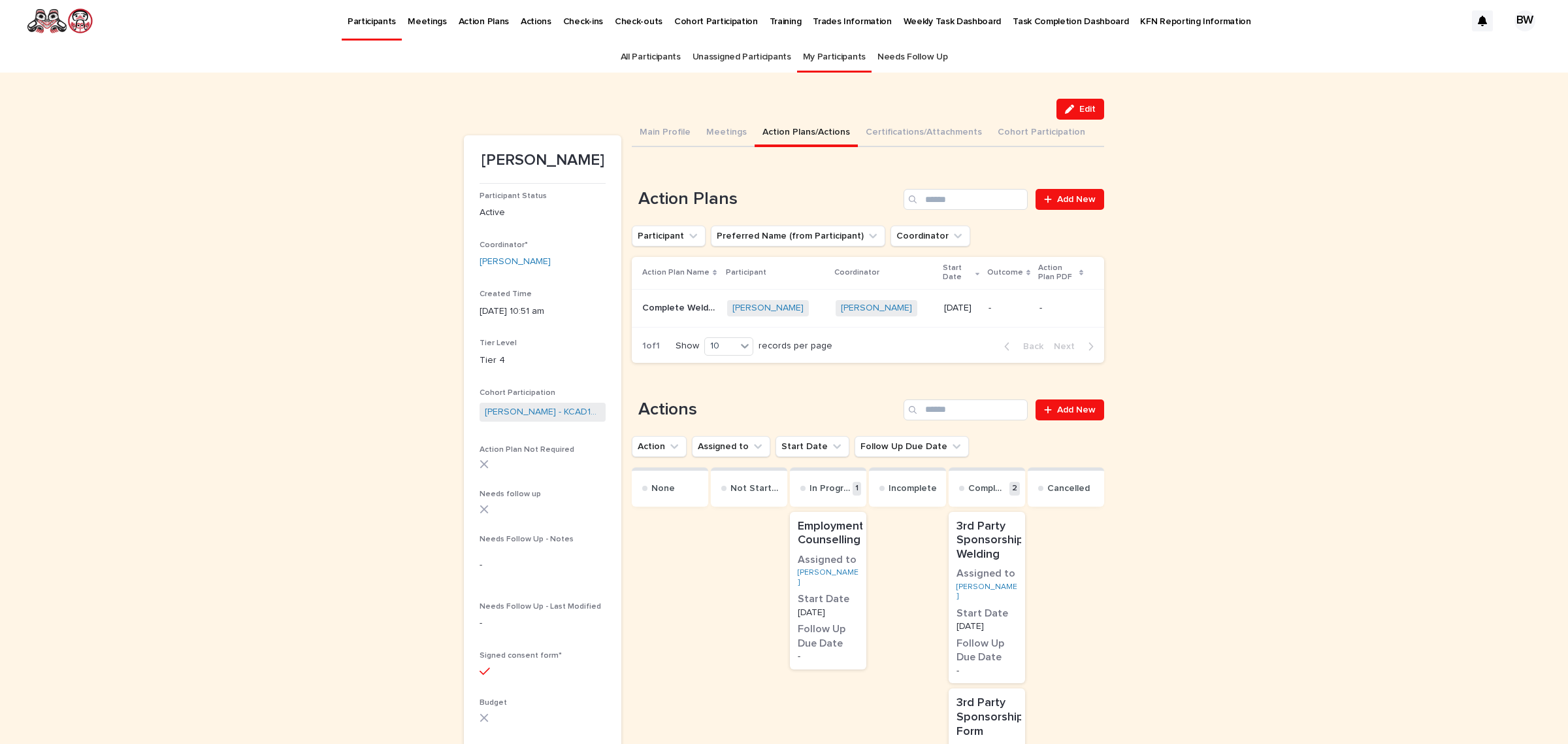
scroll to position [41, 0]
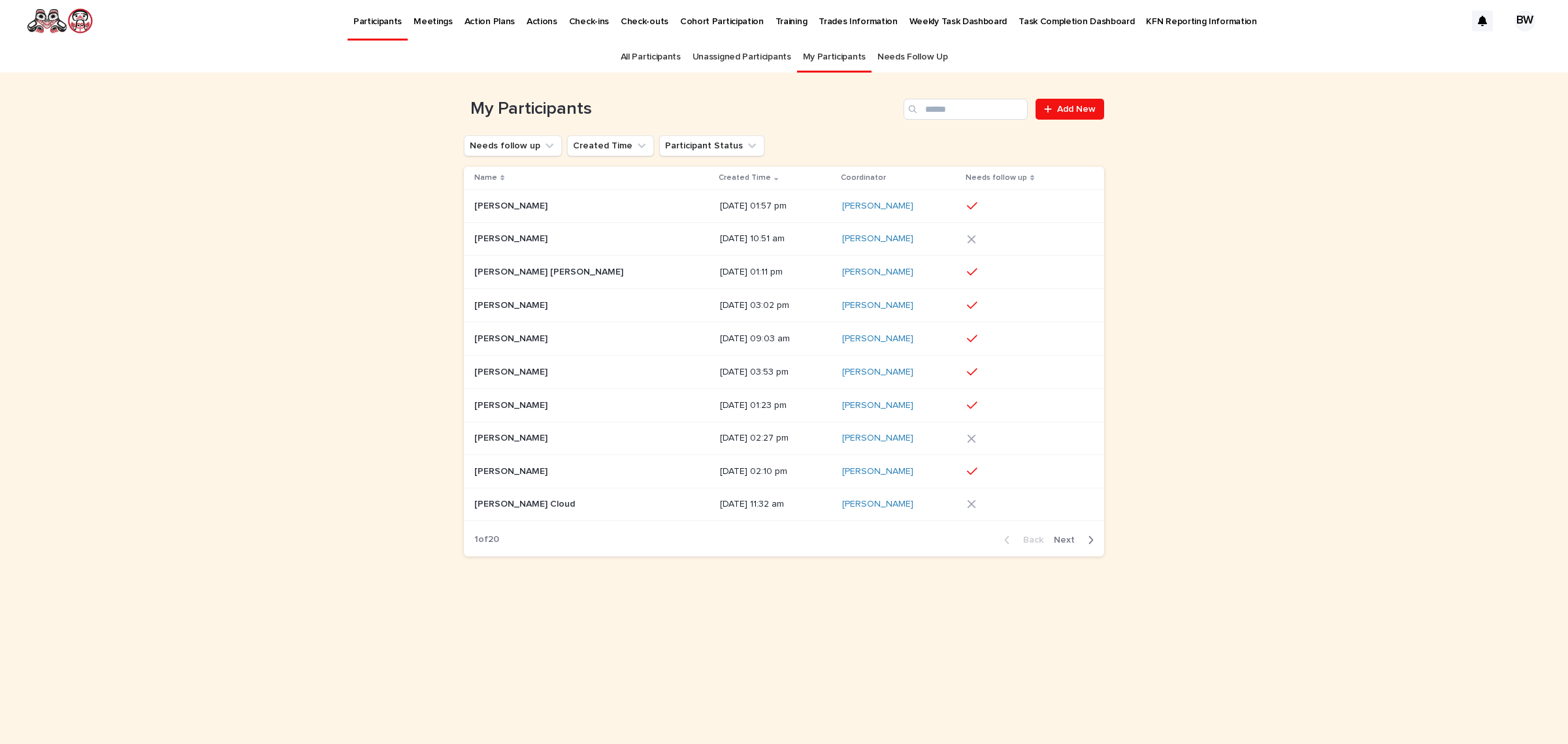
click at [776, 511] on div "[DATE] 11:32 am" at bounding box center [776, 504] width 111 height 22
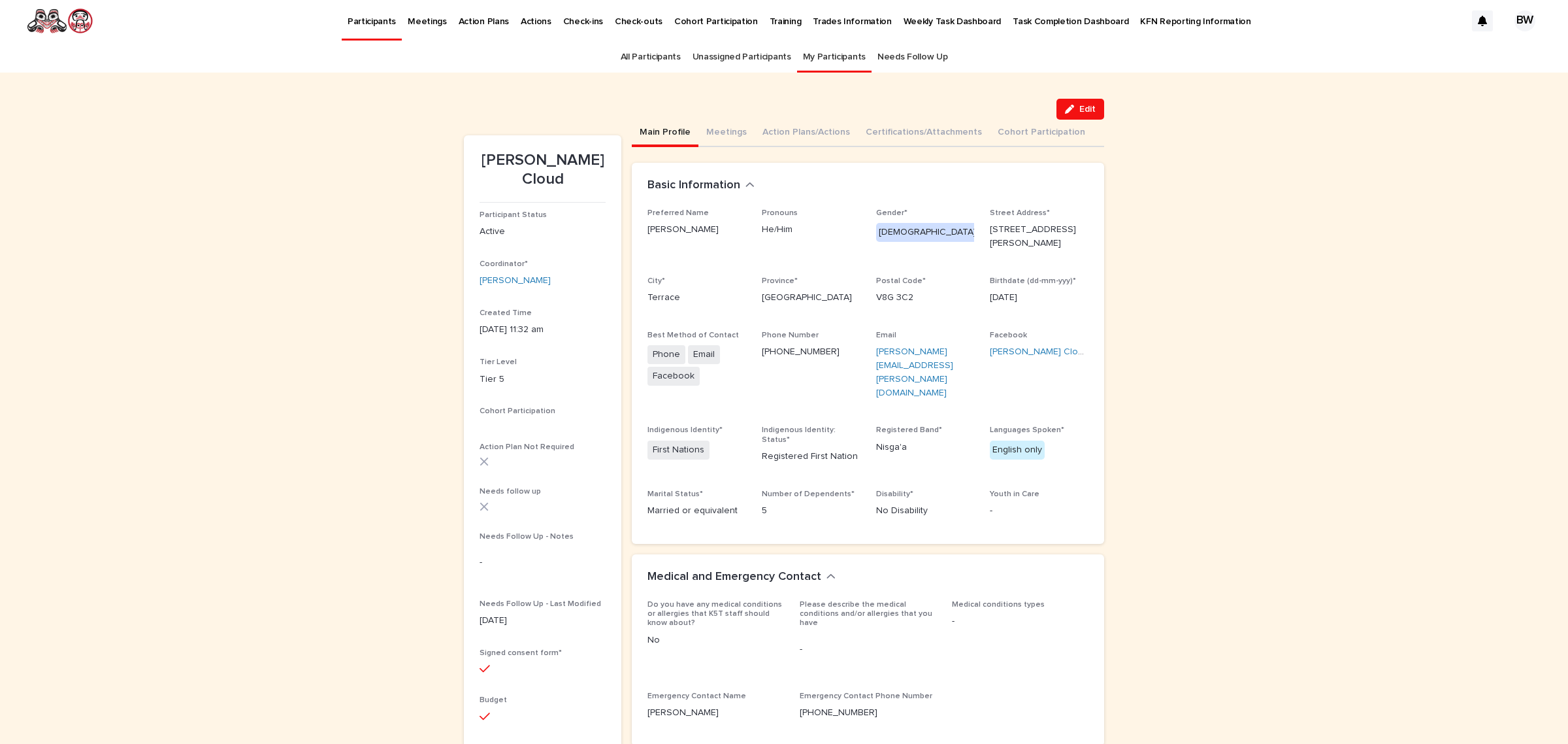
drag, startPoint x: 1083, startPoint y: 109, endPoint x: 430, endPoint y: 303, distance: 681.2
click at [1083, 109] on span "Edit" at bounding box center [1088, 108] width 16 height 9
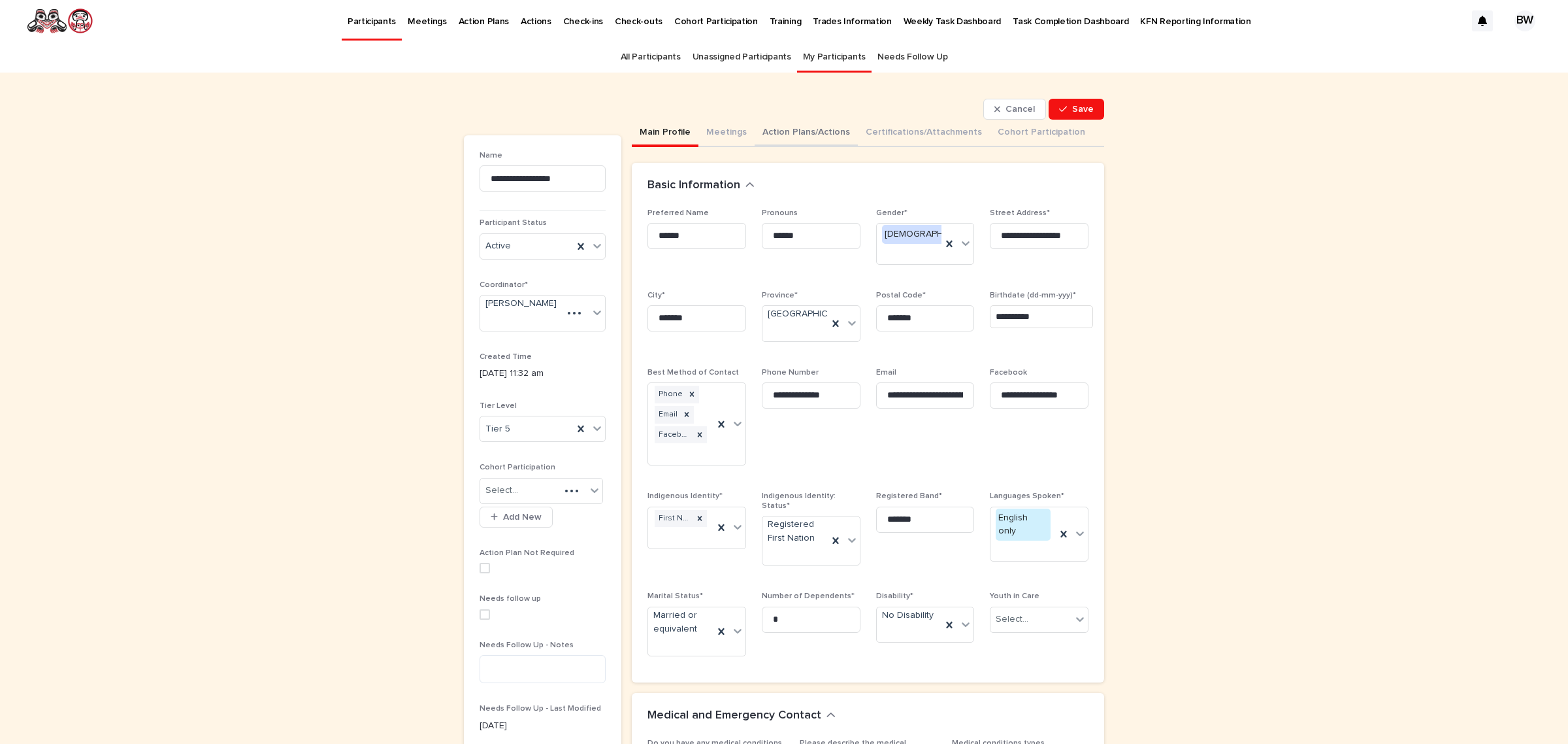
click at [779, 124] on button "Action Plans/Actions" at bounding box center [807, 133] width 103 height 27
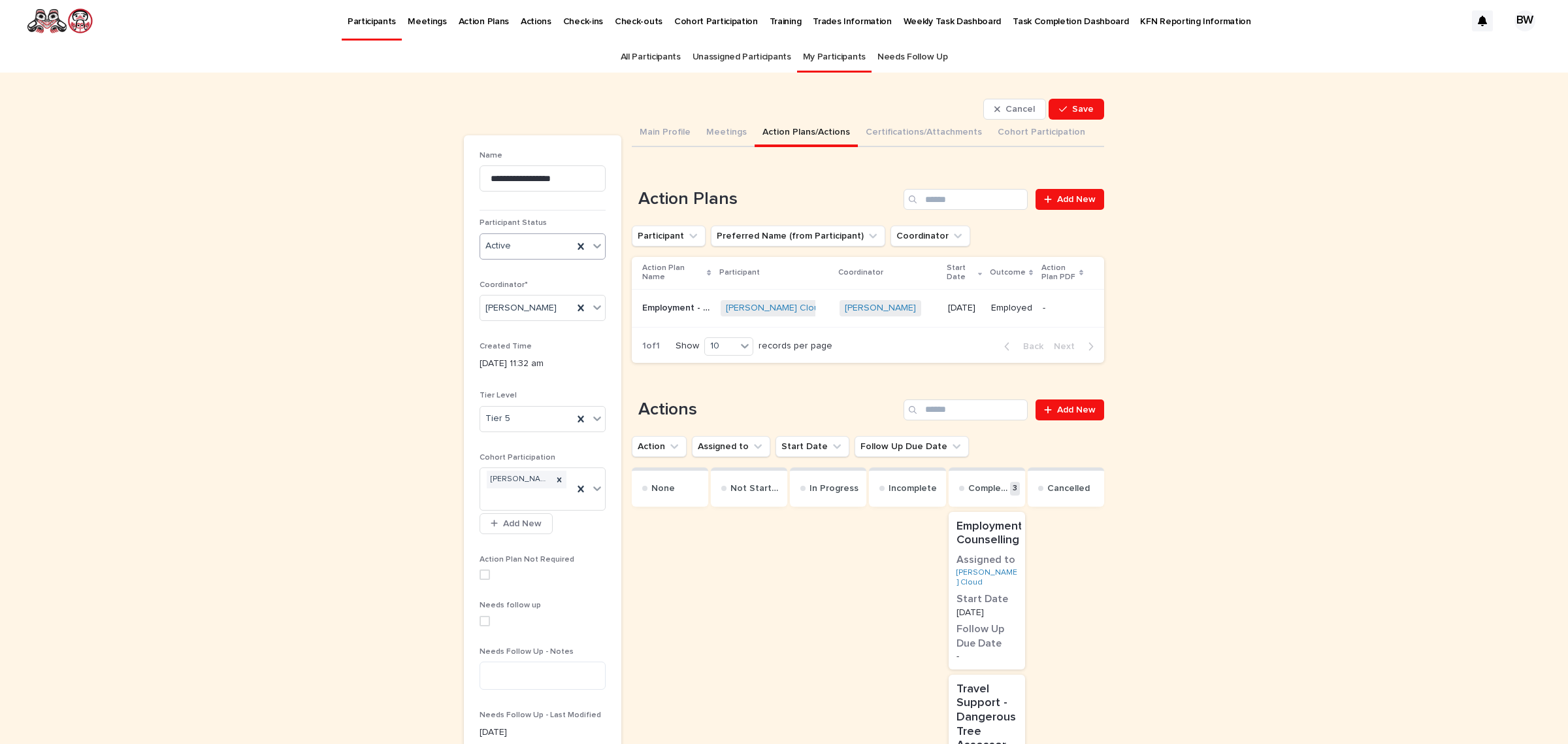
drag, startPoint x: 519, startPoint y: 229, endPoint x: 517, endPoint y: 250, distance: 21.1
click at [519, 230] on div "Participant Status Active" at bounding box center [543, 243] width 126 height 51
click at [523, 243] on div "Active" at bounding box center [526, 246] width 93 height 22
click at [498, 294] on div "Inactive" at bounding box center [537, 294] width 125 height 23
click at [1085, 115] on button "Save" at bounding box center [1076, 109] width 56 height 21
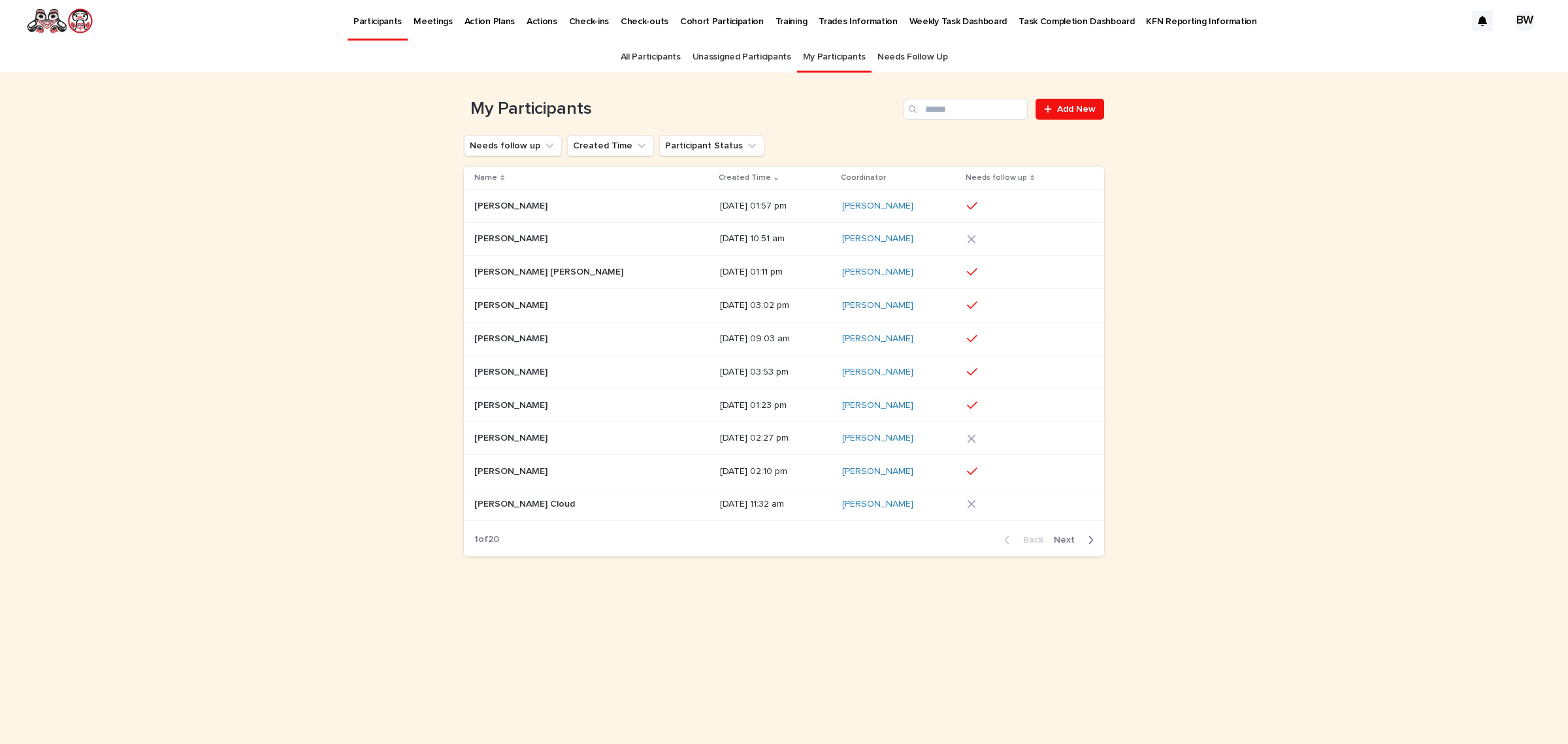
click at [543, 515] on div "Gordon Grey Cloud Gordon Grey Cloud" at bounding box center [592, 504] width 235 height 22
click at [731, 142] on button "Participant Status" at bounding box center [712, 146] width 105 height 21
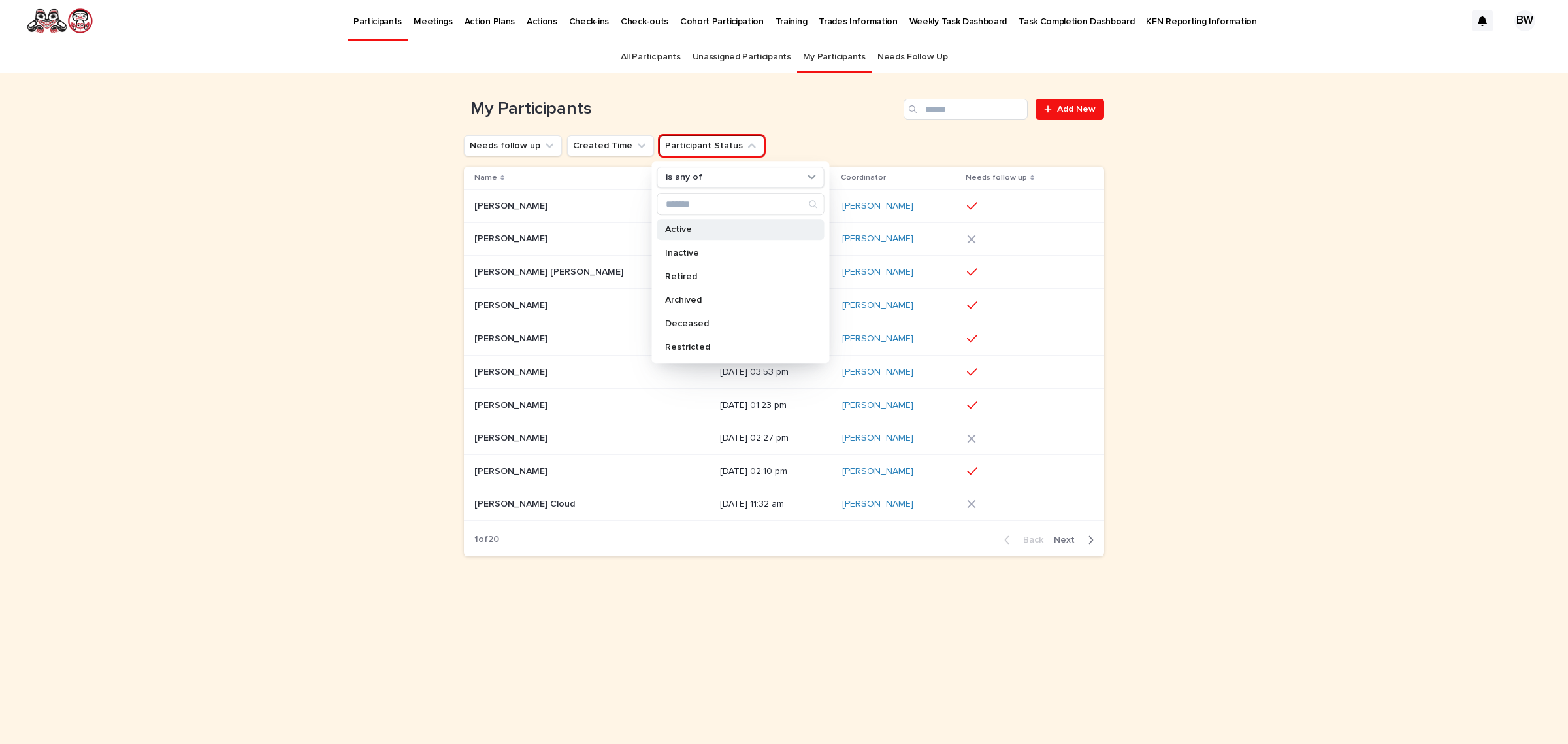
click at [710, 233] on p "Active" at bounding box center [735, 229] width 139 height 9
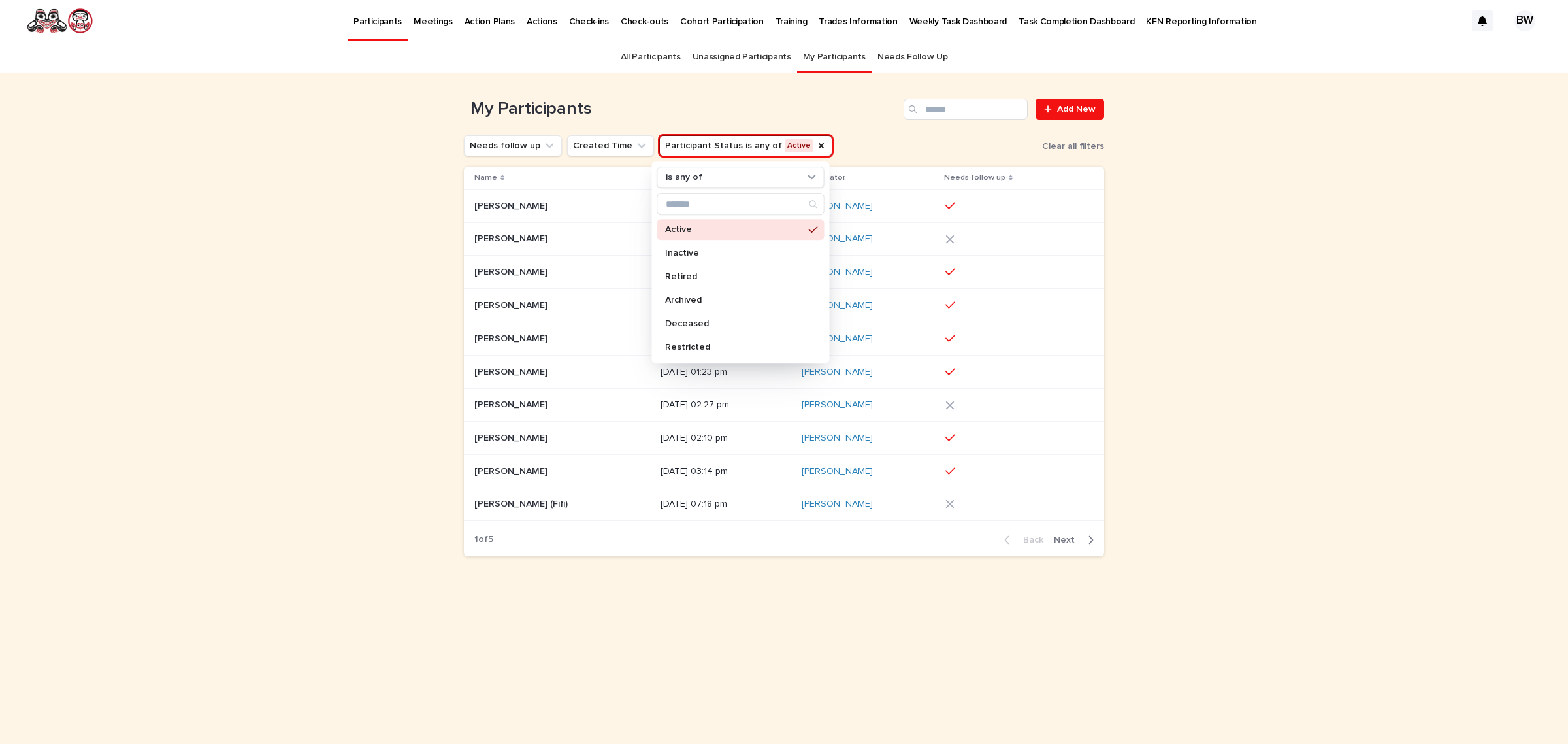
click at [1269, 252] on div "Loading... Saving… Loading... Saving… My Participants Add New Needs follow up C…" at bounding box center [784, 408] width 1568 height 671
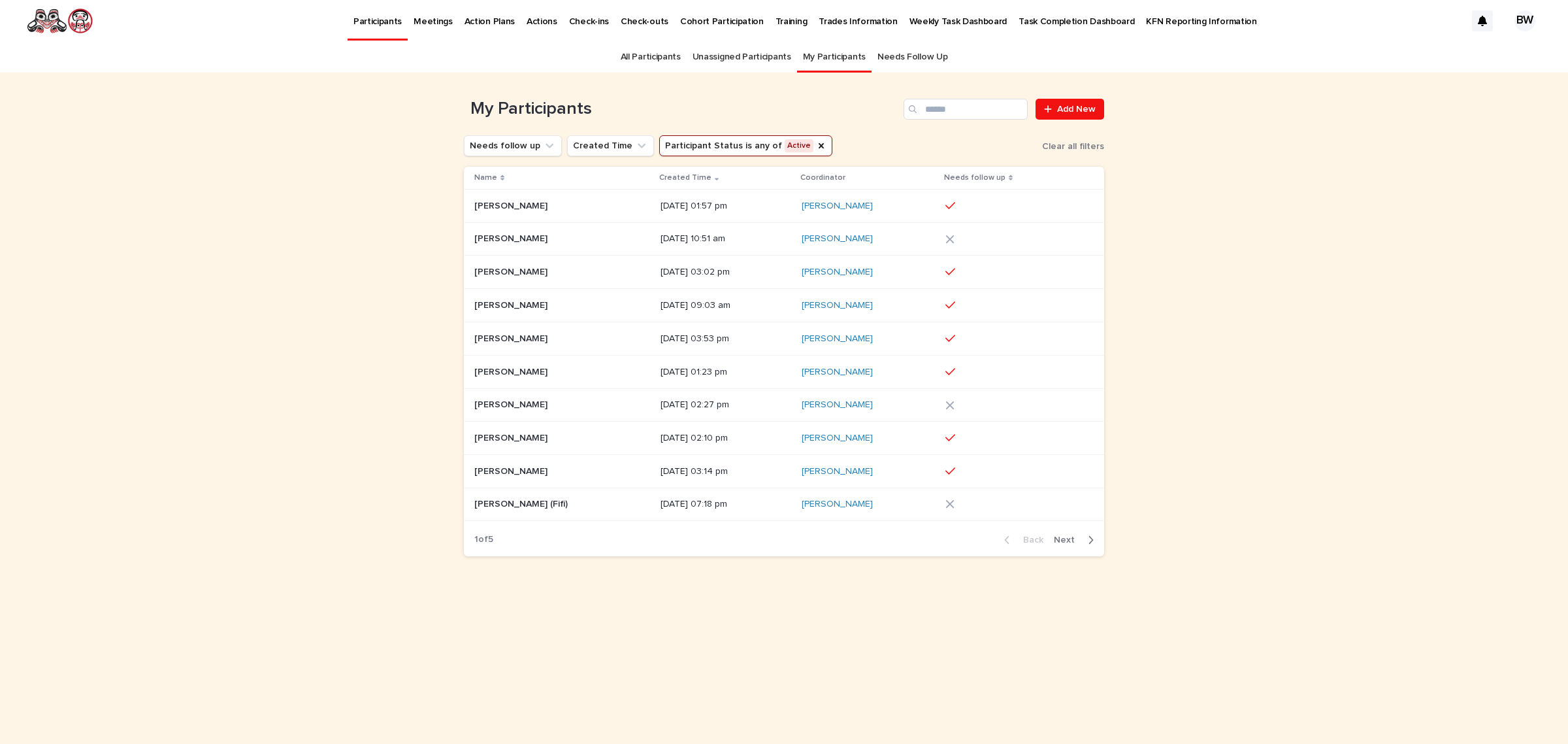
click at [699, 406] on p "[DATE] 02:27 pm" at bounding box center [726, 405] width 131 height 11
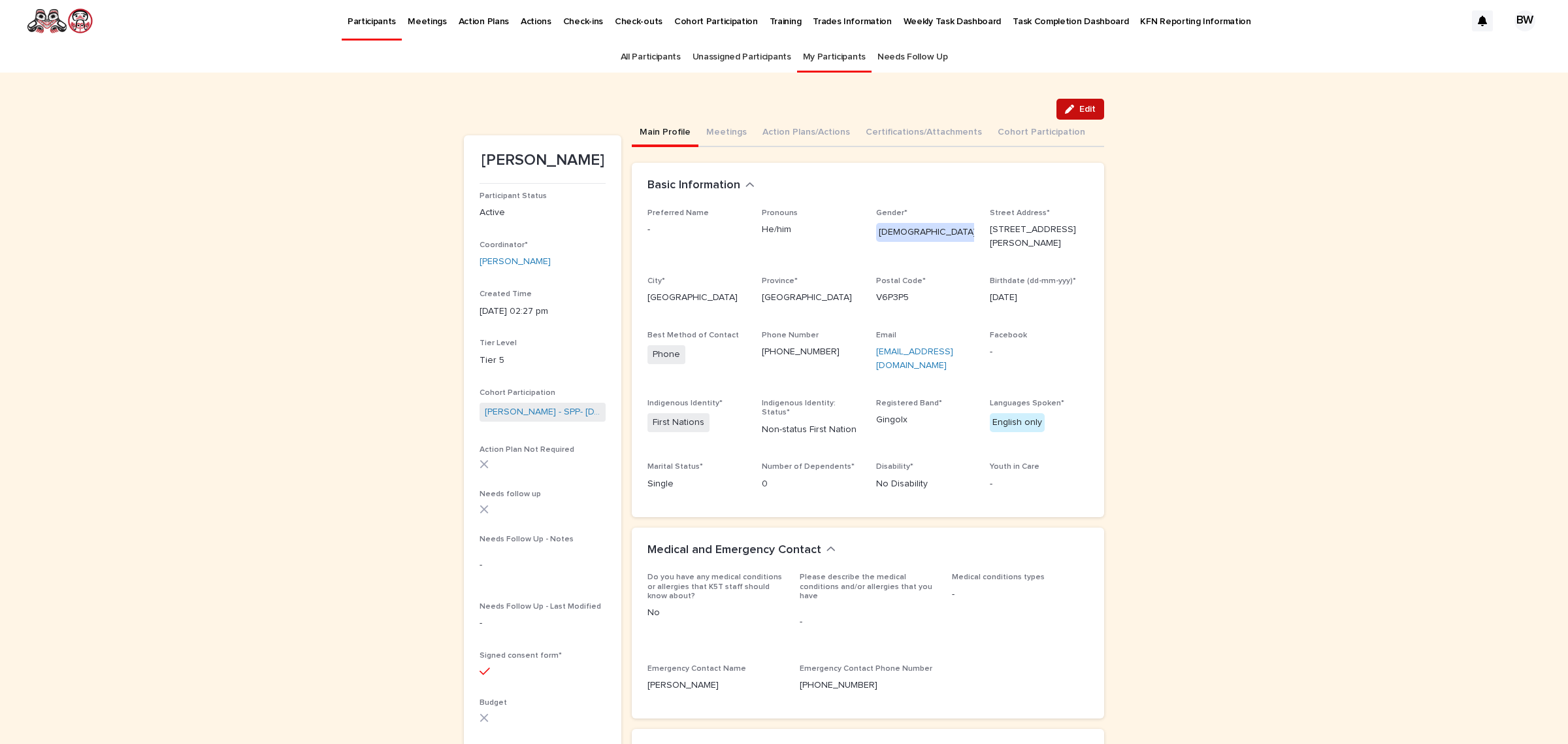
click at [1071, 109] on div "button" at bounding box center [1072, 108] width 15 height 9
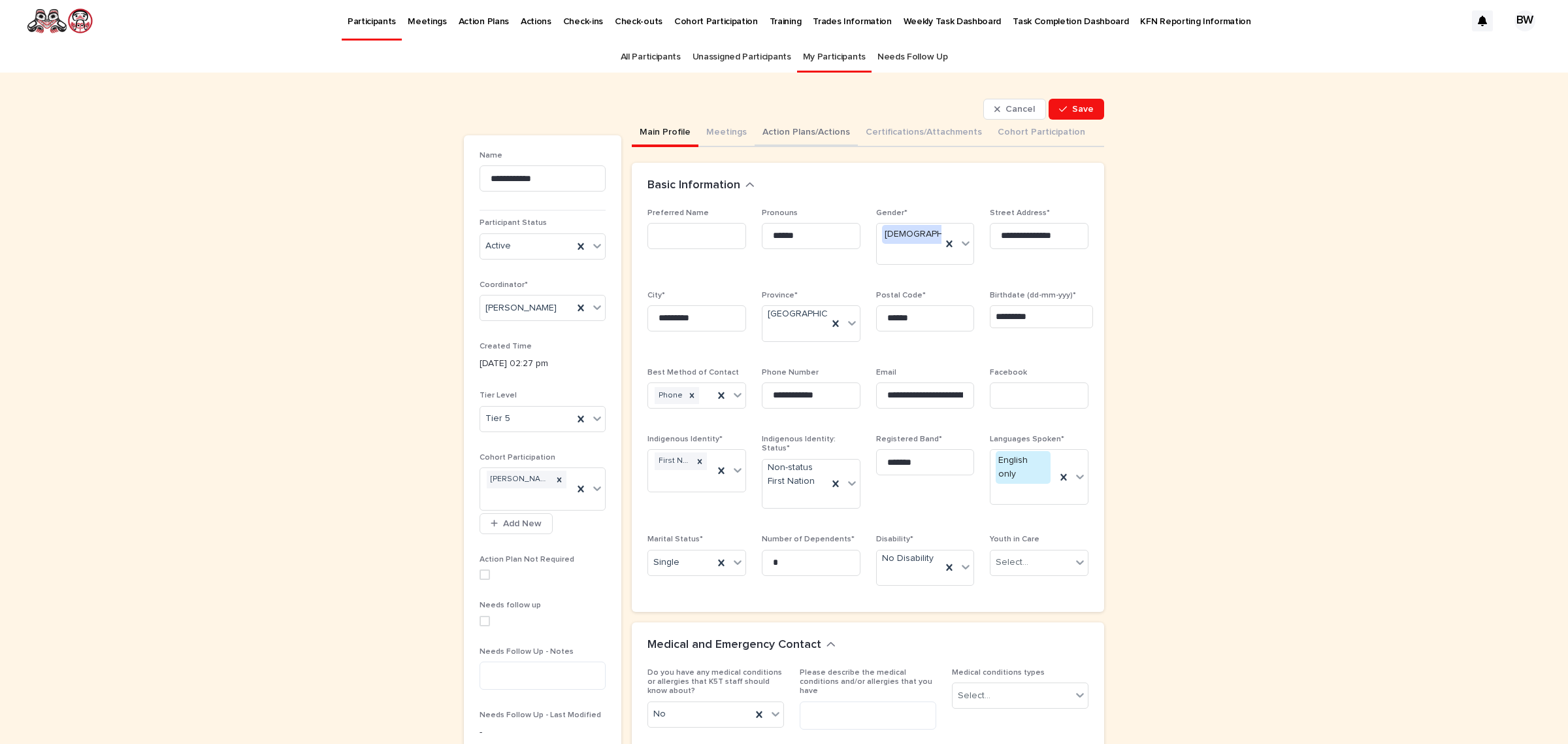
click at [795, 136] on button "Action Plans/Actions" at bounding box center [807, 133] width 103 height 27
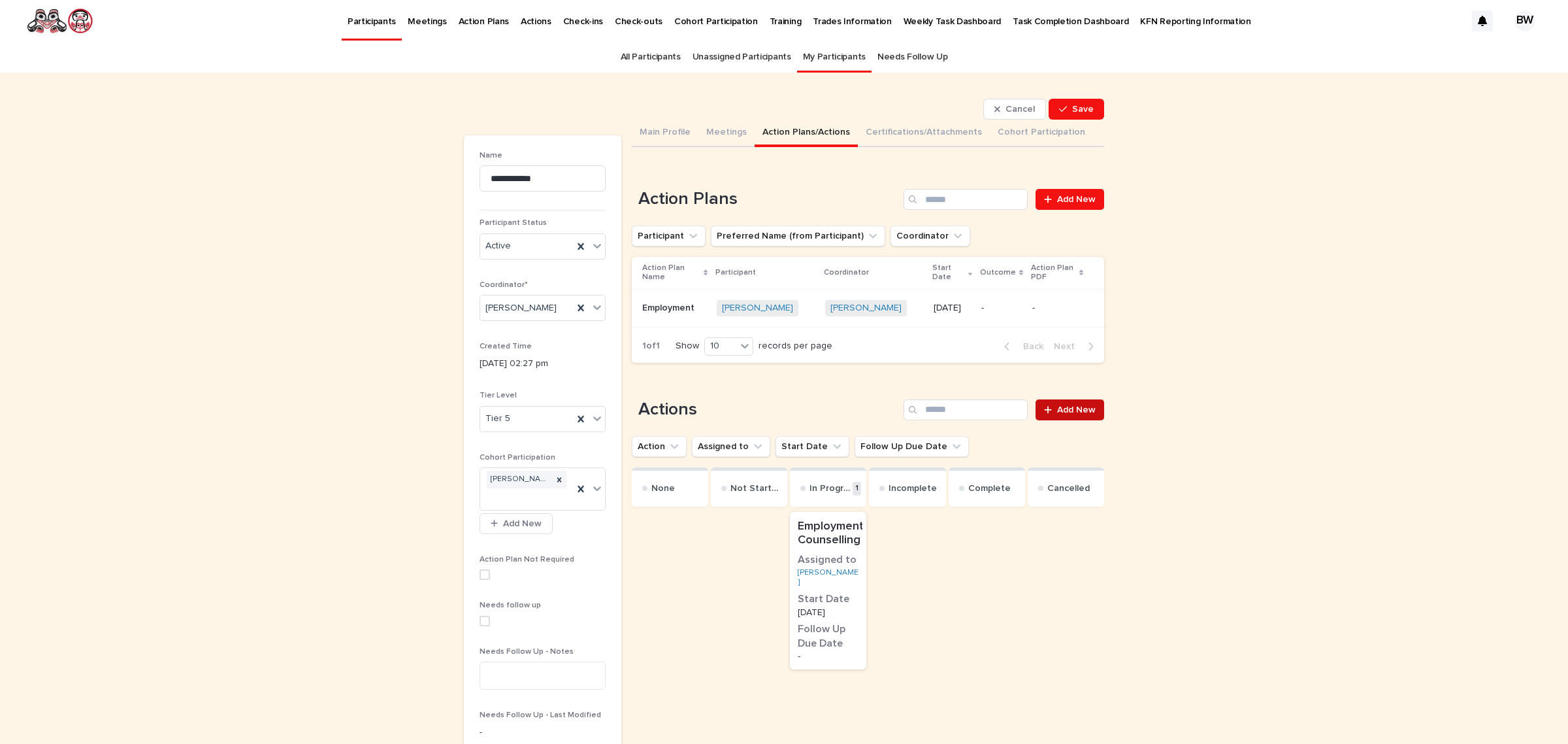
click at [1075, 406] on span "Add New" at bounding box center [1076, 410] width 39 height 9
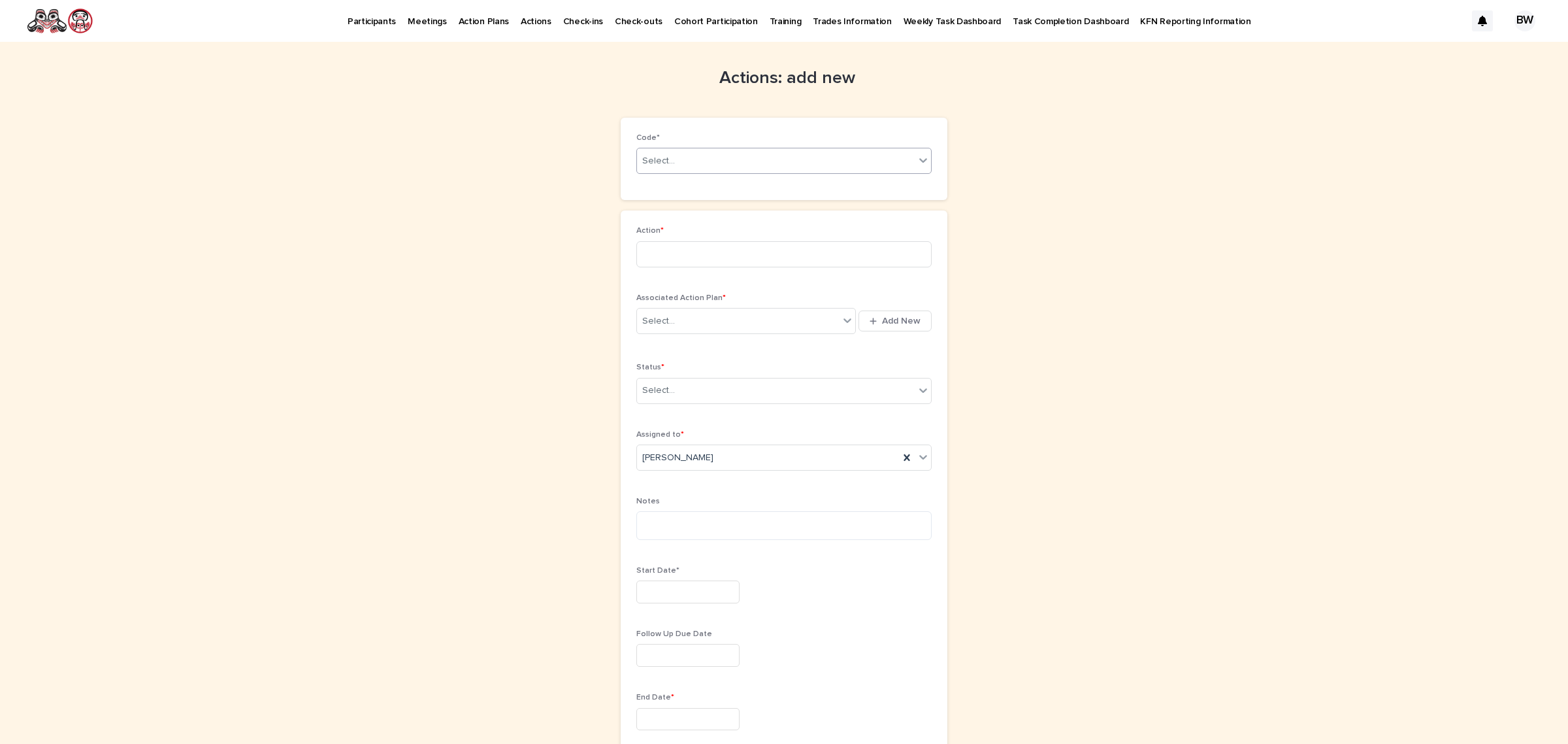
click at [737, 159] on div "Select..." at bounding box center [776, 161] width 278 height 22
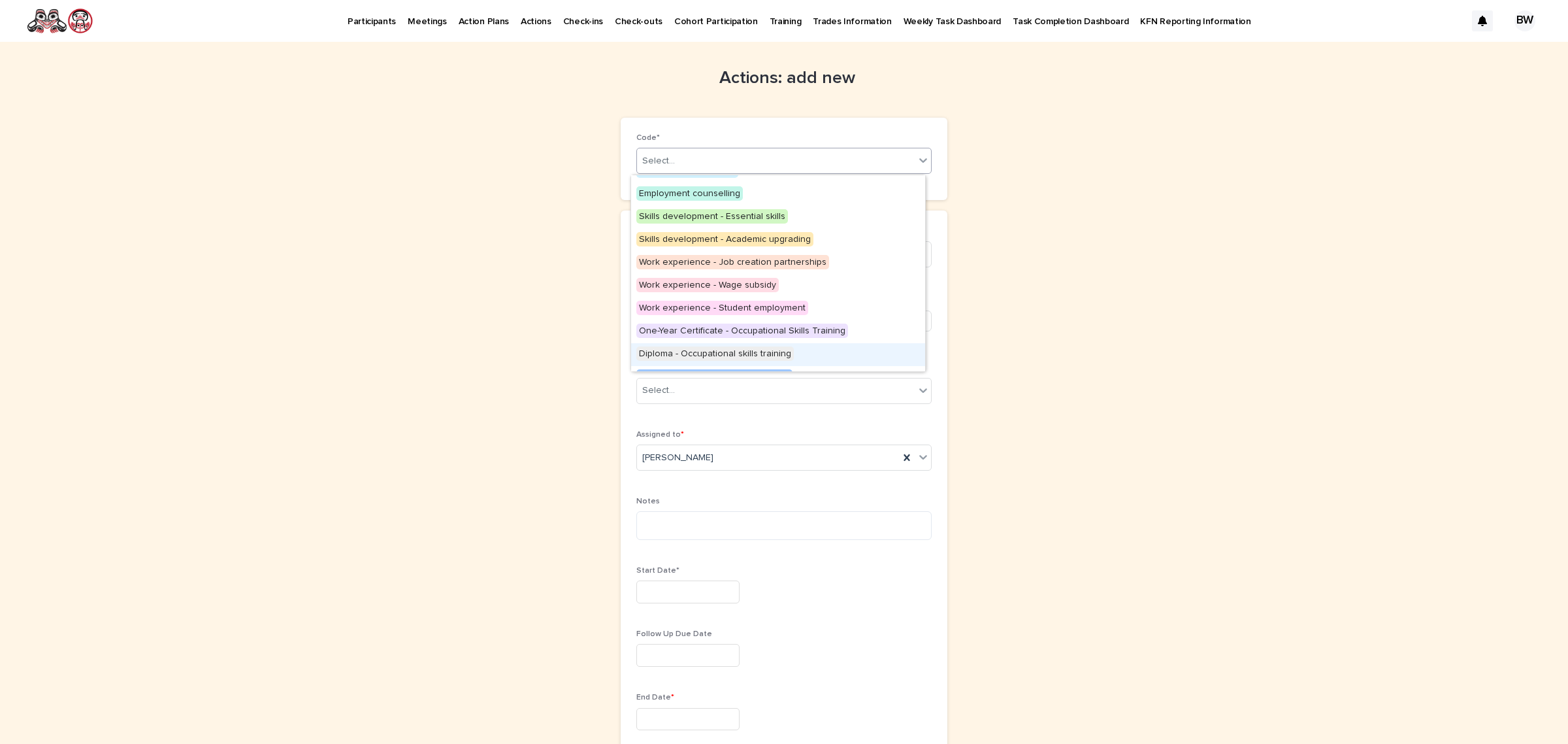
scroll to position [16, 0]
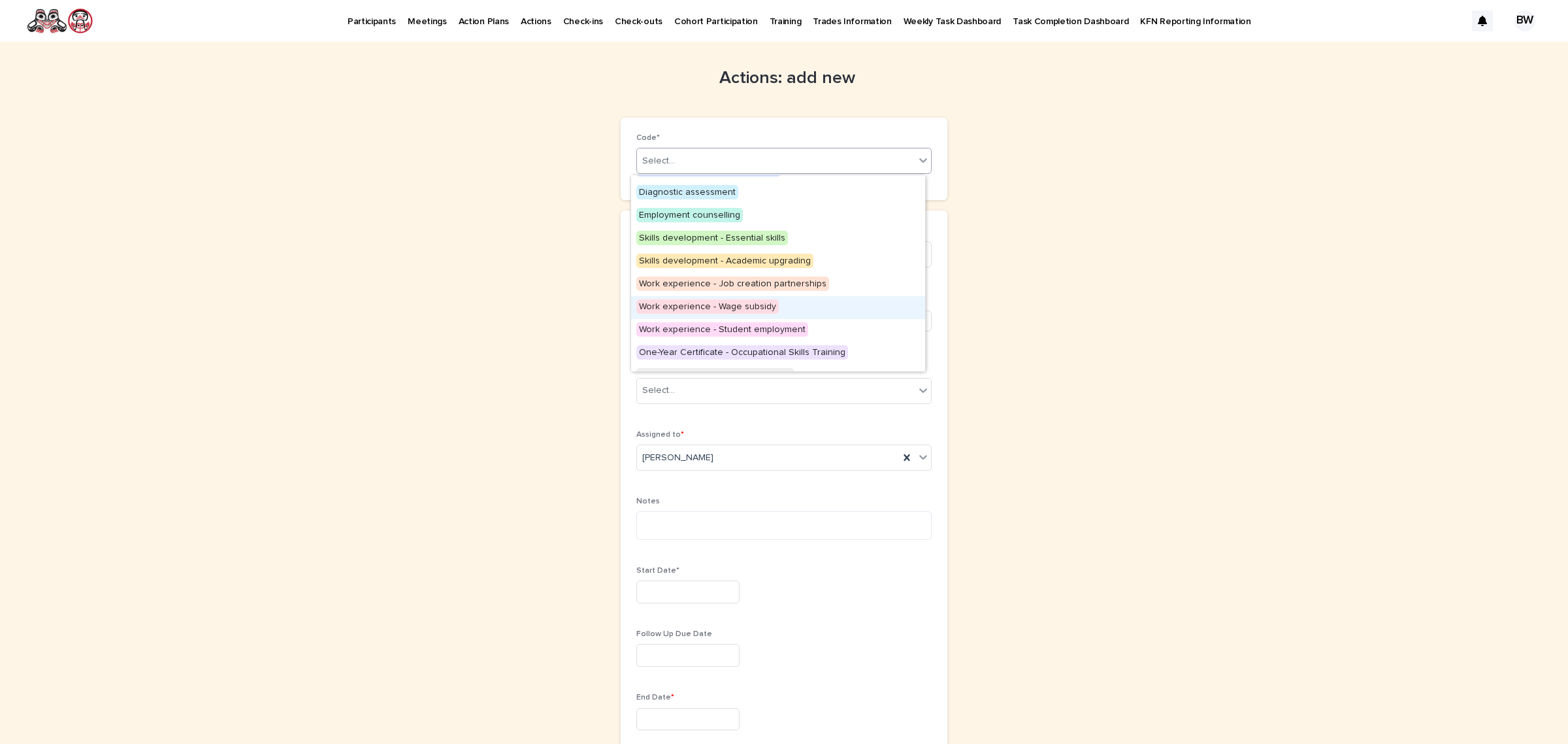
click at [771, 296] on div "Work experience - Wage subsidy" at bounding box center [778, 308] width 294 height 23
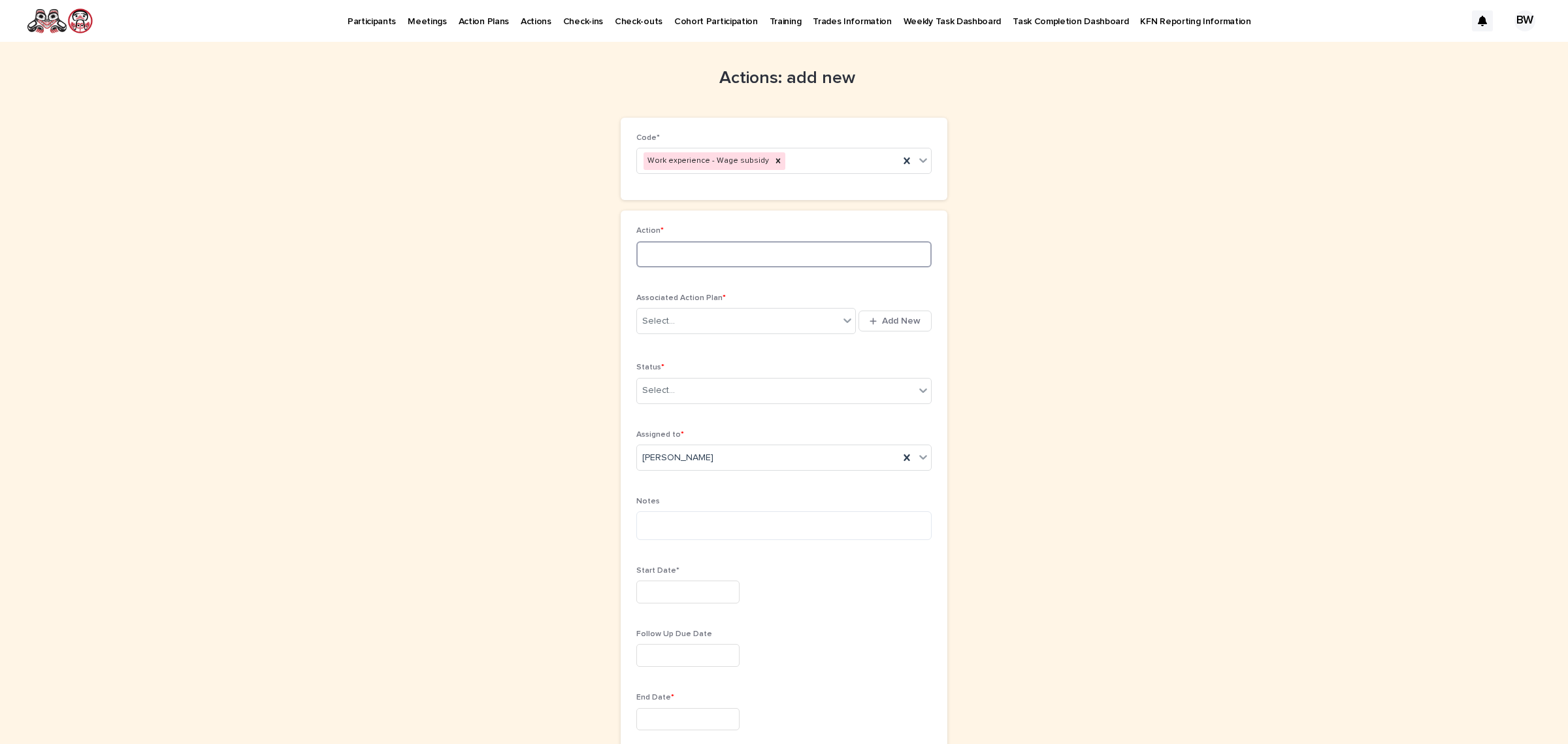
click at [798, 244] on input at bounding box center [784, 254] width 296 height 26
type input "**********"
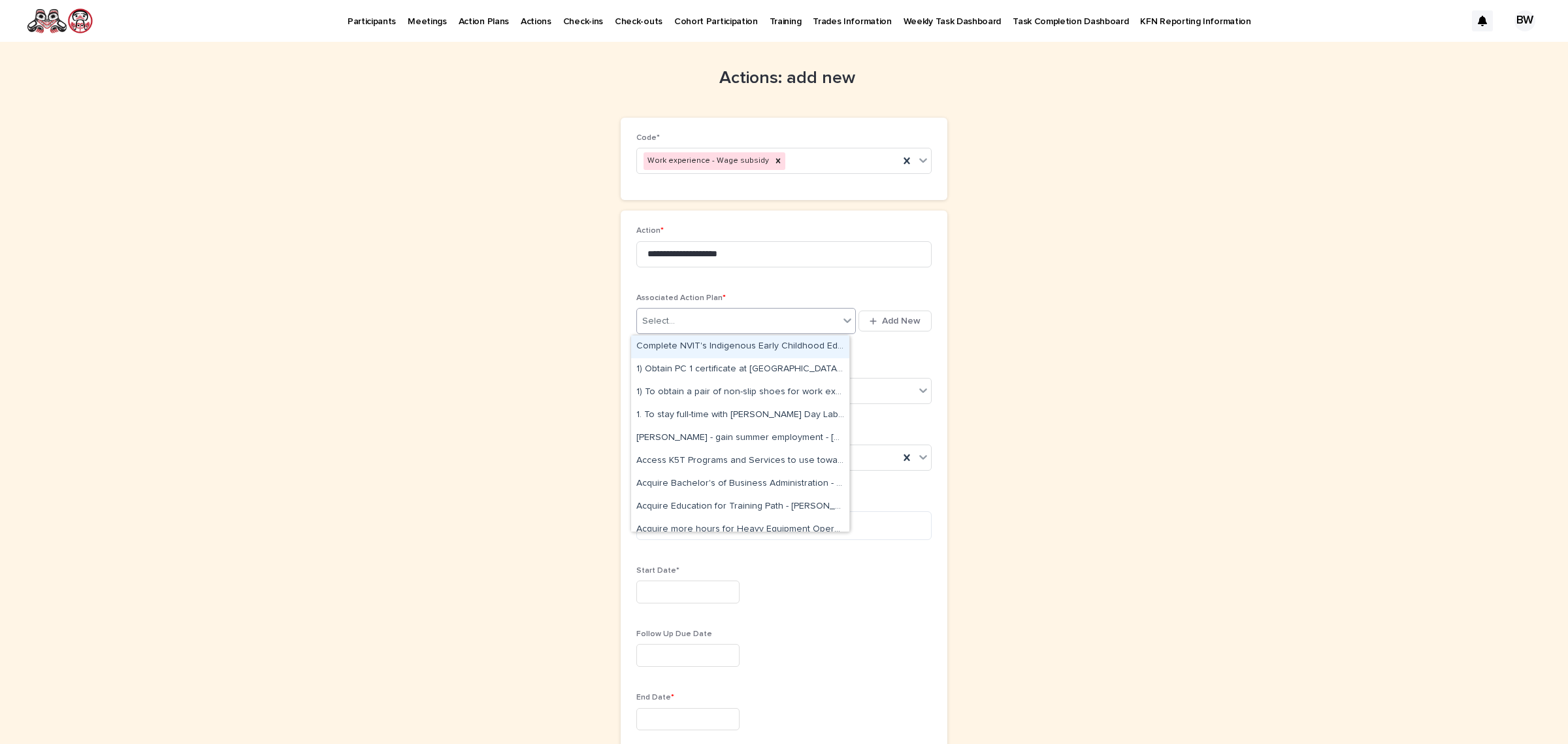
drag, startPoint x: 800, startPoint y: 322, endPoint x: 753, endPoint y: 330, distance: 47.7
click at [801, 322] on div "Select..." at bounding box center [738, 321] width 202 height 22
type input "*********"
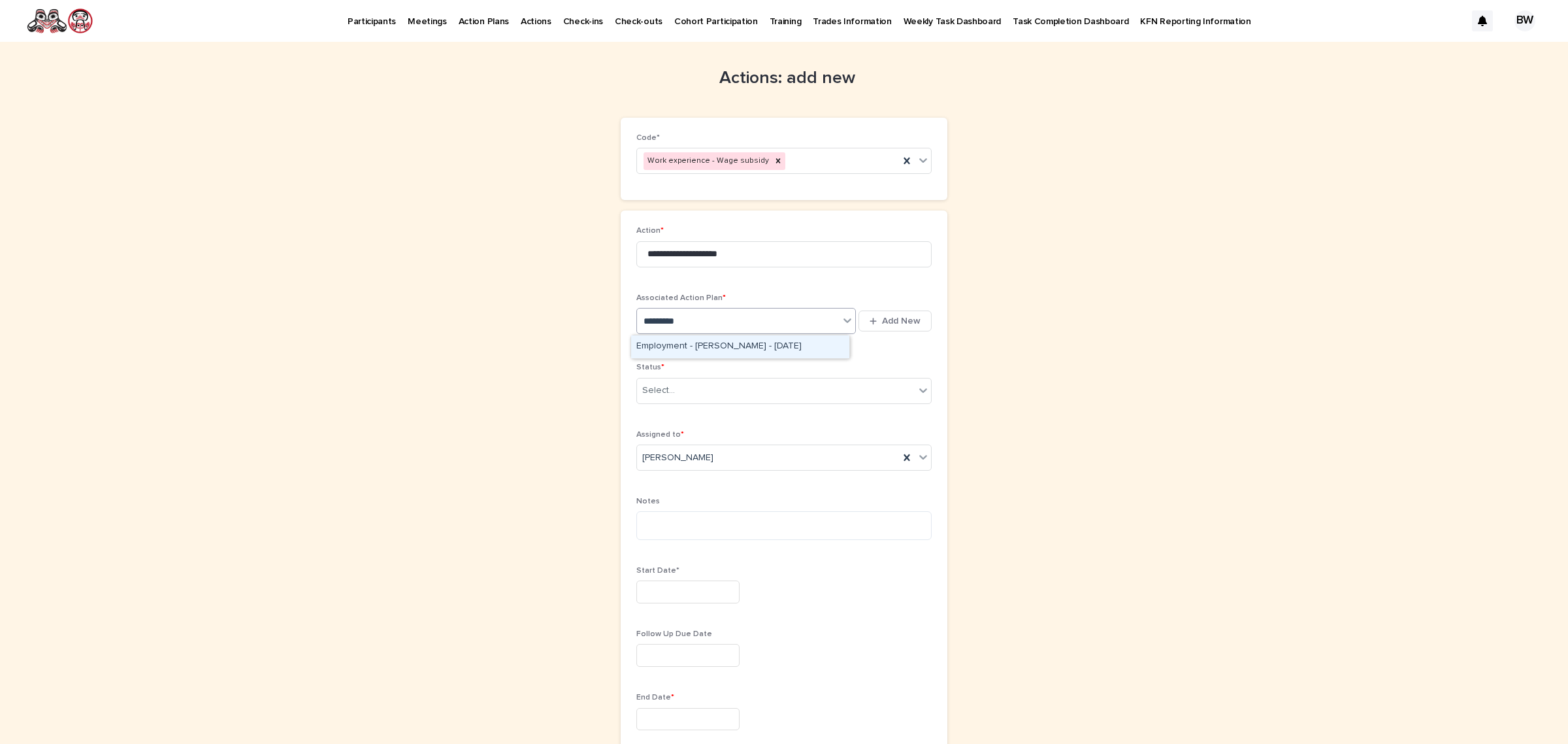
click at [743, 347] on div "Employment - [PERSON_NAME] - [DATE]" at bounding box center [740, 347] width 218 height 23
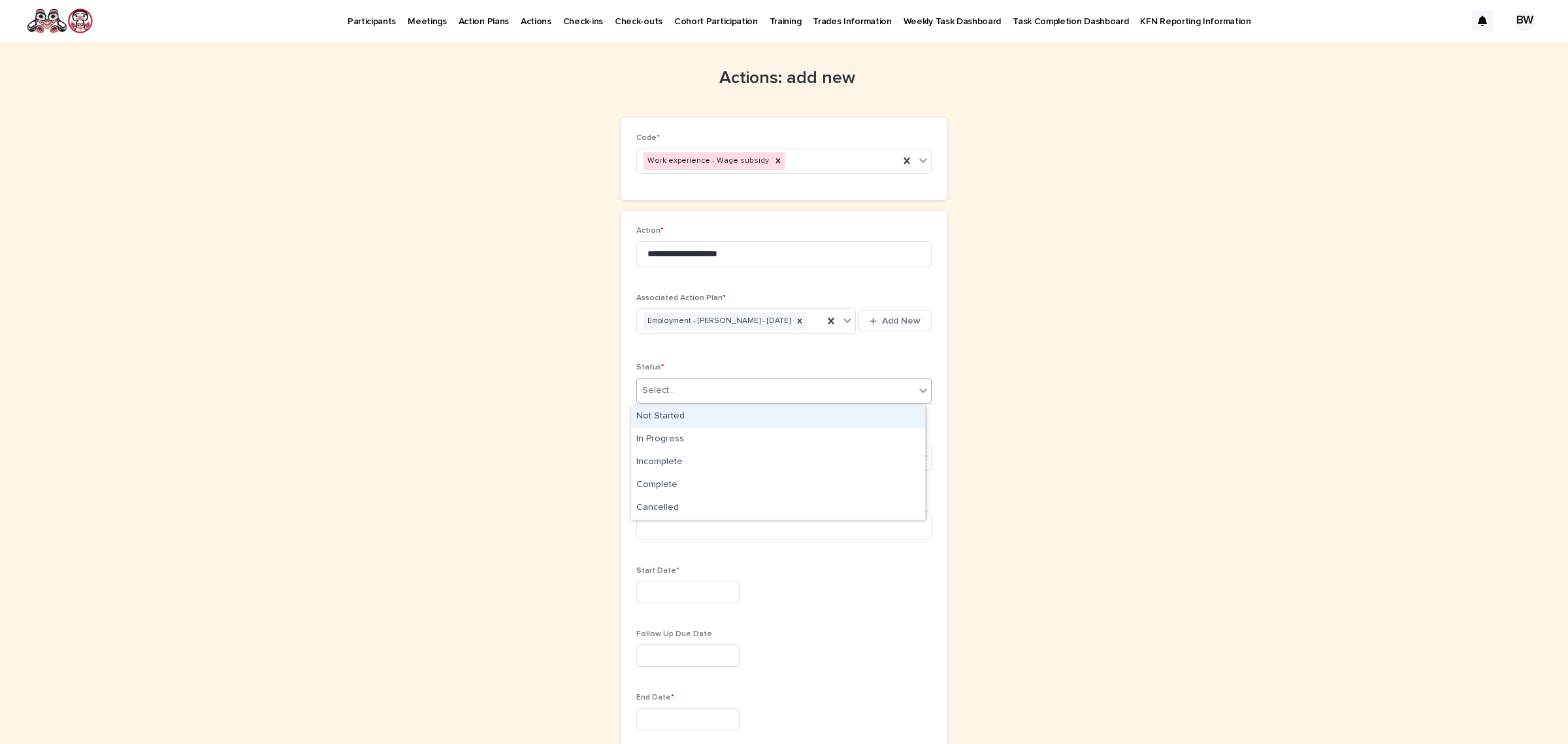
click at [712, 400] on div "Select..." at bounding box center [776, 390] width 278 height 22
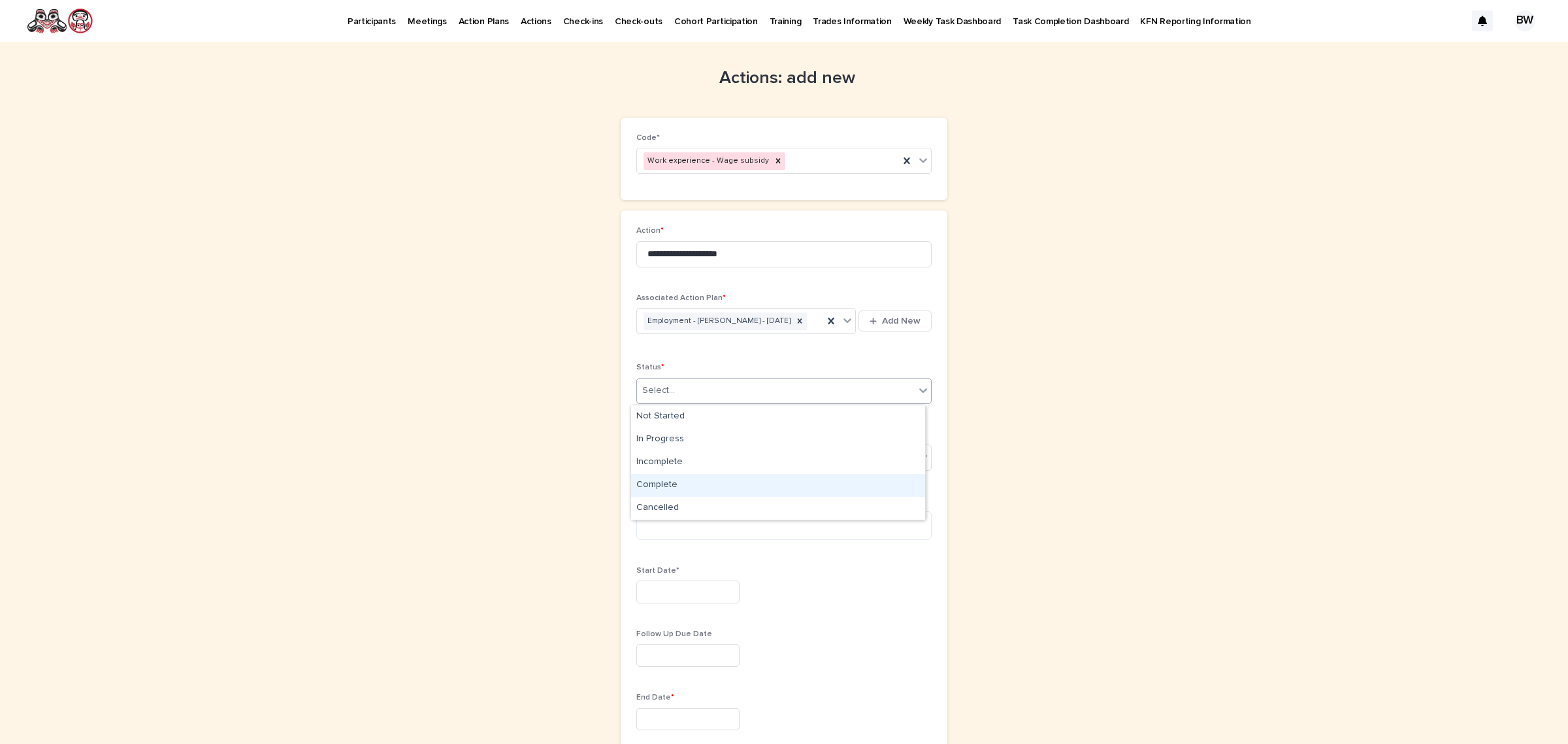
click at [729, 492] on div "Complete" at bounding box center [778, 485] width 294 height 23
click at [722, 538] on textarea at bounding box center [784, 526] width 296 height 29
type textarea "**********"
click at [710, 590] on input "text" at bounding box center [688, 592] width 103 height 23
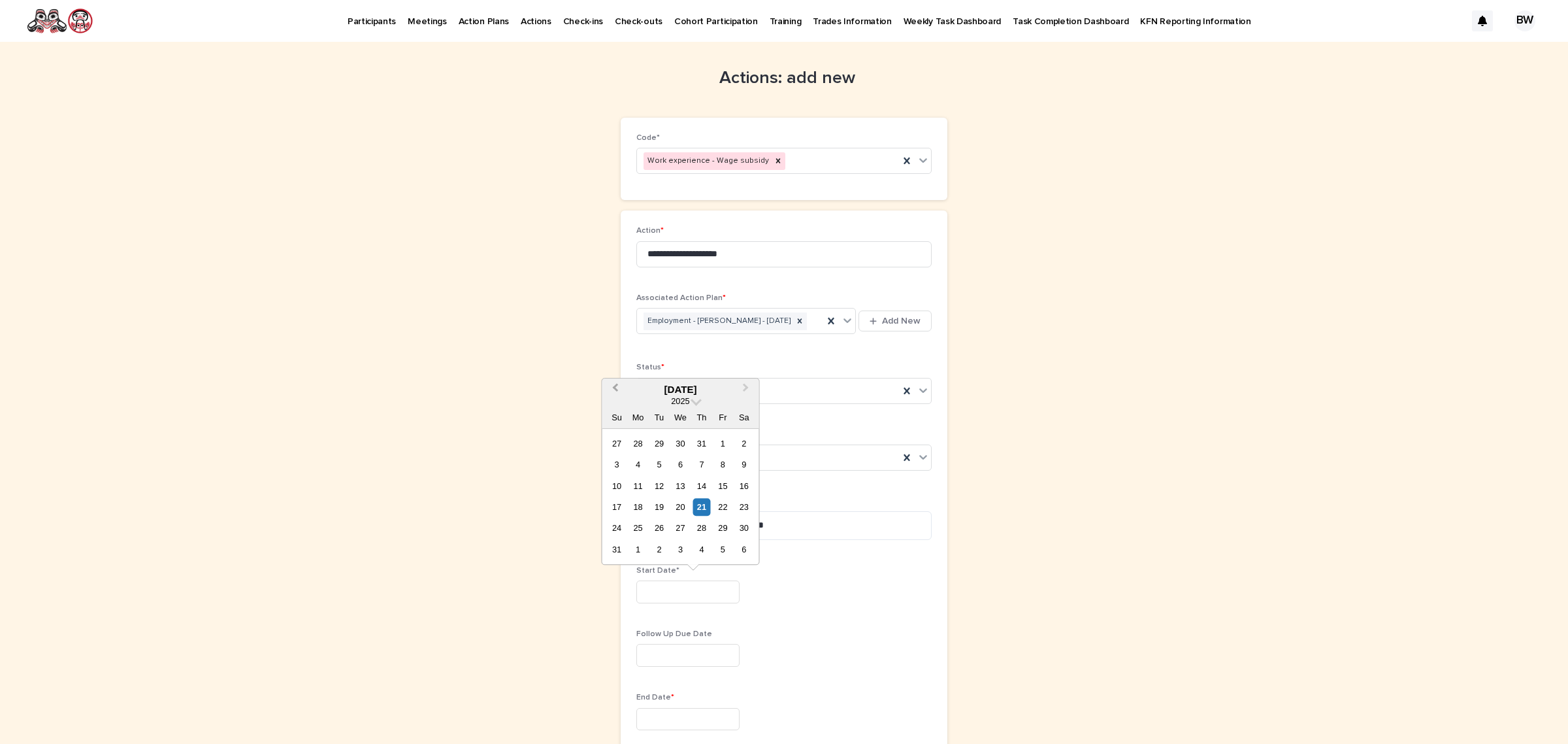
click at [608, 393] on button "Previous Month" at bounding box center [614, 390] width 21 height 21
drag, startPoint x: 638, startPoint y: 491, endPoint x: 653, endPoint y: 543, distance: 54.1
click at [639, 491] on div "14" at bounding box center [638, 486] width 18 height 18
type input "*********"
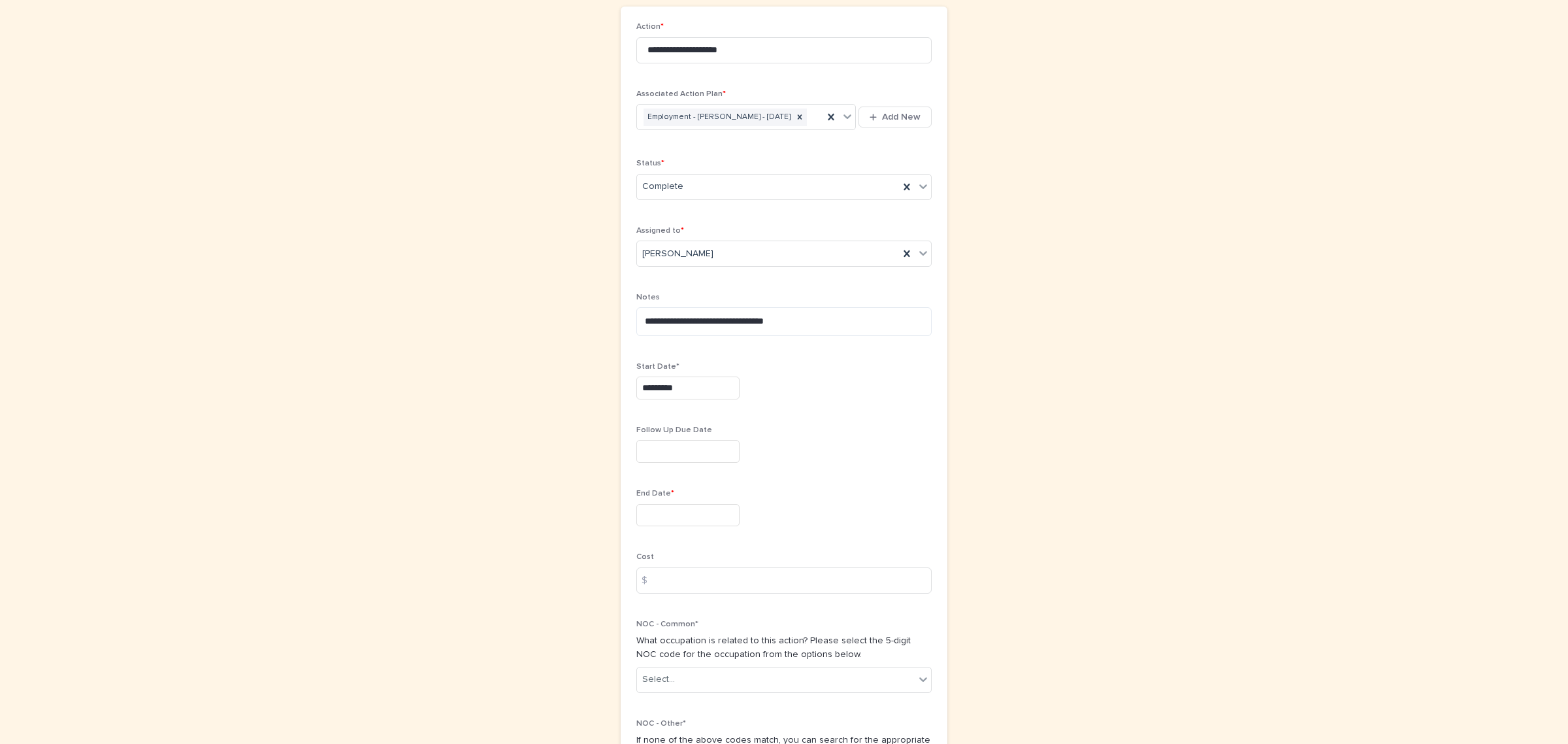
scroll to position [327, 0]
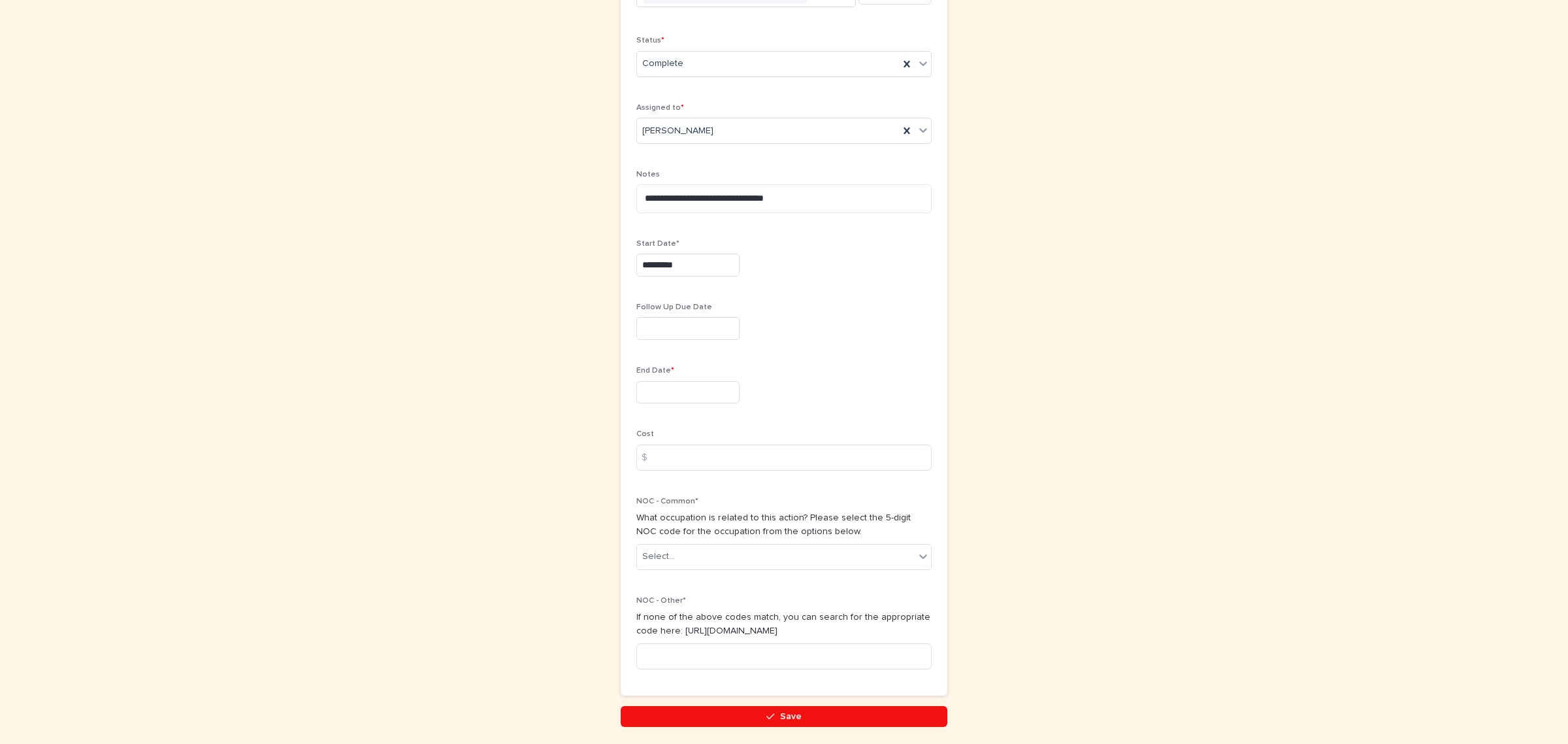
click at [658, 397] on input "text" at bounding box center [688, 393] width 103 height 23
click at [615, 190] on span "Previous Month" at bounding box center [615, 190] width 0 height 18
click at [739, 195] on button "Next Month" at bounding box center [748, 191] width 21 height 21
click at [715, 326] on div "29" at bounding box center [723, 330] width 18 height 18
click at [675, 393] on input "*********" at bounding box center [688, 393] width 103 height 23
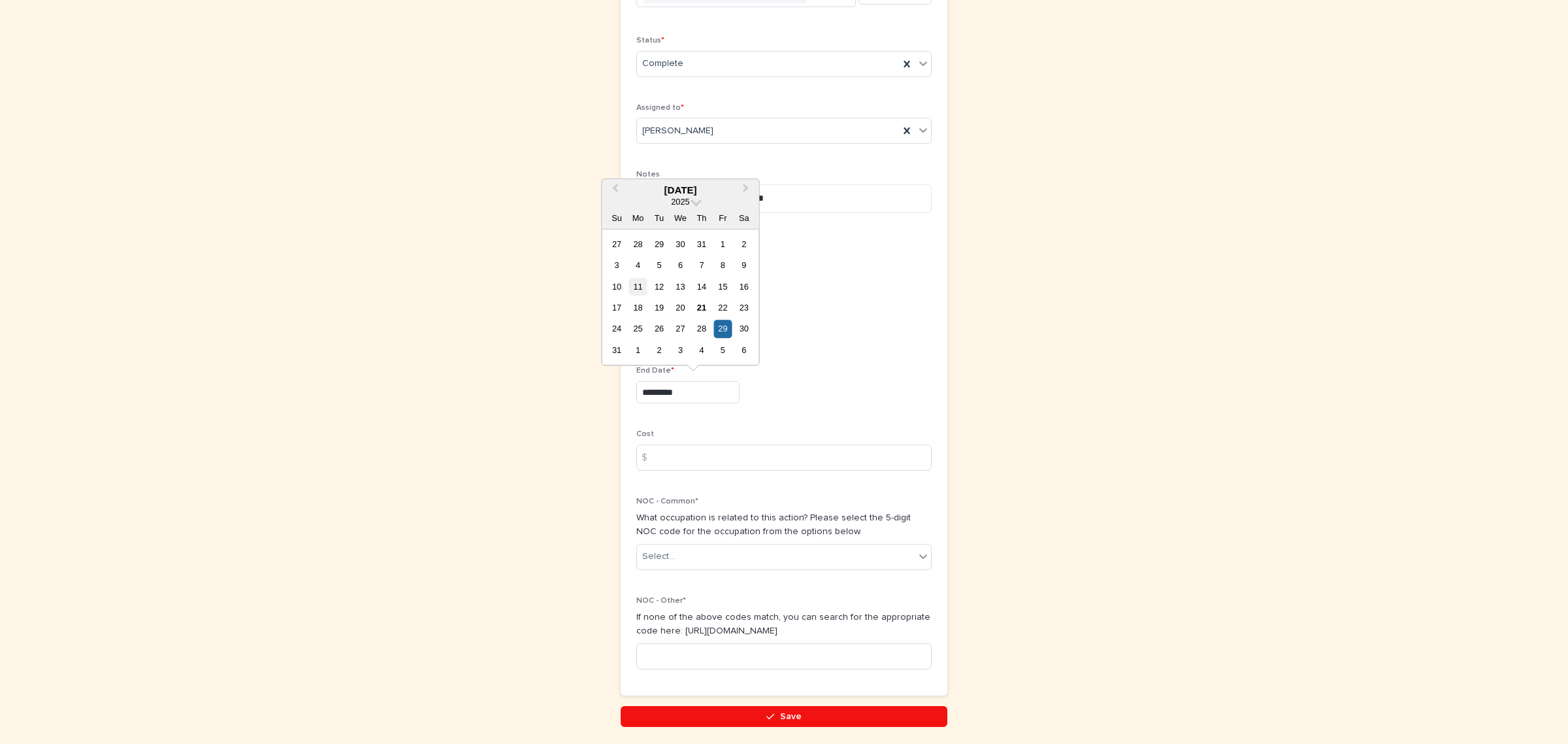
click at [634, 284] on div "11" at bounding box center [638, 287] width 18 height 18
drag, startPoint x: 677, startPoint y: 393, endPoint x: 464, endPoint y: 385, distance: 213.2
click at [464, 385] on div "**********" at bounding box center [784, 221] width 640 height 1012
click at [724, 337] on div "29" at bounding box center [723, 330] width 18 height 18
type input "*********"
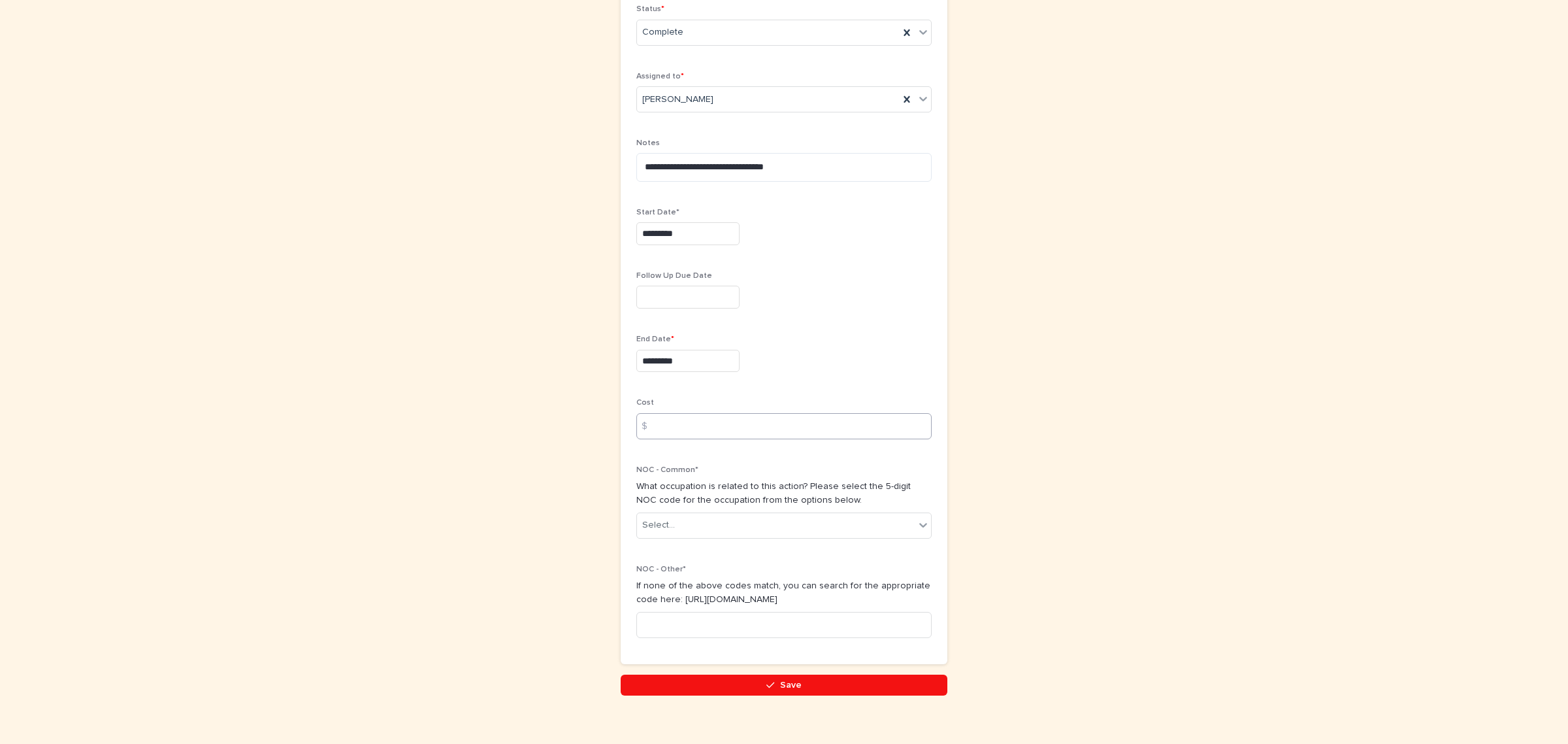
scroll to position [376, 0]
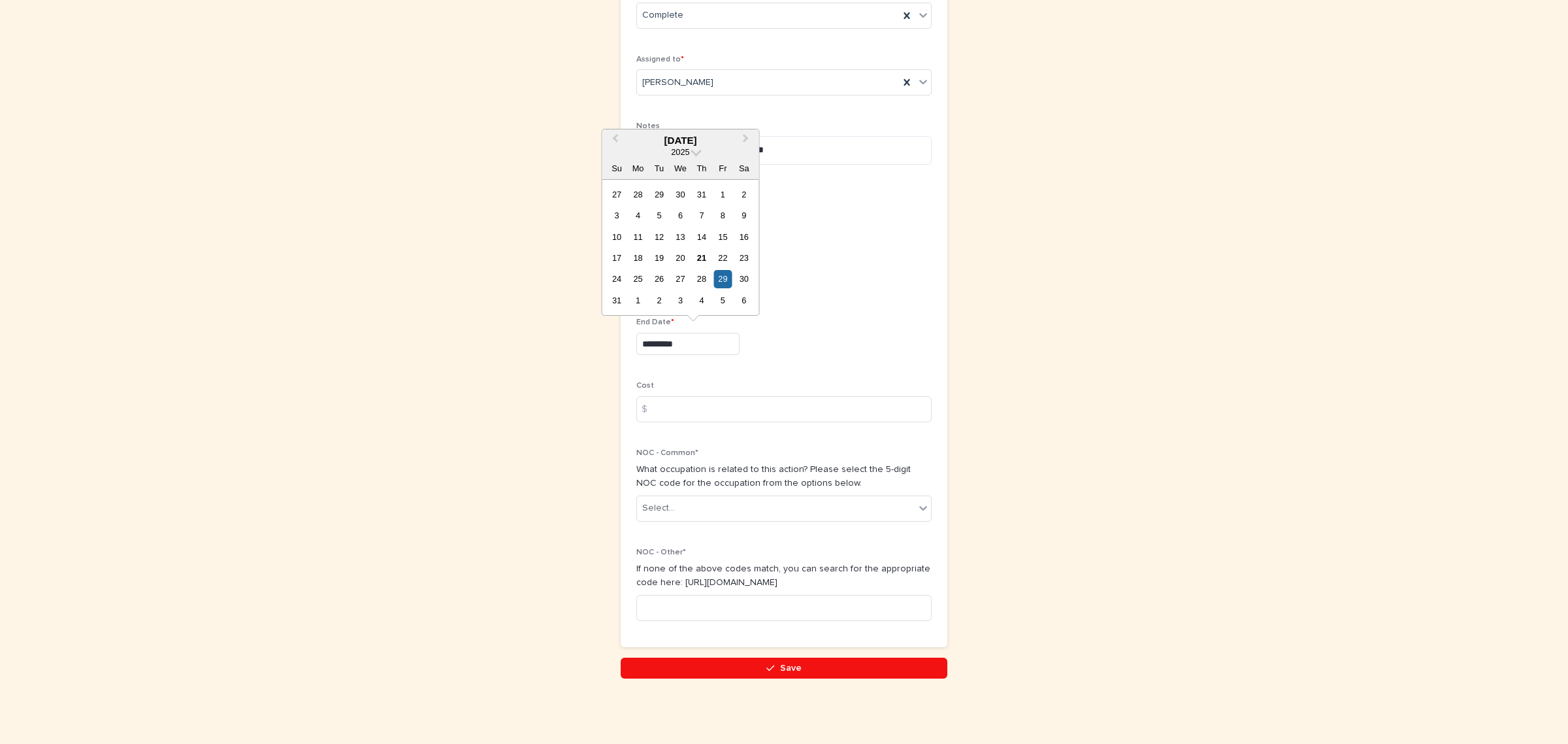
drag, startPoint x: 694, startPoint y: 351, endPoint x: 380, endPoint y: 327, distance: 314.9
click at [377, 327] on div "**********" at bounding box center [784, 205] width 1568 height 1078
type input "*********"
drag, startPoint x: 922, startPoint y: 329, endPoint x: 748, endPoint y: 328, distance: 174.0
click at [920, 330] on div "End Date * *********" at bounding box center [784, 341] width 296 height 48
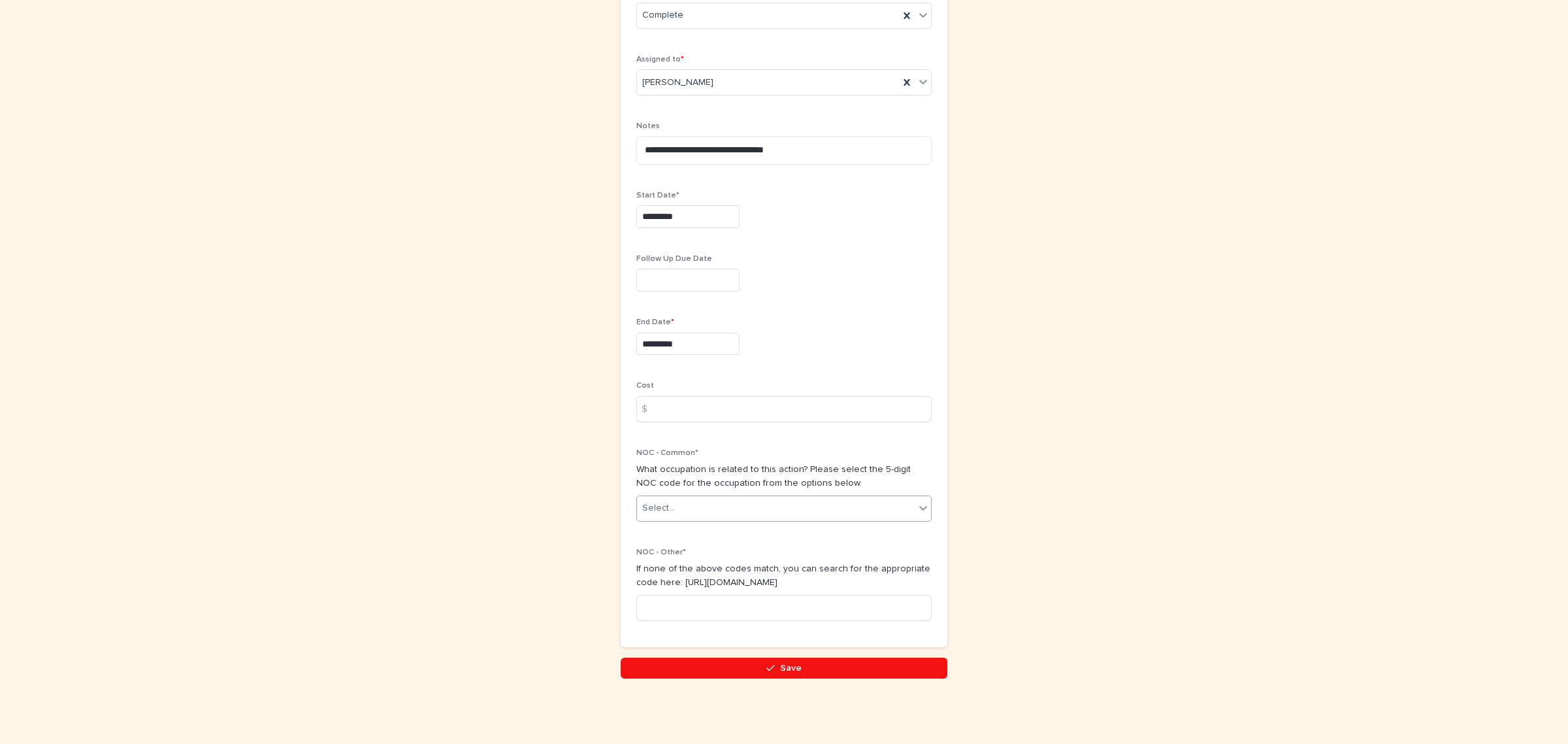
click at [703, 501] on div "Select..." at bounding box center [776, 508] width 278 height 22
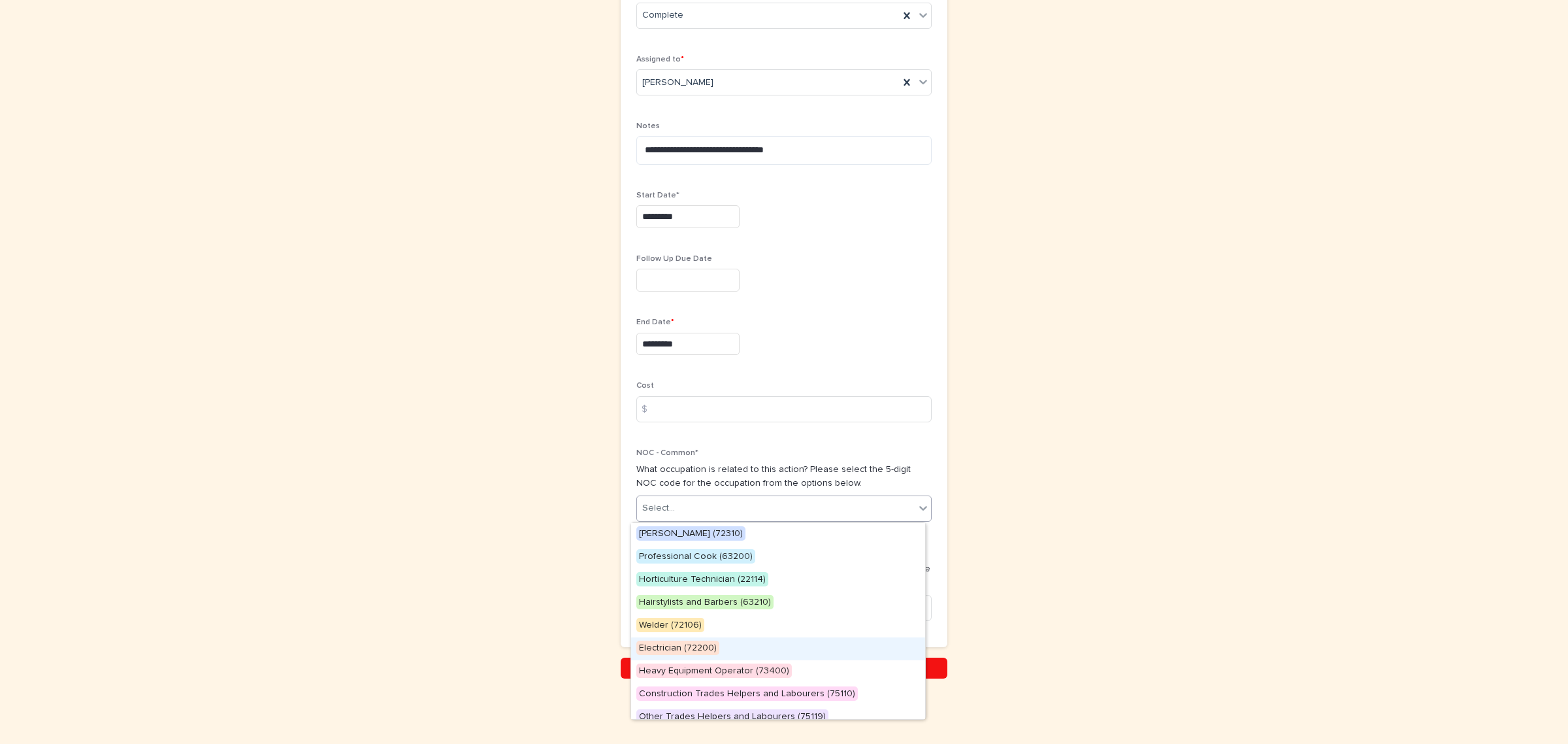
scroll to position [56, 0]
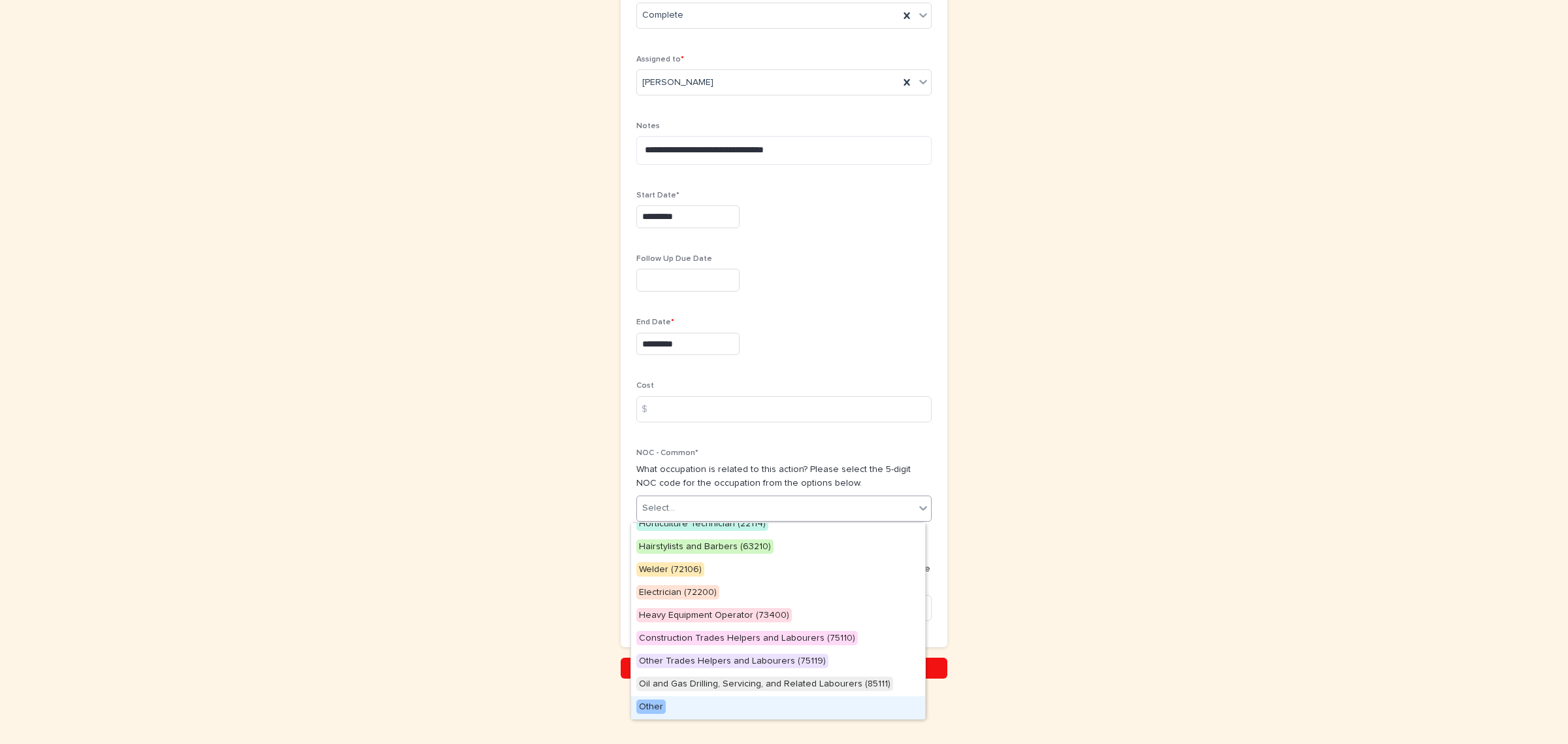
click at [687, 707] on div "Other" at bounding box center [778, 708] width 294 height 23
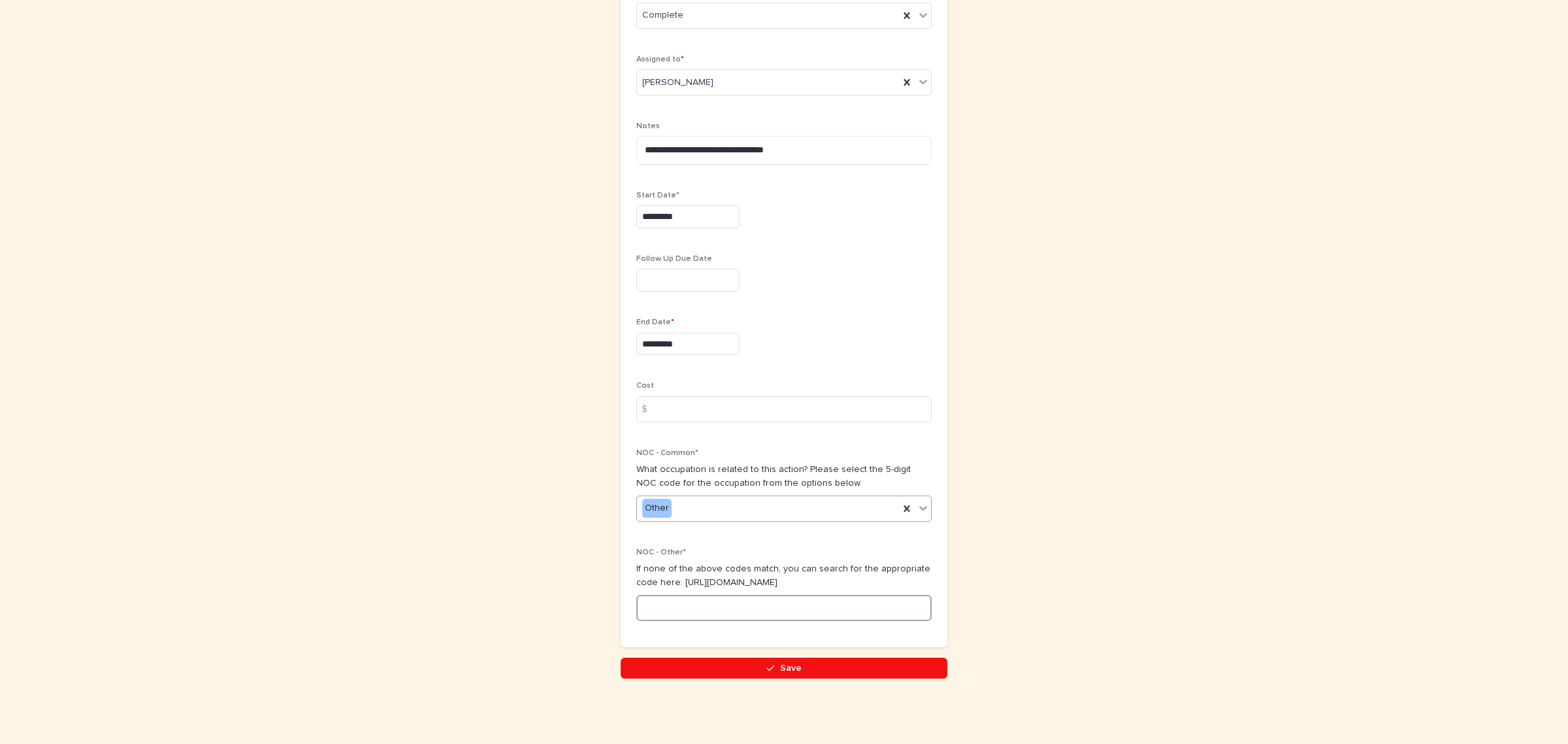
click at [694, 600] on input at bounding box center [784, 607] width 296 height 26
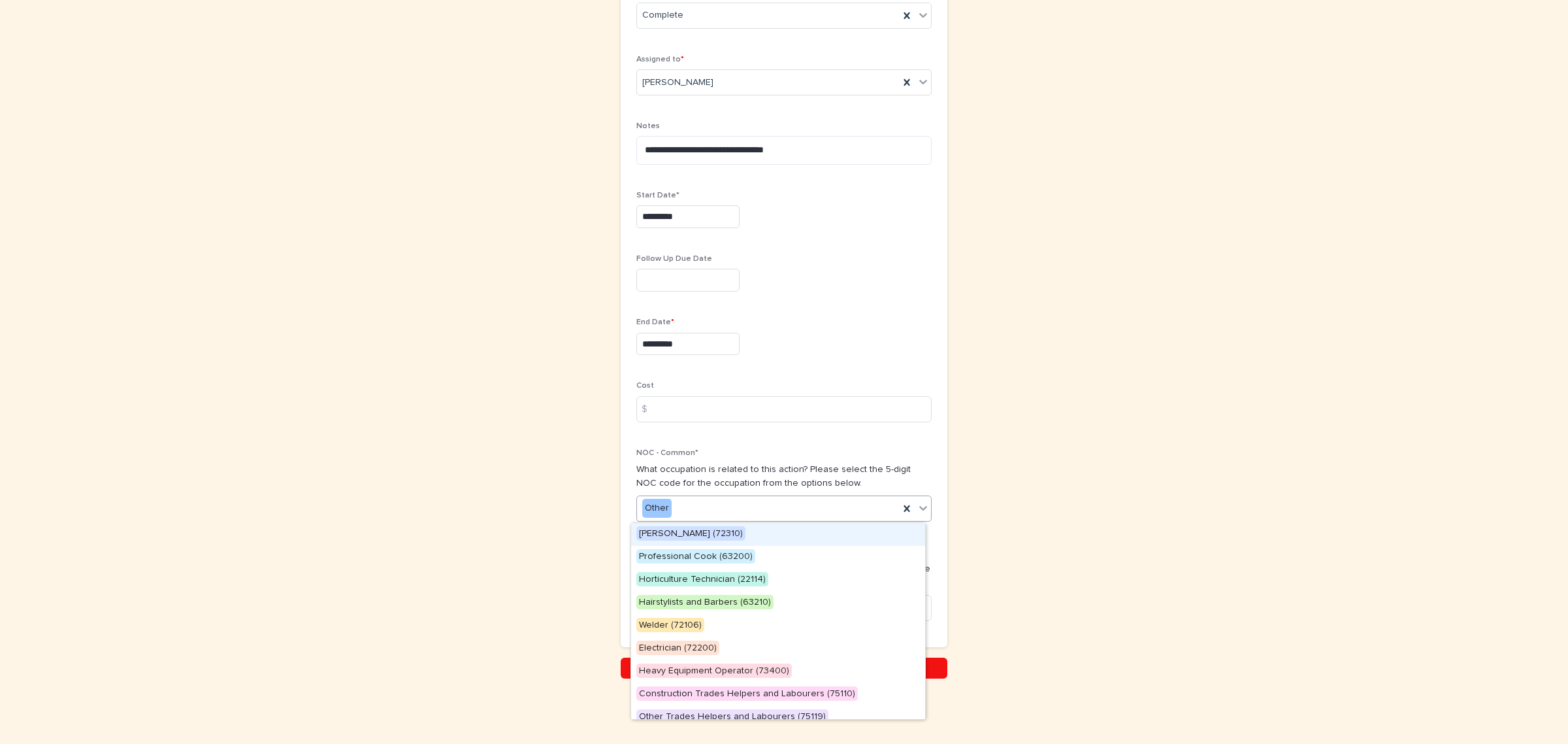
click at [746, 503] on div "Other" at bounding box center [768, 508] width 262 height 22
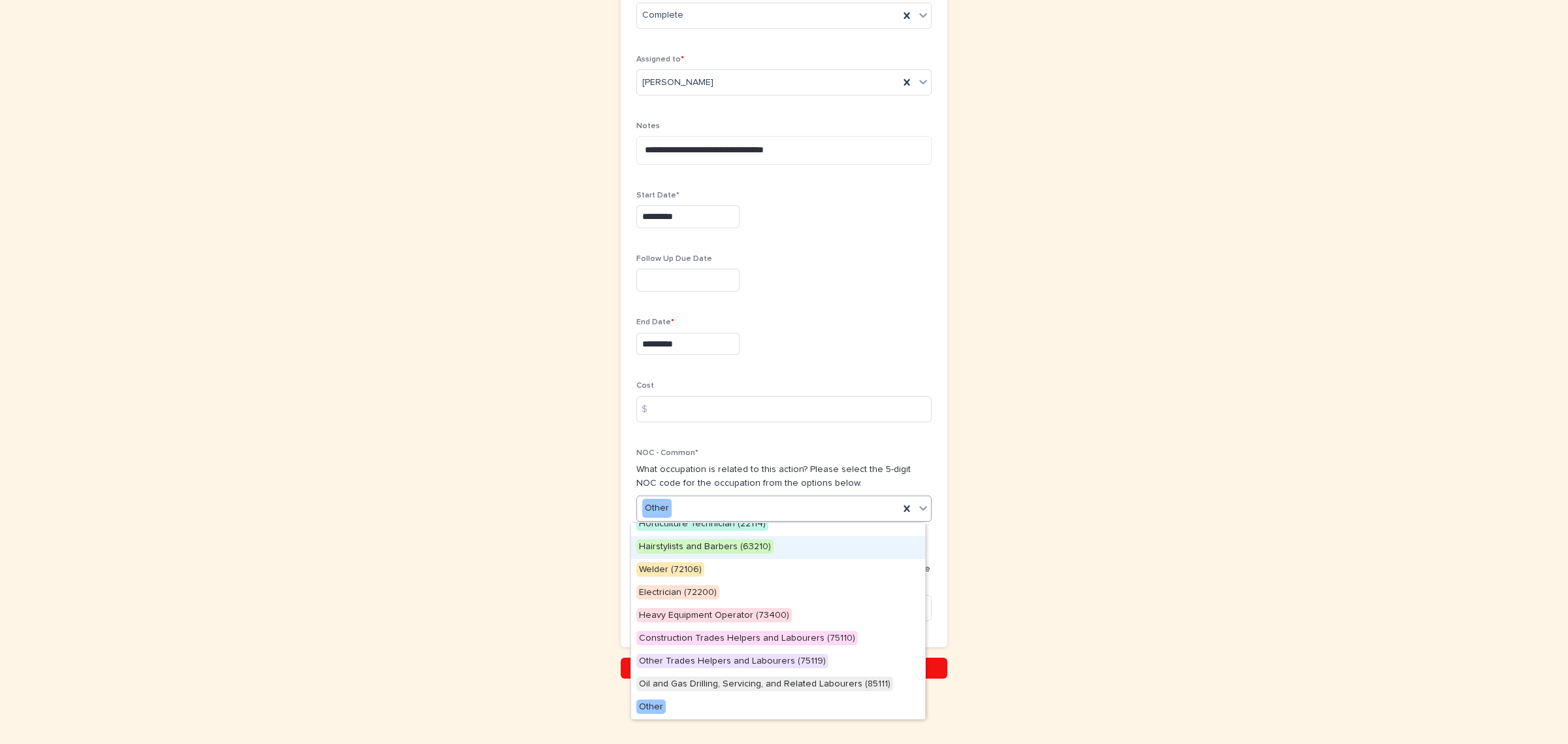
click at [420, 550] on div "**********" at bounding box center [784, 205] width 1568 height 1078
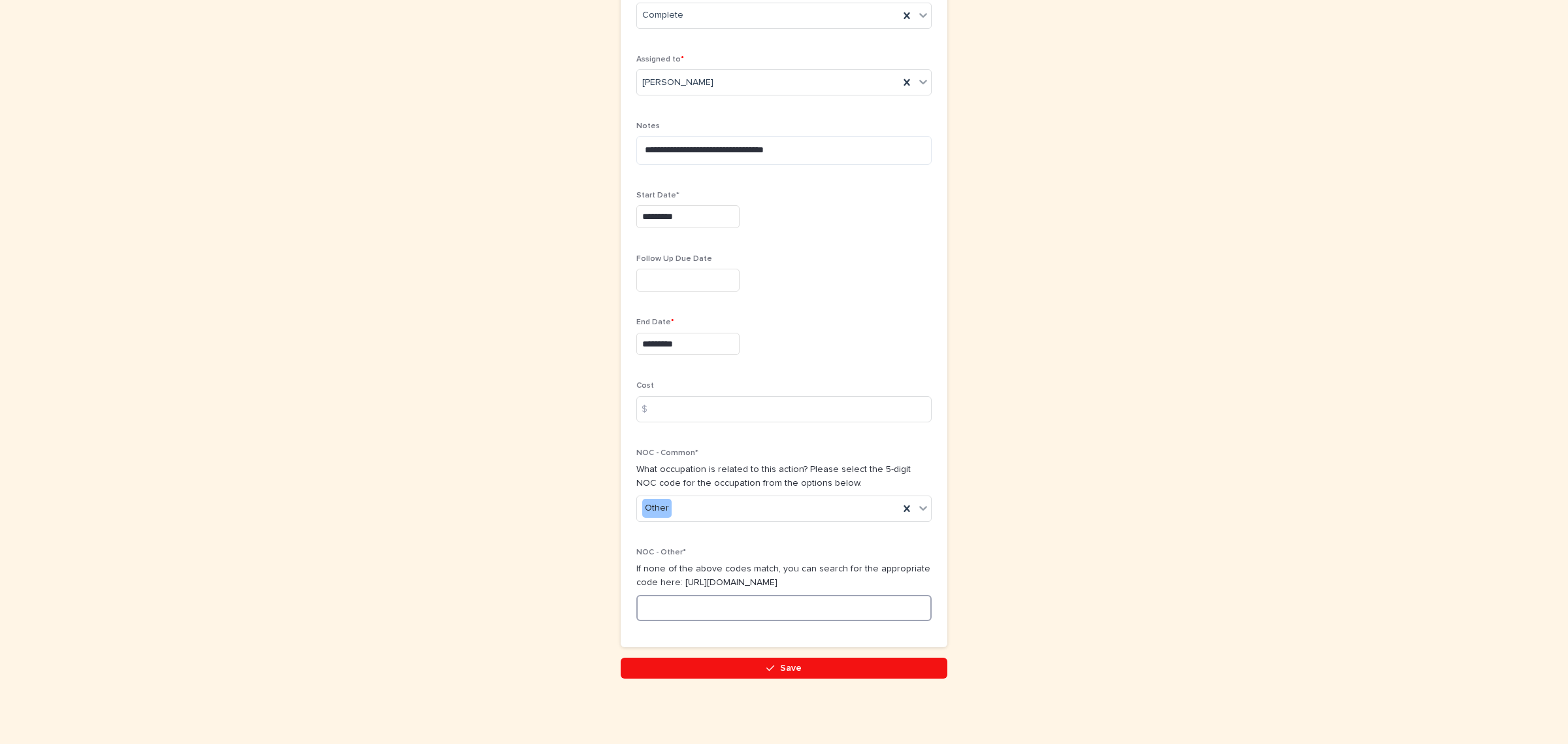
click at [854, 619] on input at bounding box center [784, 607] width 296 height 26
click at [900, 506] on icon at bounding box center [907, 509] width 13 height 13
click at [822, 681] on div "**********" at bounding box center [783, 188] width 653 height 1045
click at [810, 674] on button "Save" at bounding box center [784, 668] width 327 height 21
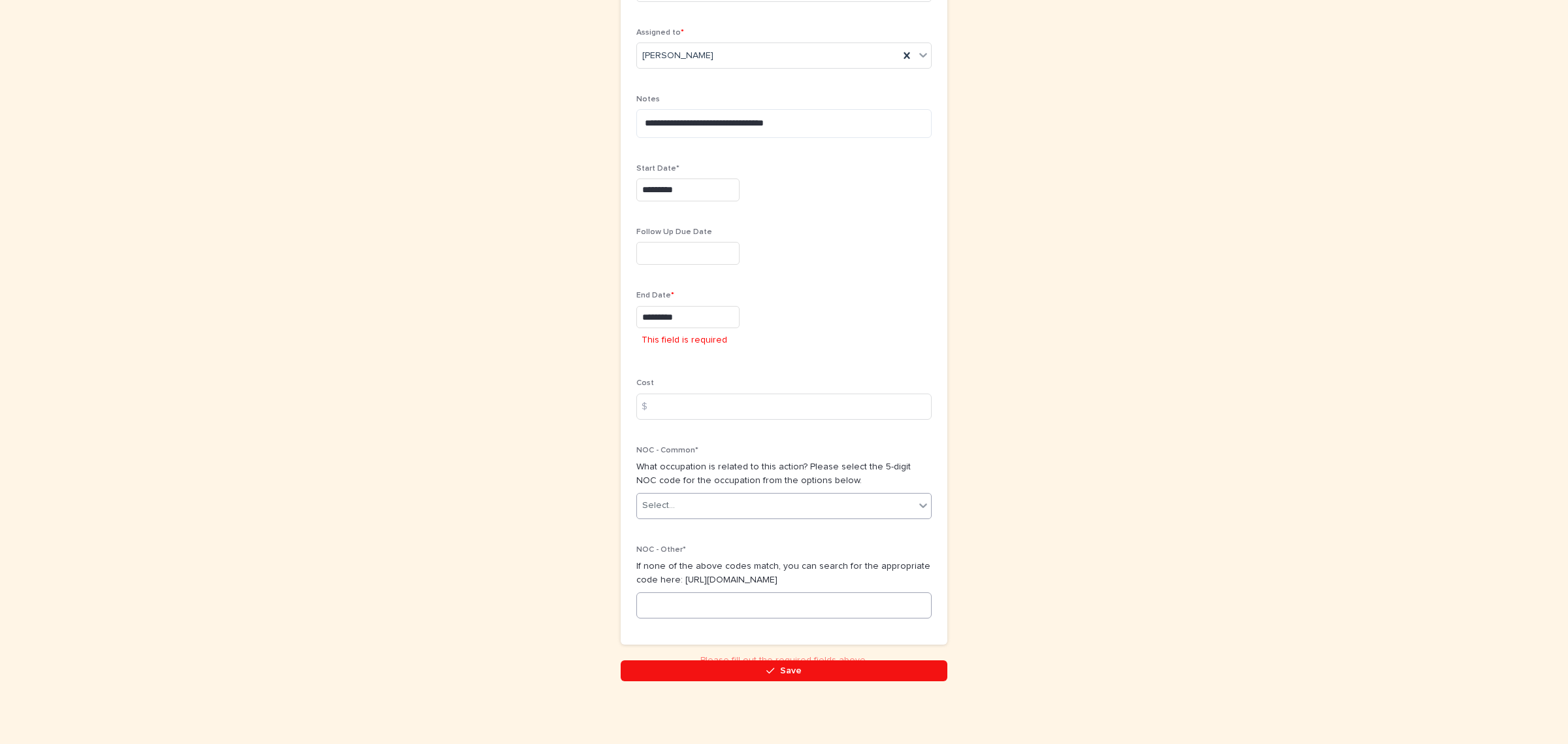
scroll to position [410, 0]
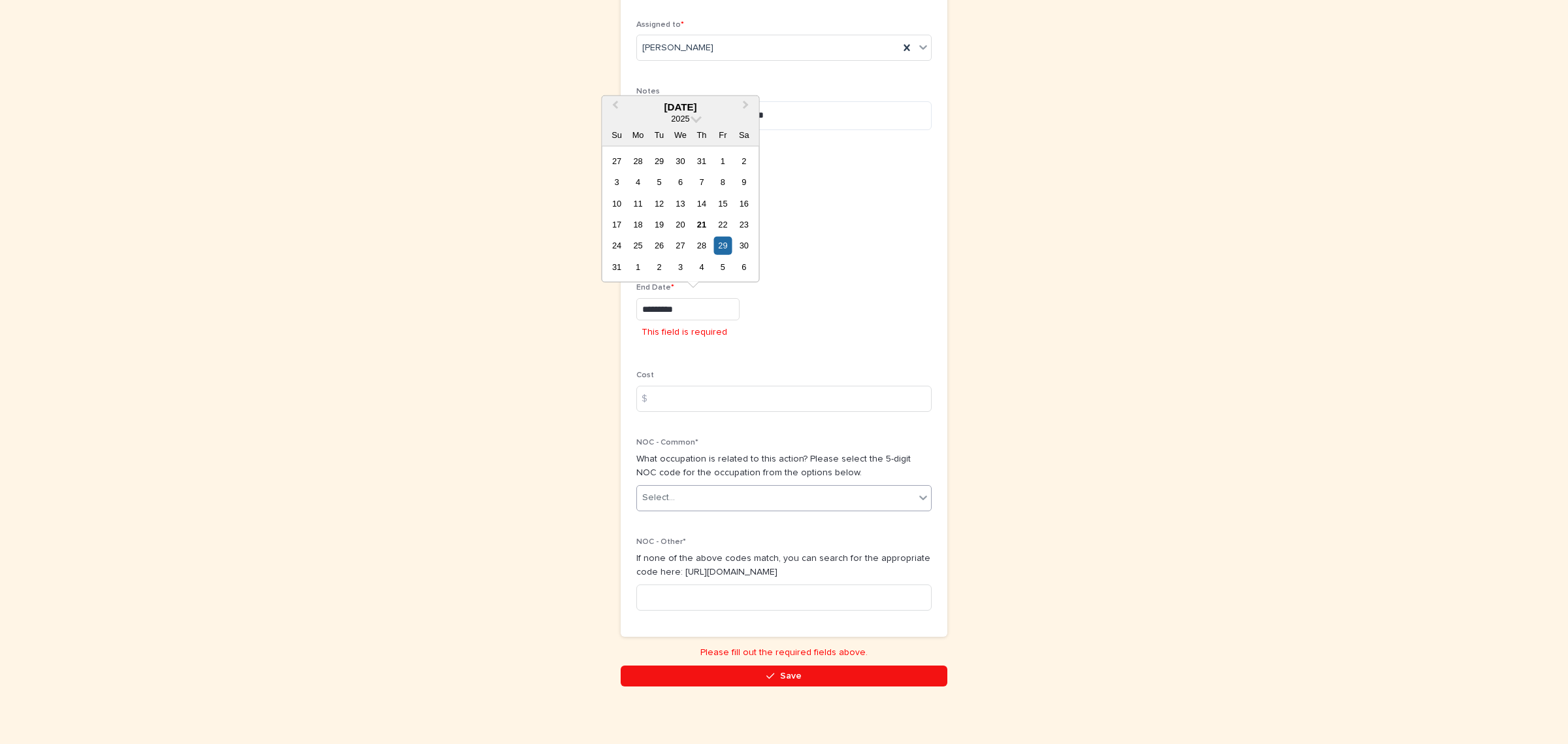
click at [703, 317] on input "*********" at bounding box center [688, 309] width 103 height 23
click at [724, 237] on div "27 28 29 30 31 1 2 3 4 5 6 7 8 9 10 11 12 13 14 15 16 17 18 19 20 21 22 23 24 2…" at bounding box center [681, 214] width 149 height 128
click at [784, 347] on div "End Date * ********* This field is required" at bounding box center [784, 318] width 296 height 72
click at [824, 666] on div "**********" at bounding box center [784, 158] width 327 height 1054
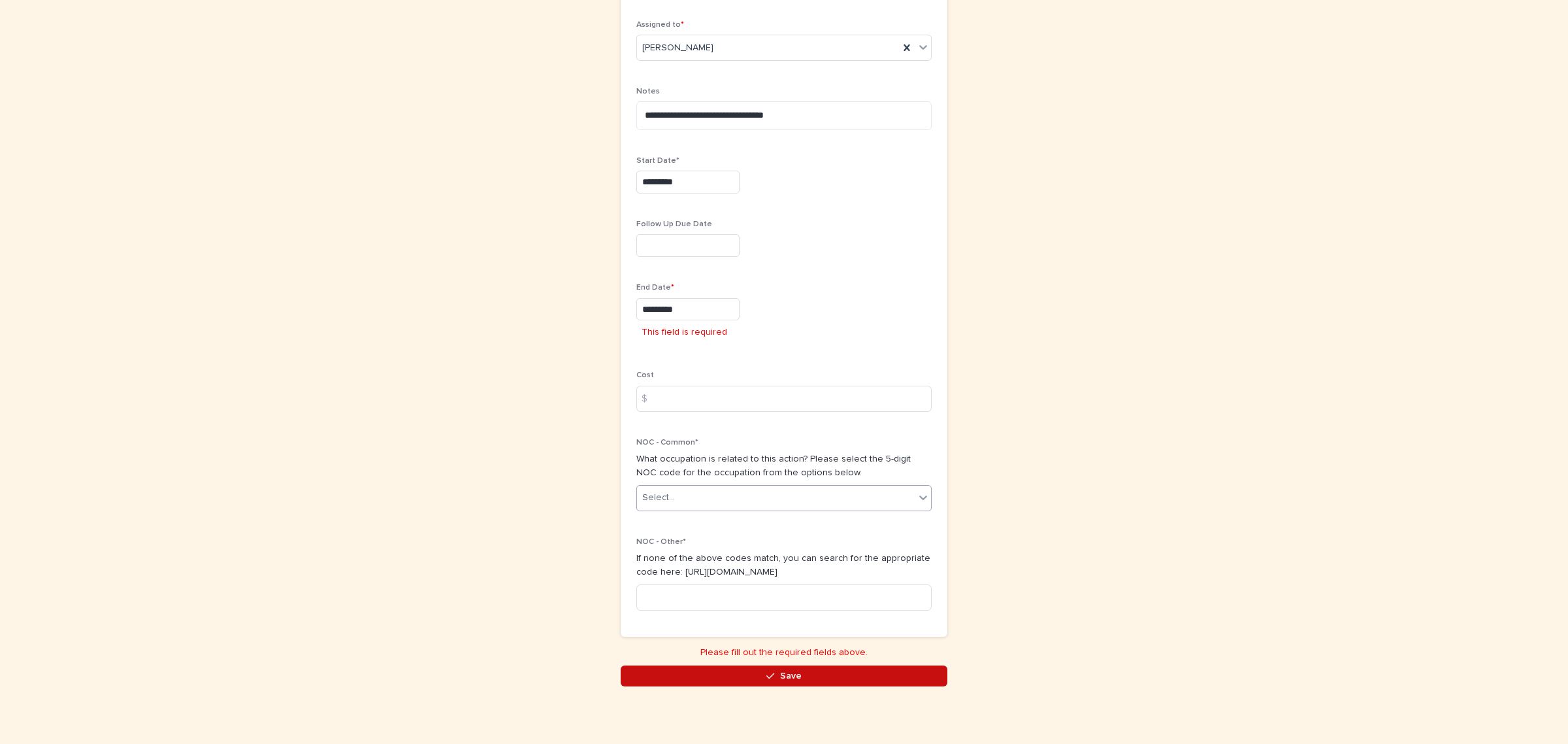
click at [828, 667] on button "Save" at bounding box center [784, 676] width 327 height 21
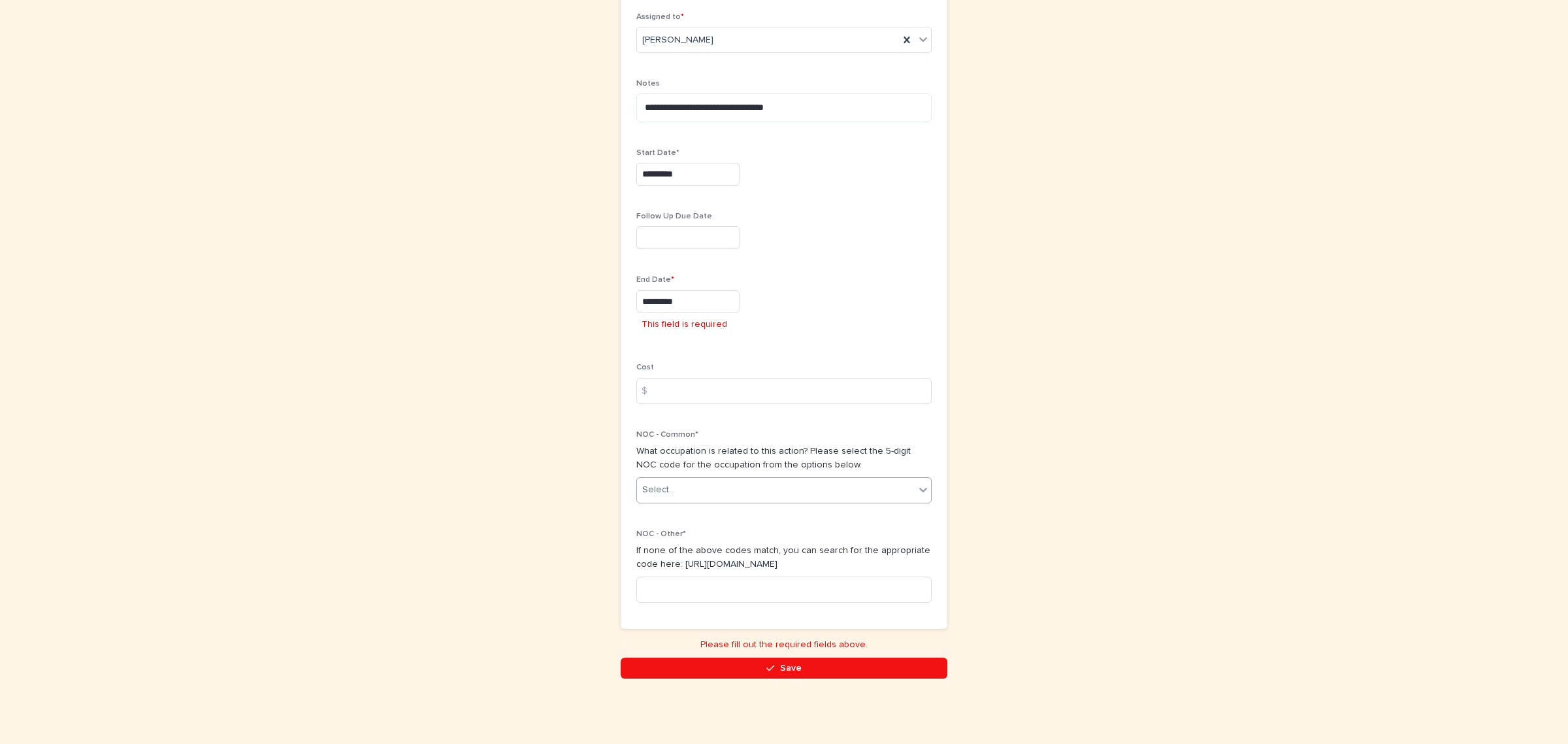
click at [738, 311] on input "*********" at bounding box center [688, 301] width 103 height 23
drag, startPoint x: 721, startPoint y: 304, endPoint x: 407, endPoint y: 265, distance: 316.4
click at [407, 265] on div "**********" at bounding box center [784, 184] width 1568 height 1120
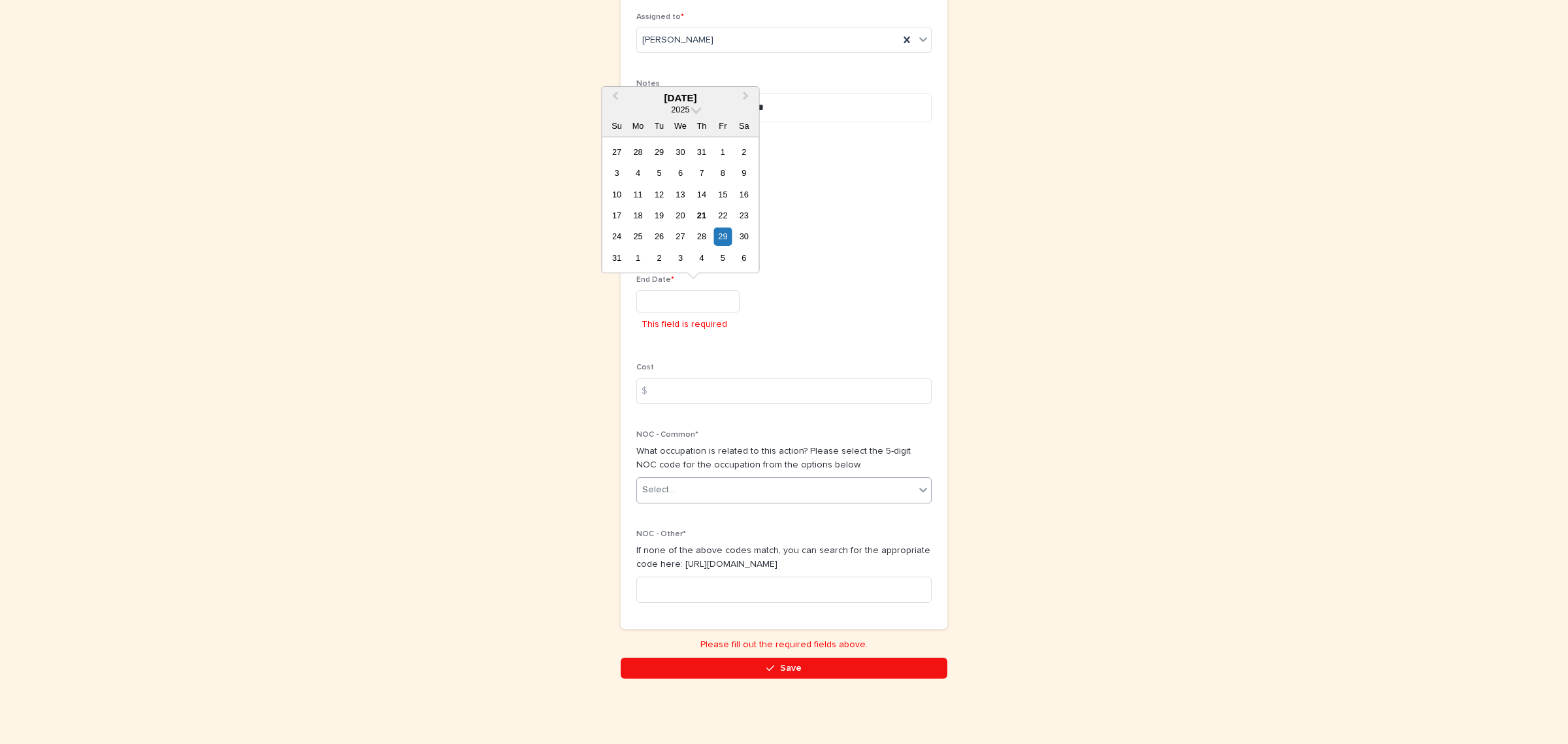
click at [896, 351] on div "**********" at bounding box center [784, 210] width 296 height 804
click at [654, 304] on input "text" at bounding box center [688, 301] width 103 height 23
click at [704, 216] on div "21" at bounding box center [702, 216] width 18 height 18
type input "*********"
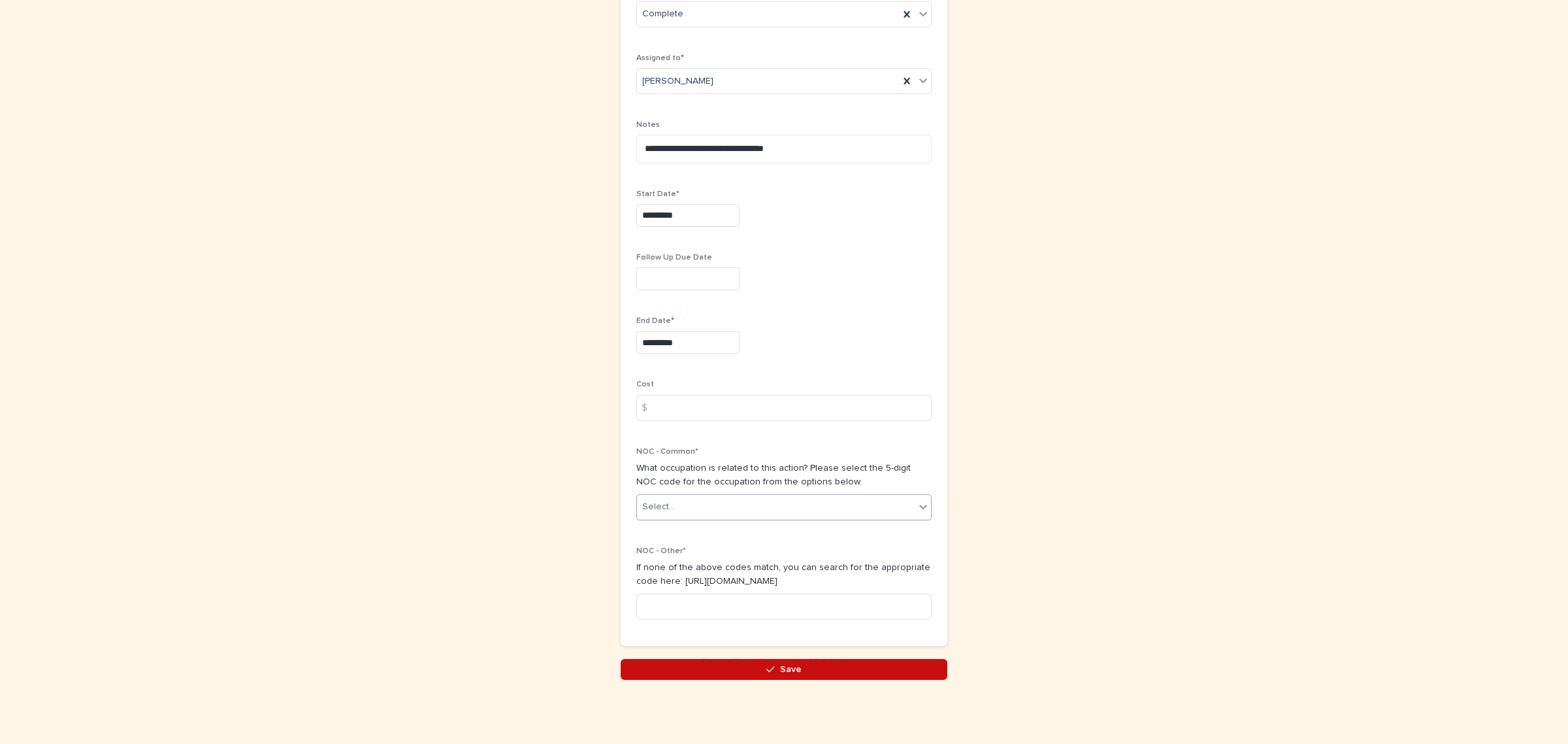
scroll to position [376, 0]
click at [743, 665] on button "Save" at bounding box center [784, 668] width 327 height 21
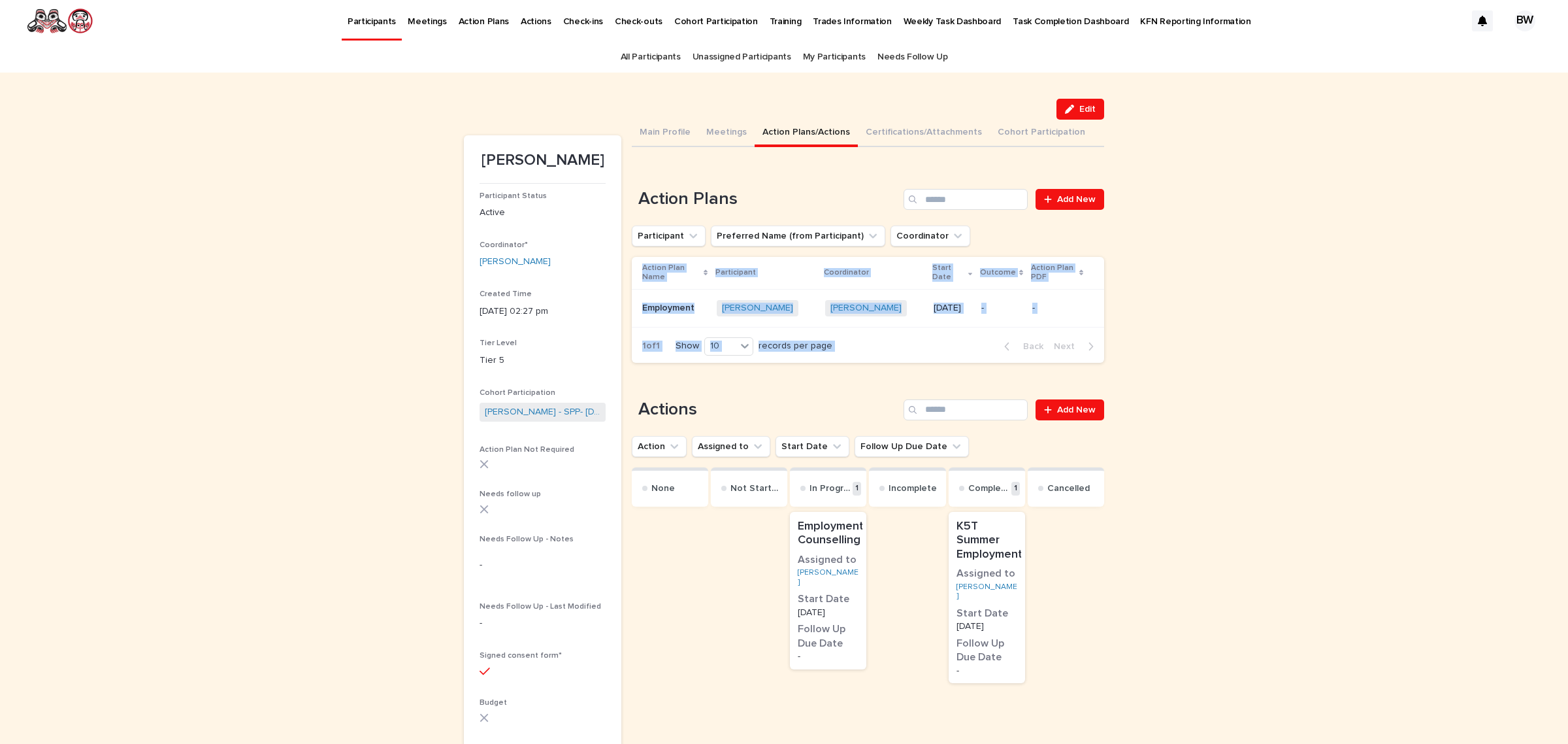
drag, startPoint x: 1349, startPoint y: 330, endPoint x: 1350, endPoint y: 267, distance: 63.0
click at [1364, 313] on div "Loading... Saving… Loading... Saving… [PERSON_NAME] Edit Edit [PERSON_NAME] Par…" at bounding box center [784, 517] width 1568 height 889
click at [1350, 265] on div "Loading... Saving… Loading... Saving… [PERSON_NAME] Edit Edit [PERSON_NAME] Par…" at bounding box center [784, 517] width 1568 height 889
